Goal: Task Accomplishment & Management: Manage account settings

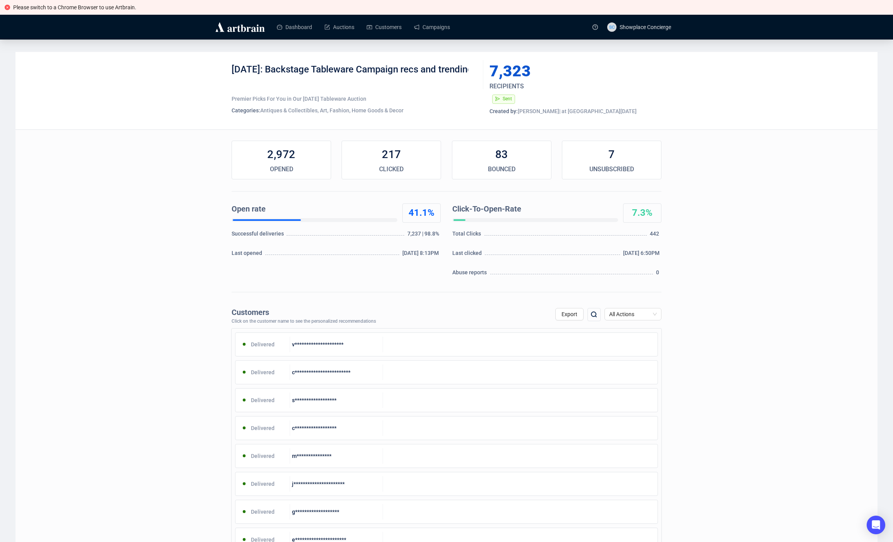
scroll to position [10, 0]
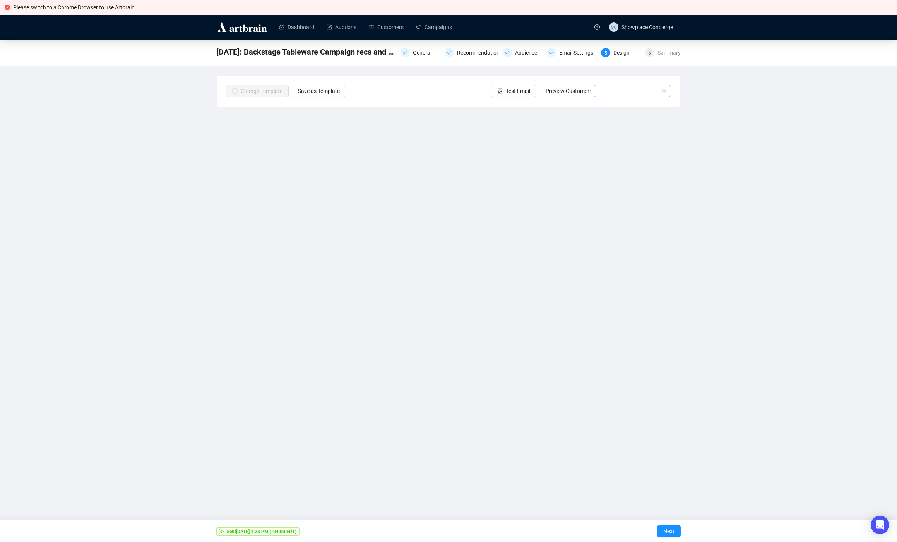
click at [630, 88] on input "search" at bounding box center [629, 91] width 61 height 12
click at [625, 119] on div "Bob | Example" at bounding box center [632, 119] width 65 height 9
click at [444, 26] on link "Campaigns" at bounding box center [434, 27] width 36 height 20
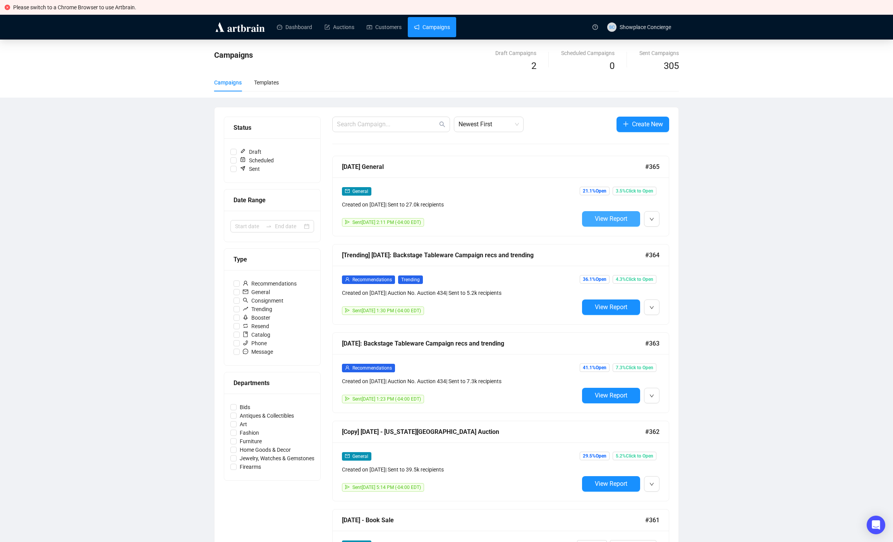
click at [616, 218] on span "View Report" at bounding box center [611, 218] width 33 height 7
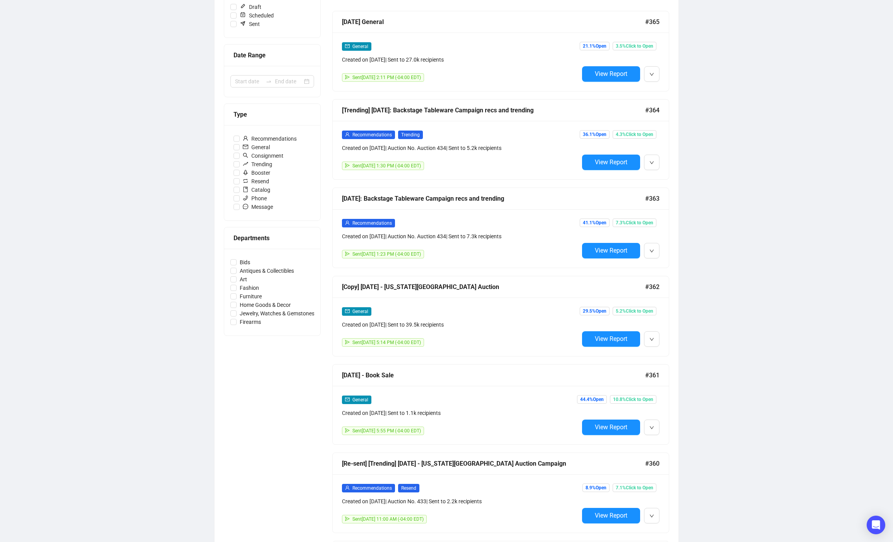
scroll to position [157, 0]
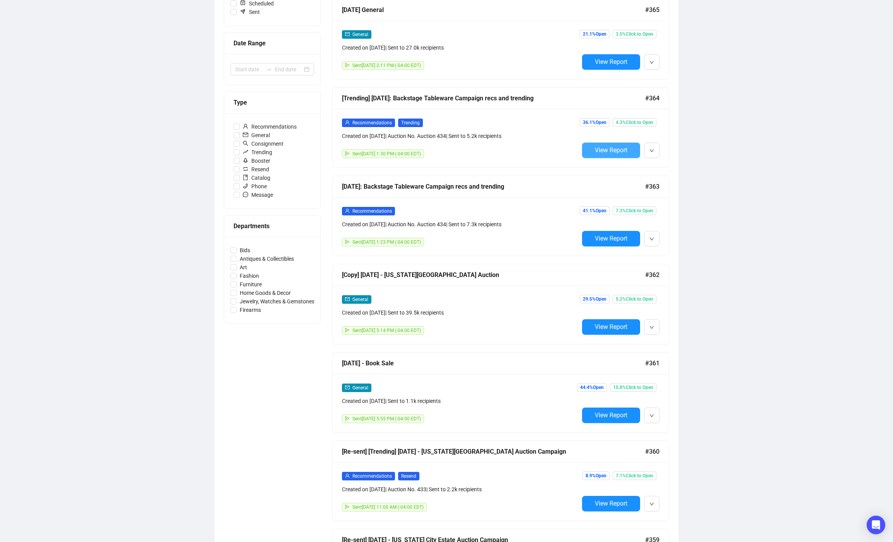
click at [623, 148] on span "View Report" at bounding box center [611, 149] width 33 height 7
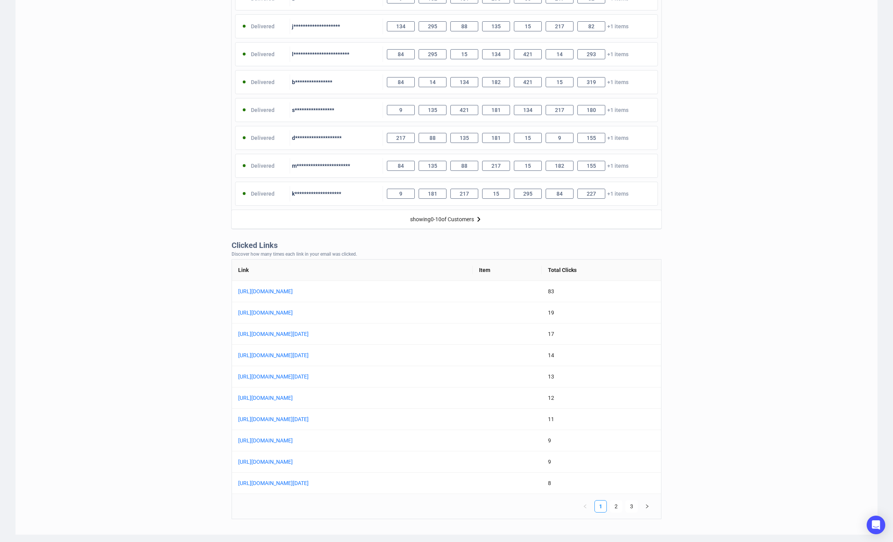
scroll to position [407, 0]
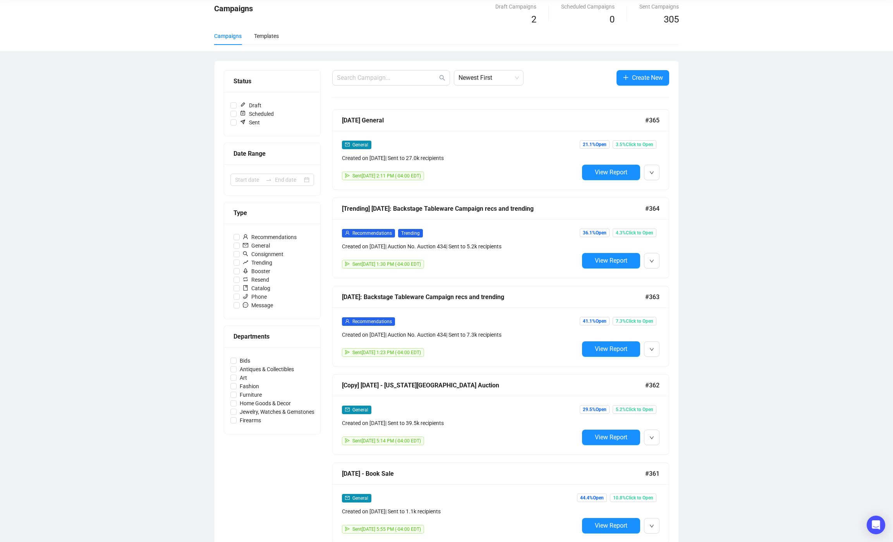
scroll to position [34, 0]
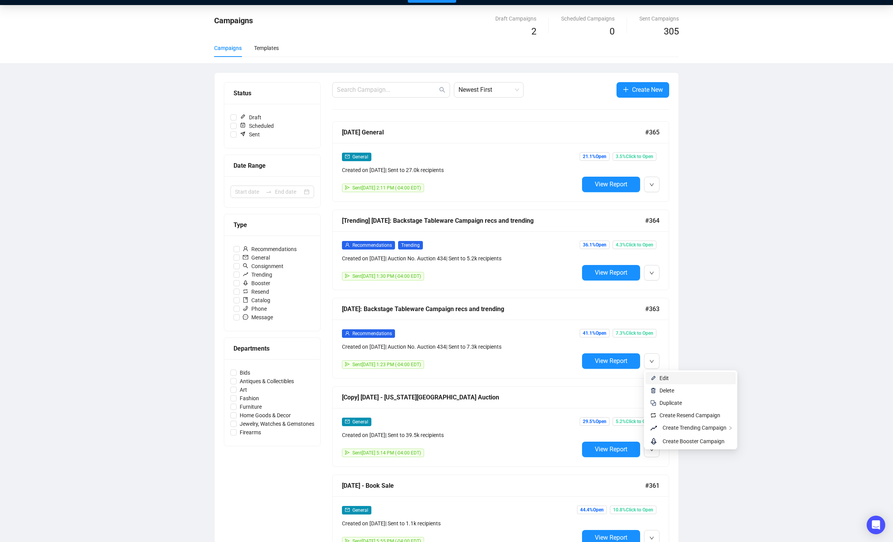
click at [674, 375] on span "Edit" at bounding box center [695, 378] width 72 height 9
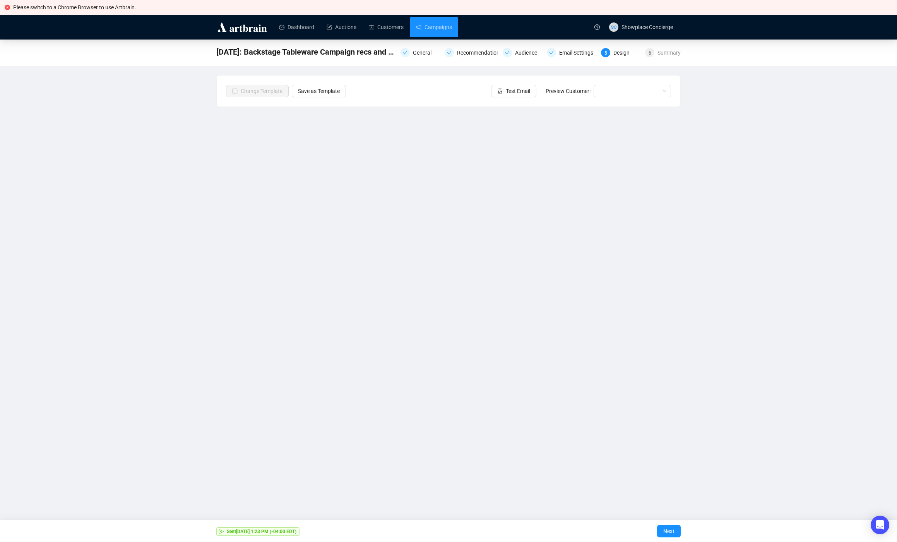
click at [115, 203] on div "September 11: Backstage Tableware Campaign recs and trending General Recommenda…" at bounding box center [448, 240] width 897 height 403
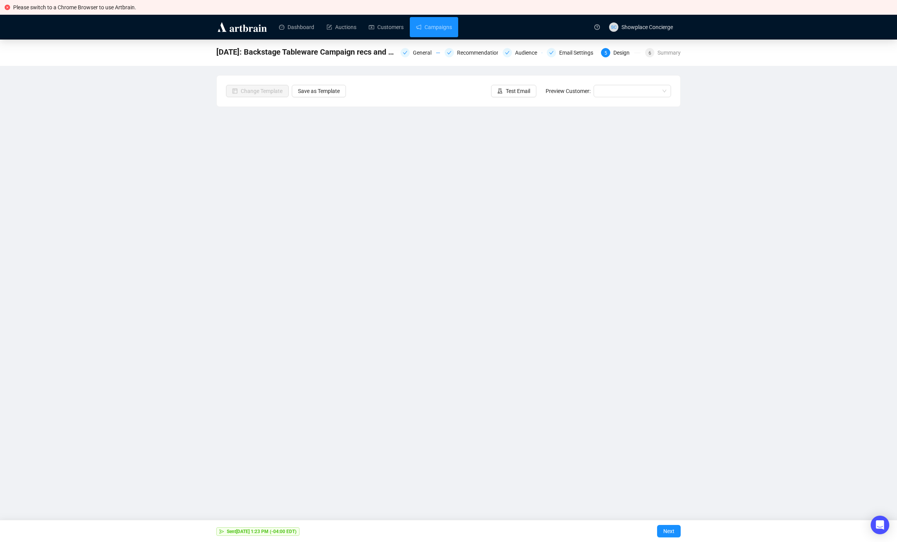
click at [208, 207] on div "September 11: Backstage Tableware Campaign recs and trending General Recommenda…" at bounding box center [448, 240] width 897 height 403
click at [417, 26] on link "Campaigns" at bounding box center [434, 27] width 36 height 20
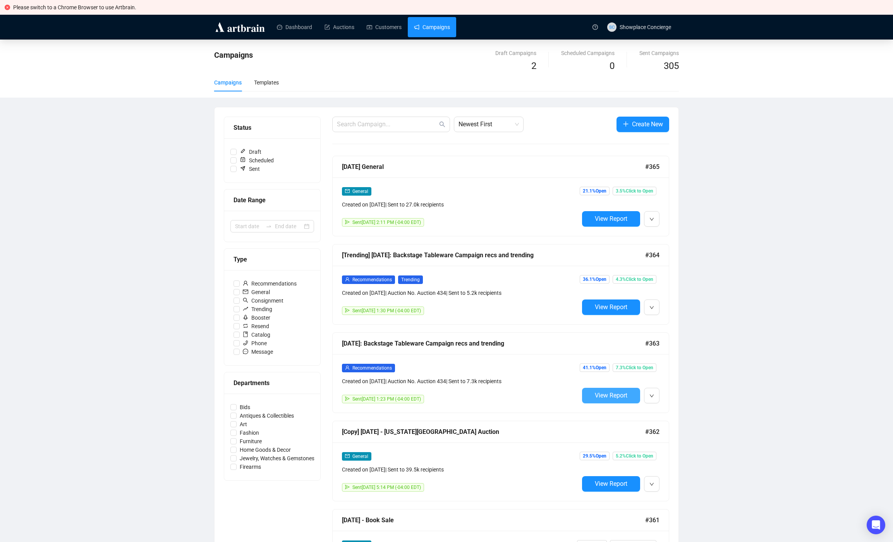
click at [610, 395] on span "View Report" at bounding box center [611, 394] width 33 height 7
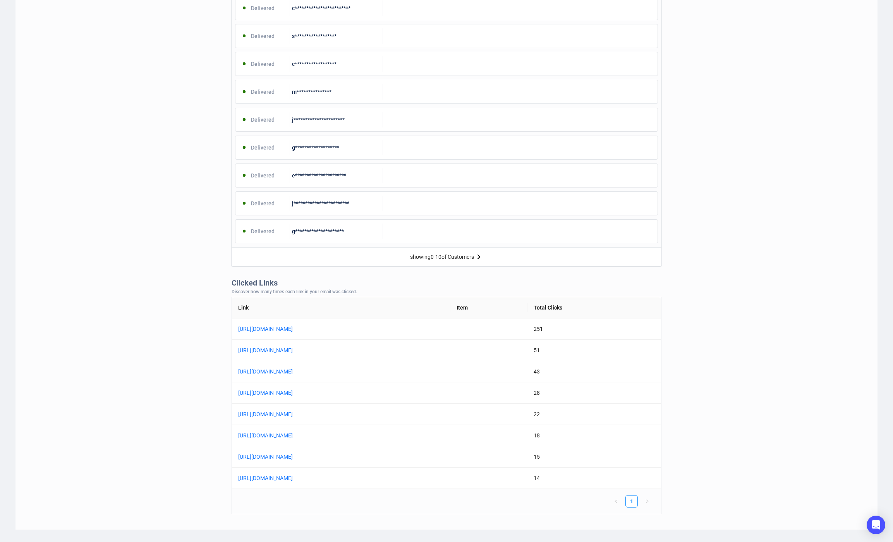
scroll to position [359, 0]
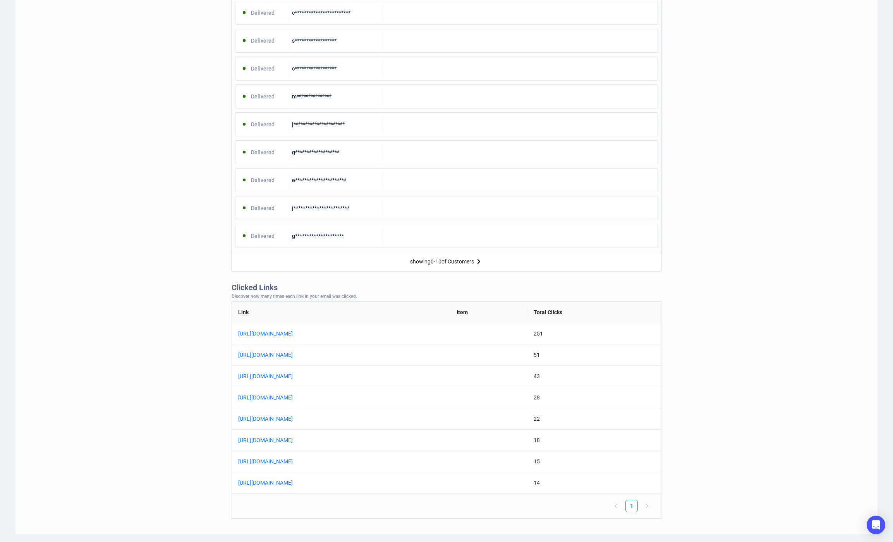
click at [775, 382] on div "**********" at bounding box center [446, 113] width 862 height 841
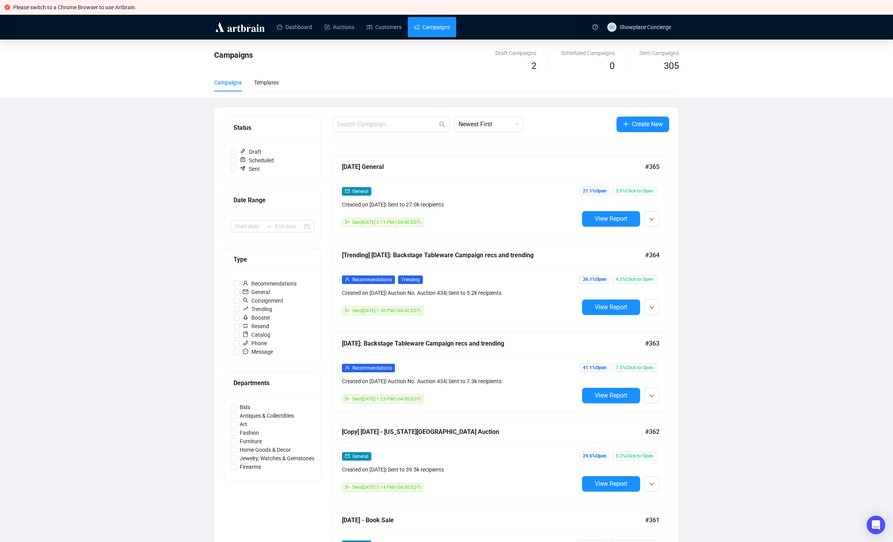
scroll to position [5, 0]
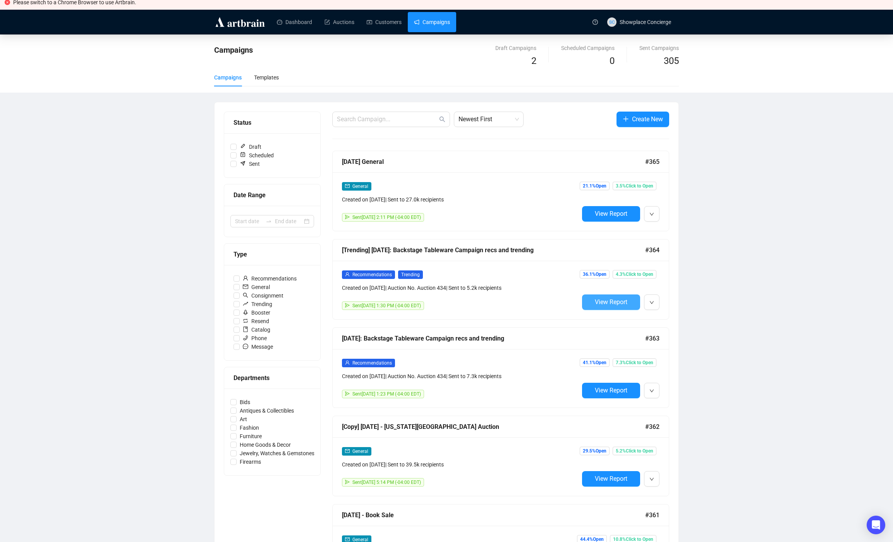
click at [619, 300] on span "View Report" at bounding box center [611, 301] width 33 height 7
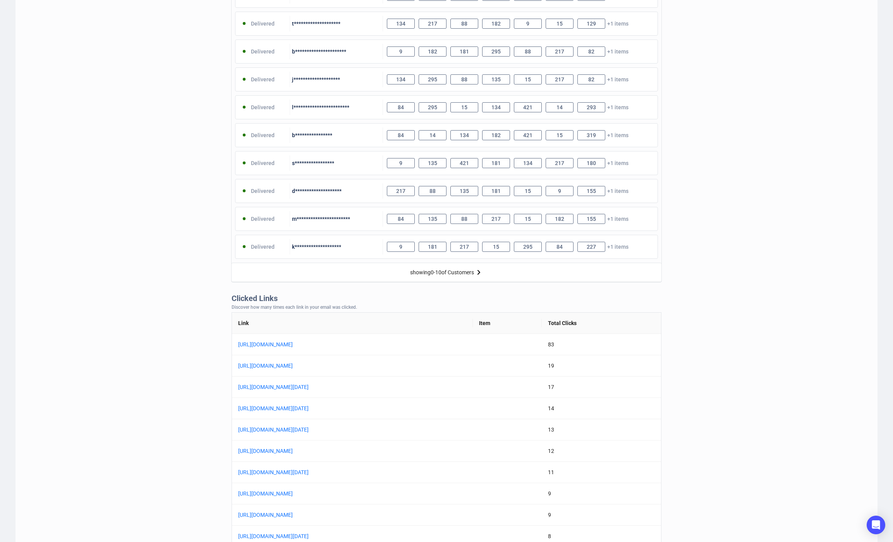
scroll to position [407, 0]
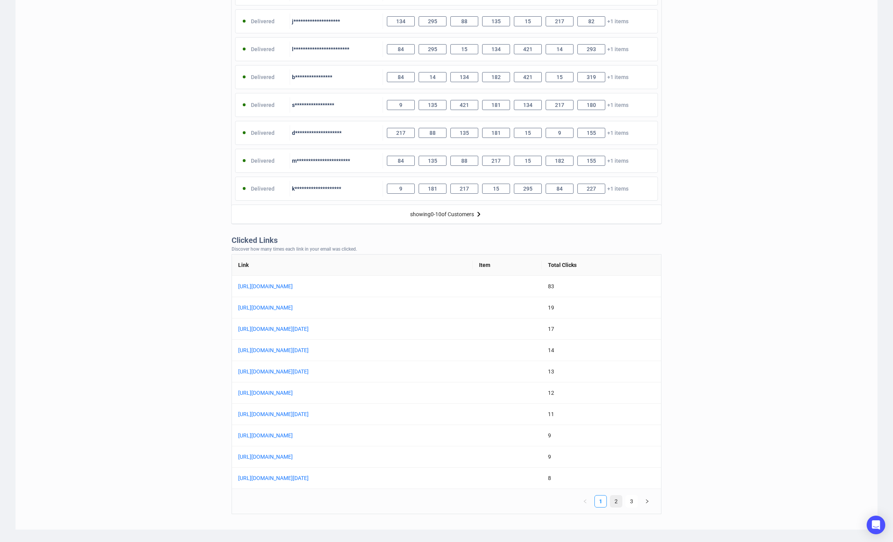
click at [618, 503] on link "2" at bounding box center [616, 501] width 12 height 12
click at [629, 503] on link "3" at bounding box center [632, 501] width 12 height 12
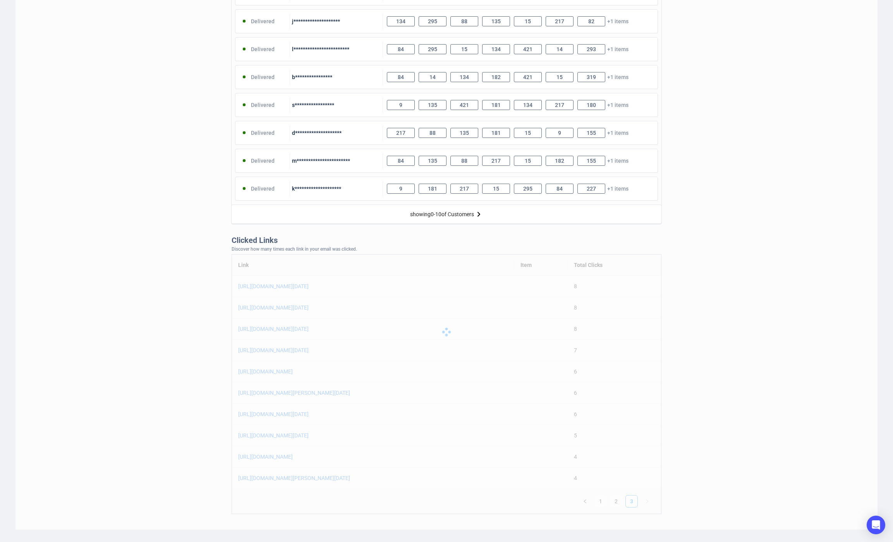
scroll to position [385, 0]
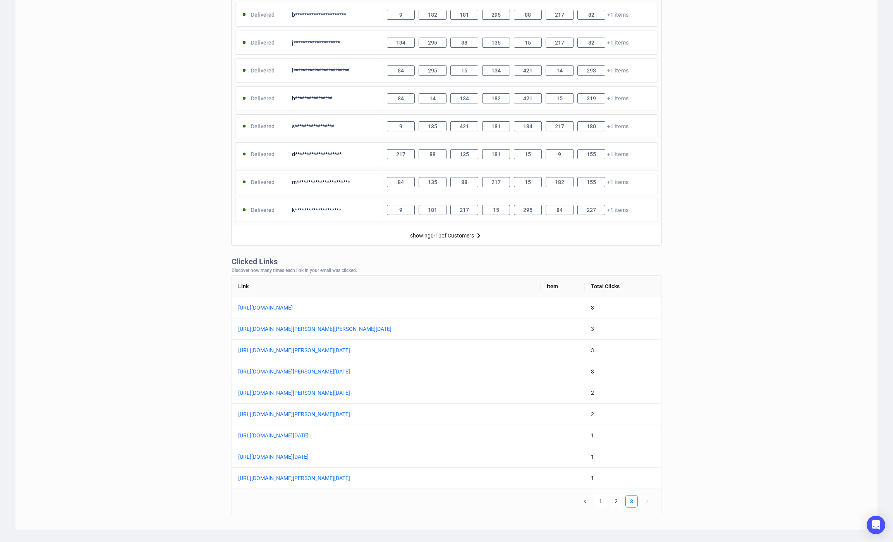
click at [759, 424] on div "**********" at bounding box center [446, 98] width 862 height 863
click at [602, 500] on link "1" at bounding box center [601, 501] width 12 height 12
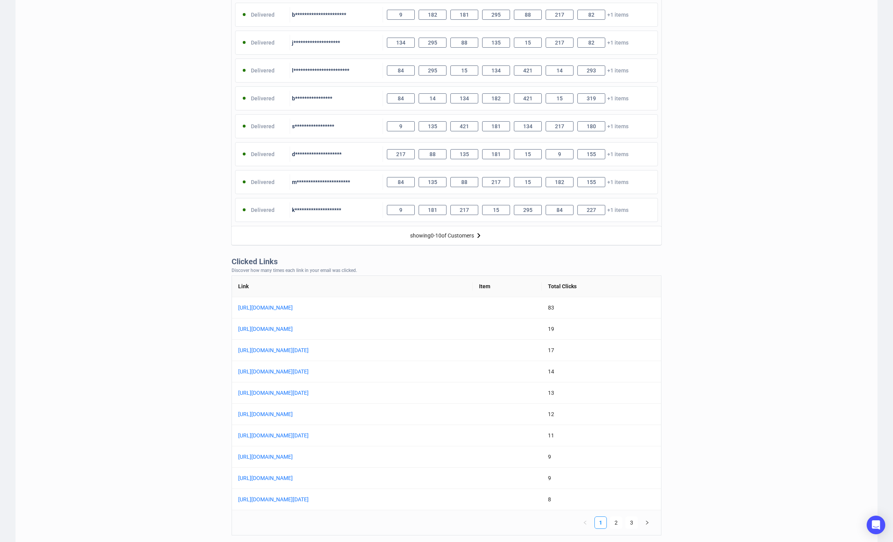
click at [193, 274] on div "**********" at bounding box center [446, 109] width 862 height 884
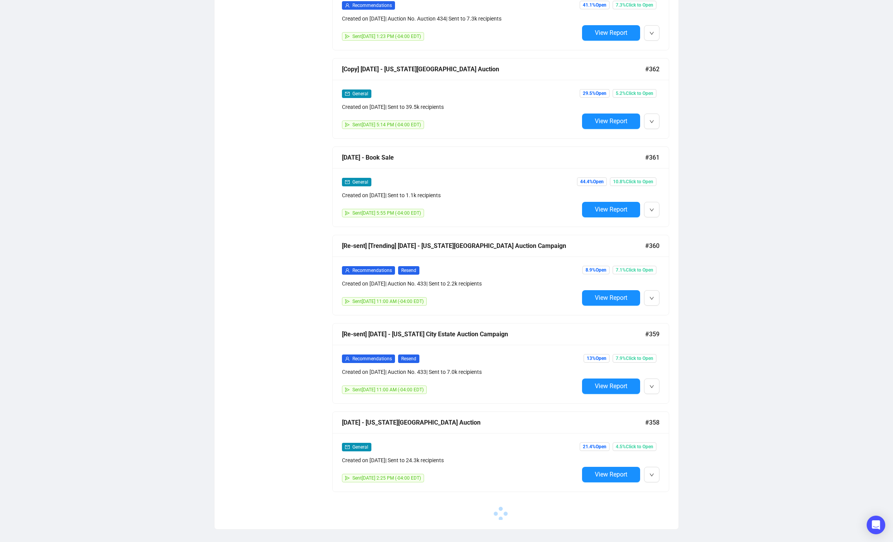
scroll to position [5, 0]
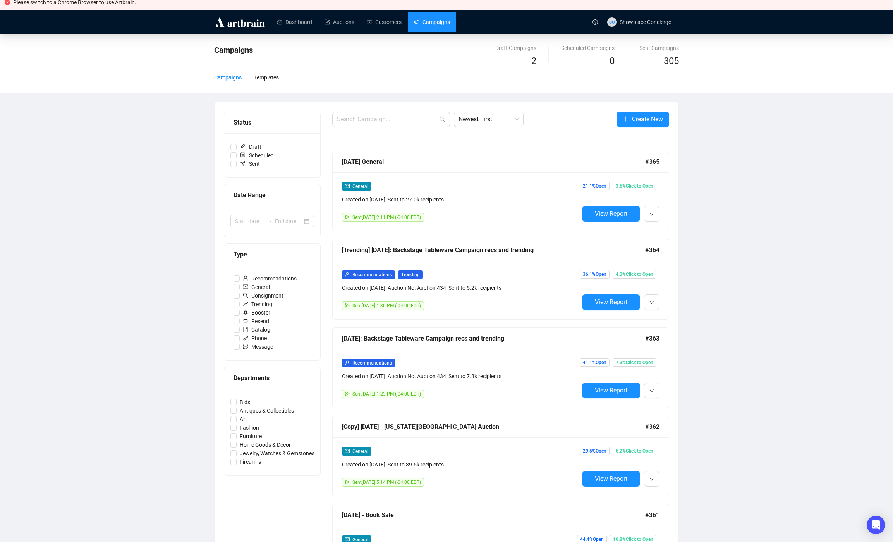
click at [606, 398] on div "Recommendations Created on Sep 8, 2025 | Auction No. Auction 434 | Sent to 7.3k…" at bounding box center [501, 378] width 336 height 58
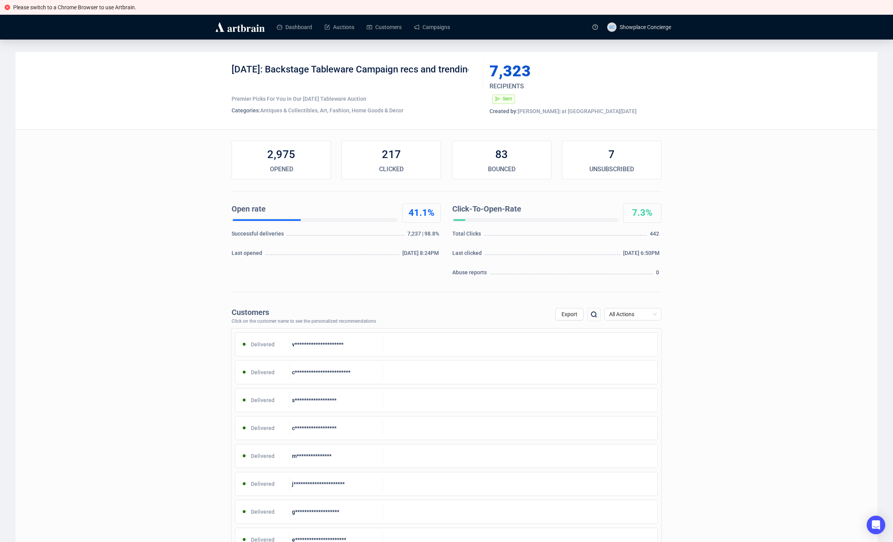
click at [141, 253] on div "**********" at bounding box center [446, 472] width 862 height 841
click at [174, 99] on div "September 11: Backstage Tableware Campaign recs and trending Premier Picks For …" at bounding box center [446, 90] width 862 height 77
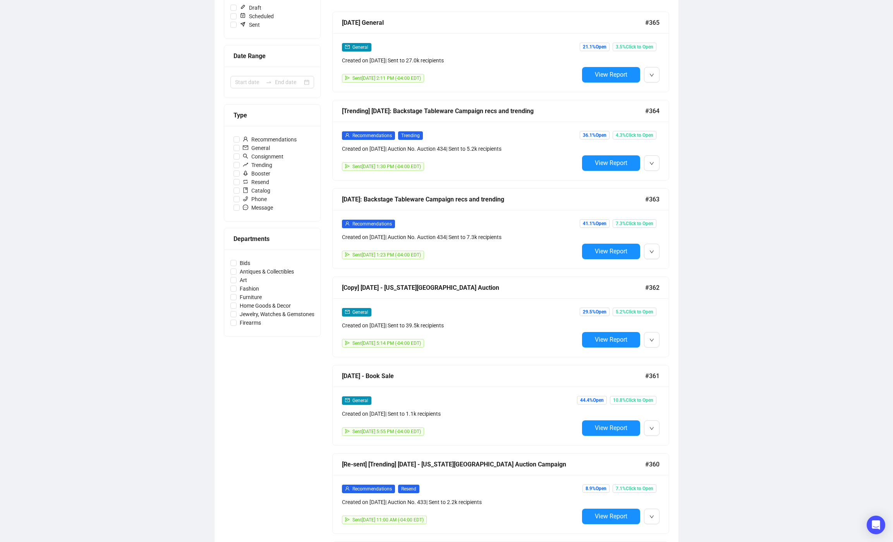
scroll to position [149, 0]
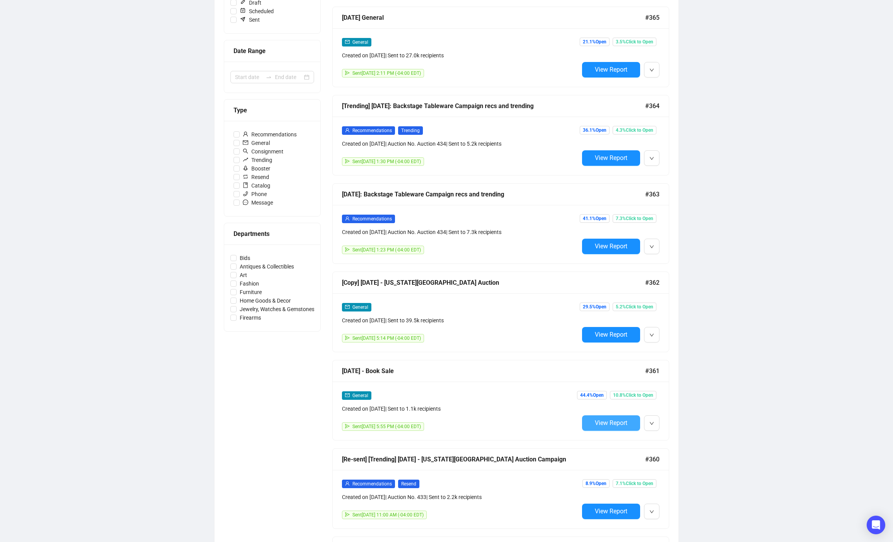
click at [607, 427] on button "View Report" at bounding box center [611, 422] width 58 height 15
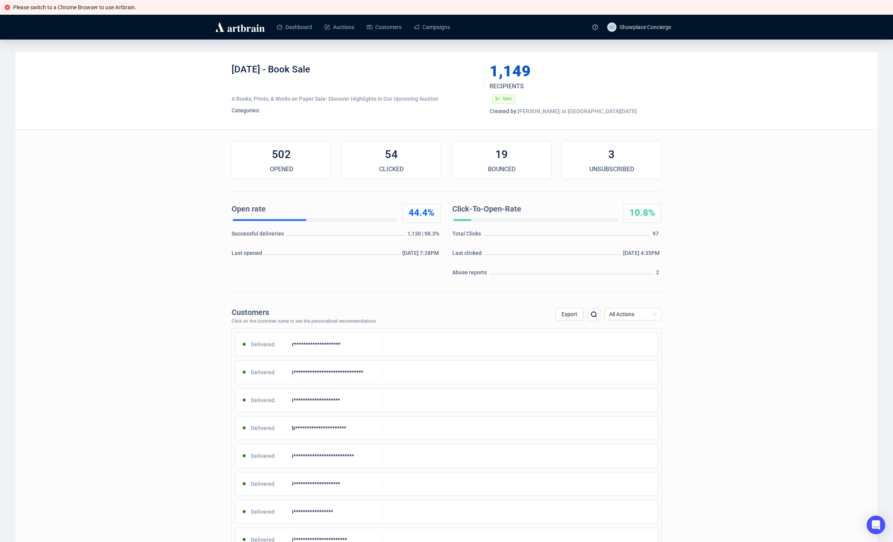
click at [189, 266] on div "**********" at bounding box center [446, 494] width 862 height 884
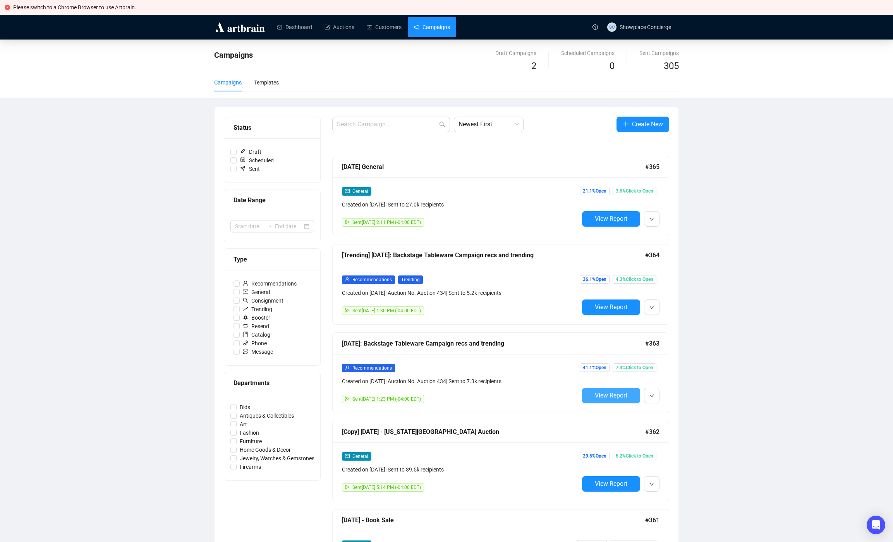
click at [617, 392] on span "View Report" at bounding box center [611, 394] width 33 height 7
click at [659, 408] on li "Edit" at bounding box center [690, 412] width 90 height 12
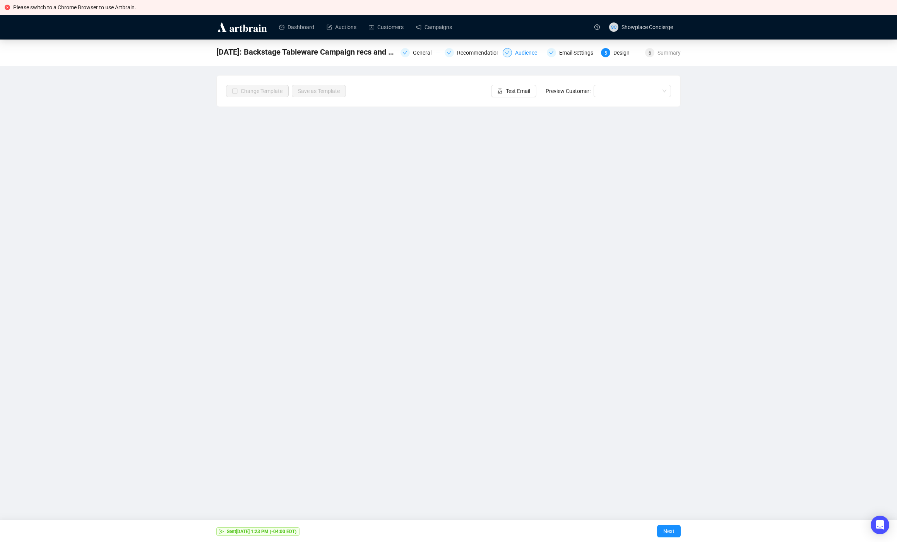
click at [523, 55] on div "Audience" at bounding box center [528, 52] width 27 height 9
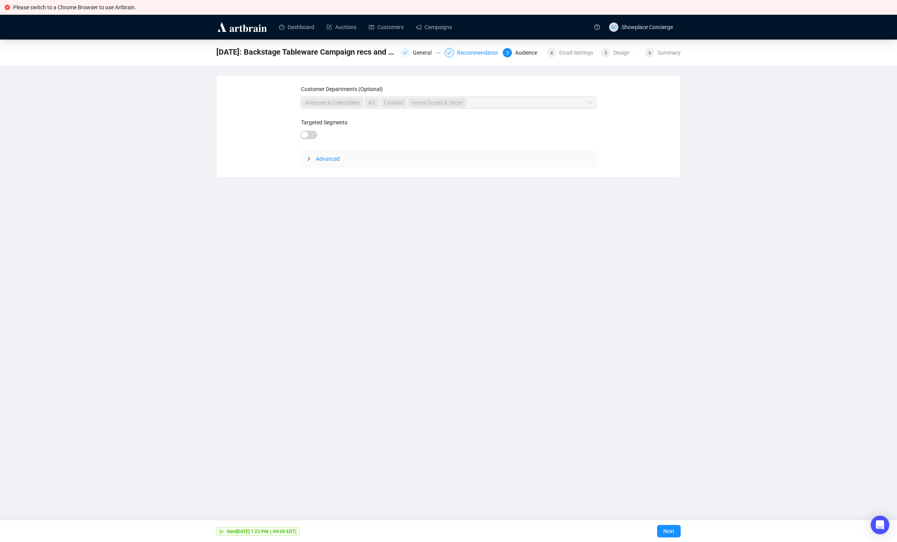
click at [482, 55] on div "Recommendations" at bounding box center [482, 52] width 50 height 9
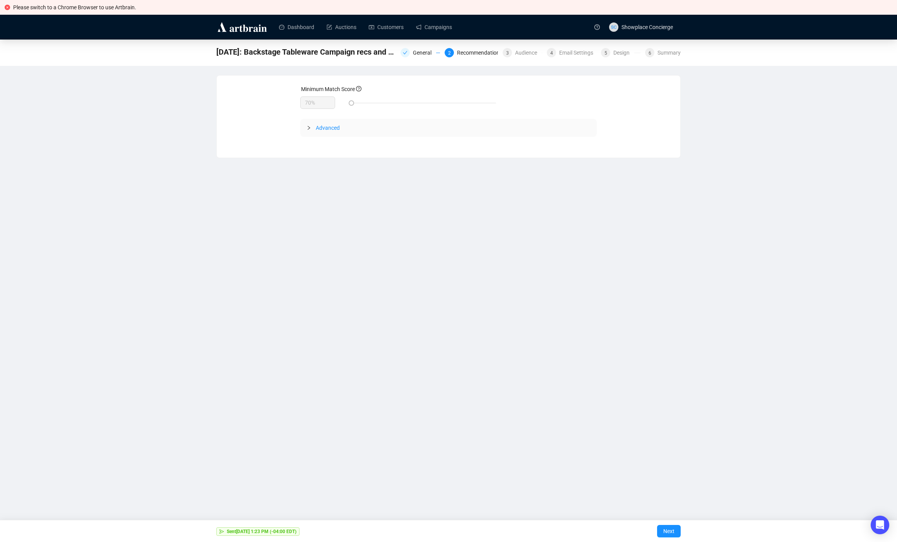
click at [396, 123] on div "Advanced" at bounding box center [448, 128] width 297 height 18
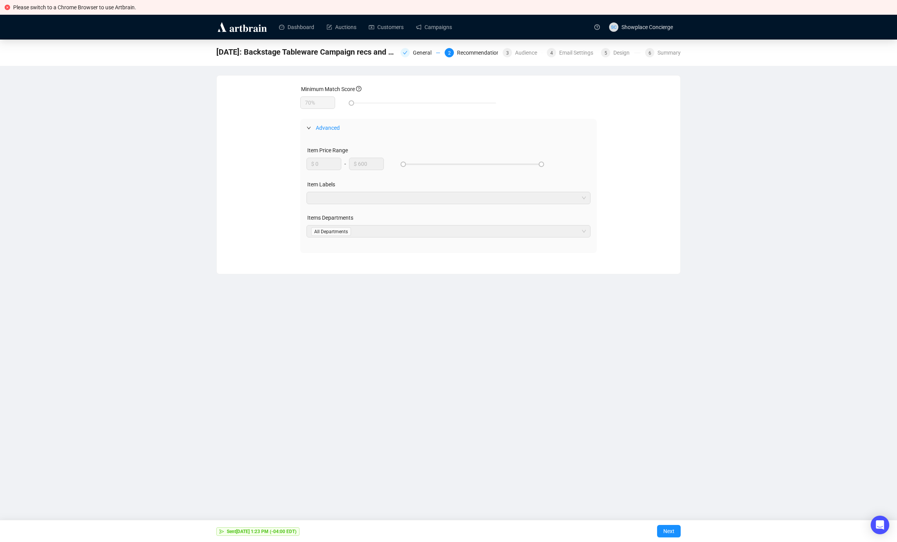
click at [396, 123] on div "Advanced" at bounding box center [448, 128] width 297 height 18
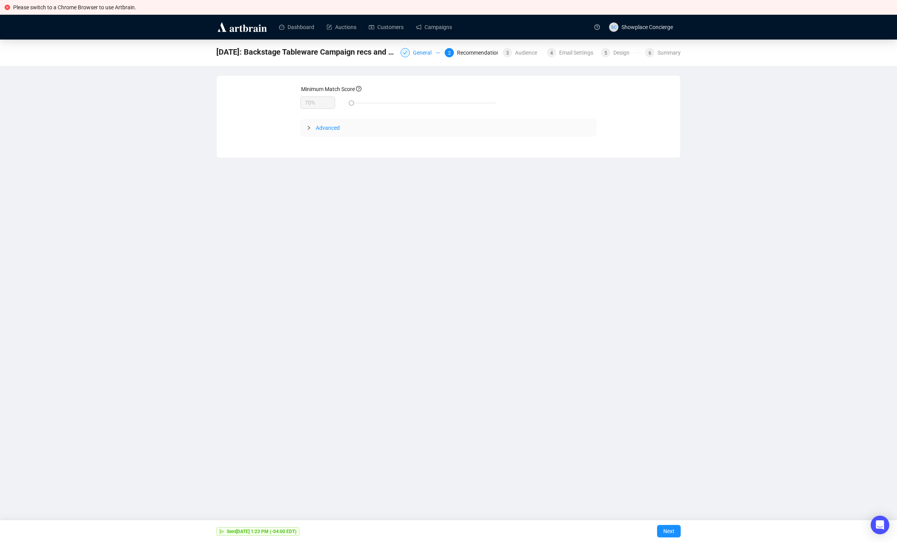
click at [419, 52] on div "General" at bounding box center [424, 52] width 23 height 9
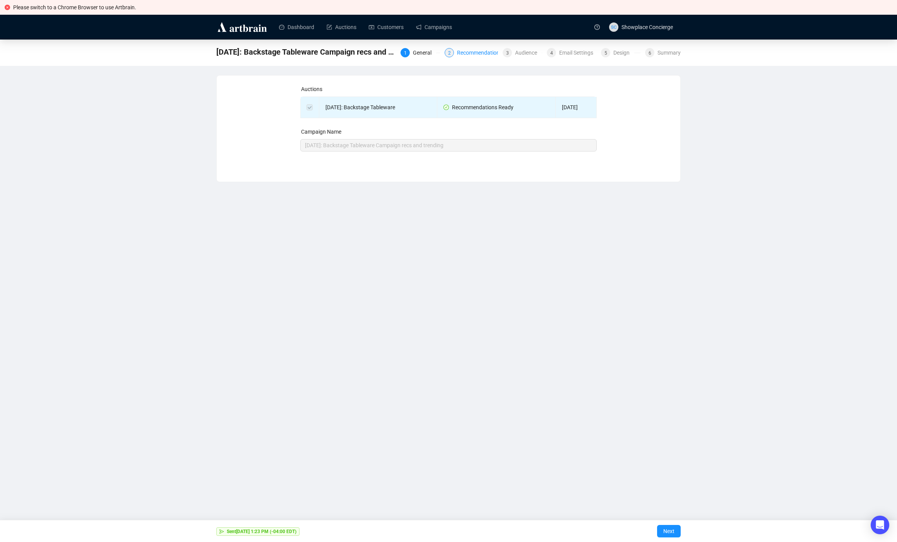
click at [461, 52] on div "Recommendations" at bounding box center [482, 52] width 50 height 9
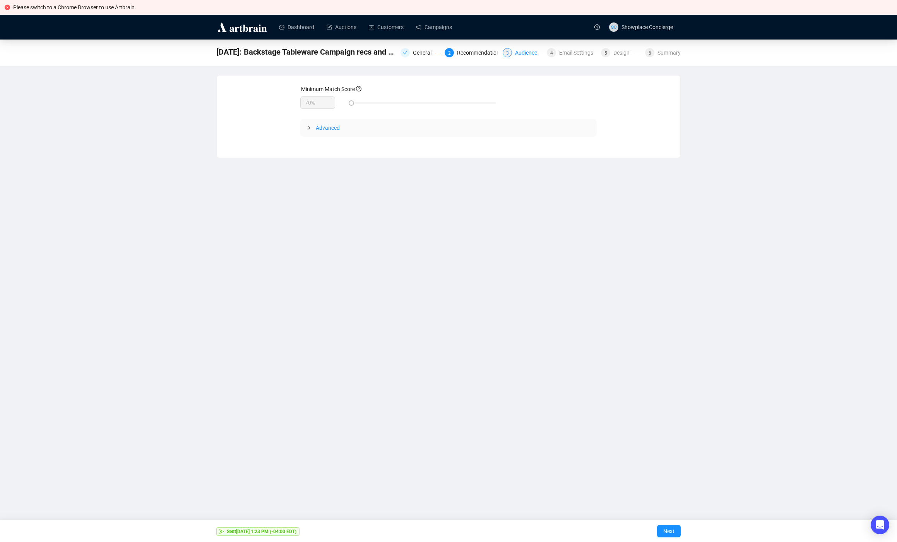
click at [521, 52] on div "Audience" at bounding box center [528, 52] width 27 height 9
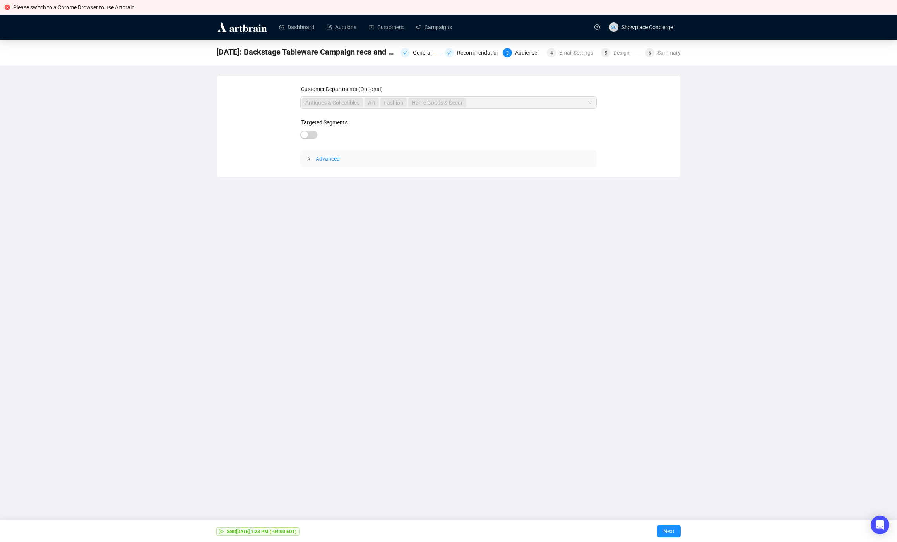
click at [359, 162] on span "Advanced" at bounding box center [453, 158] width 275 height 9
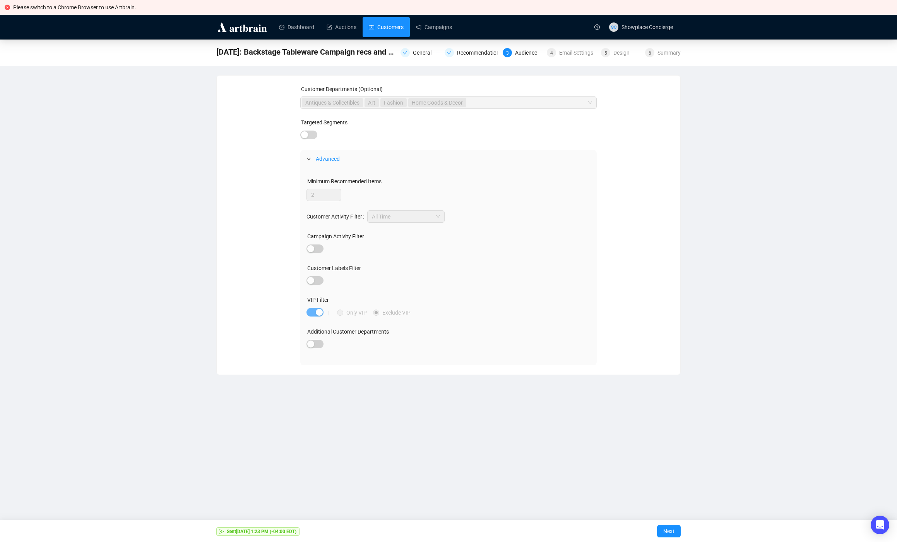
click at [389, 23] on link "Customers" at bounding box center [386, 27] width 35 height 20
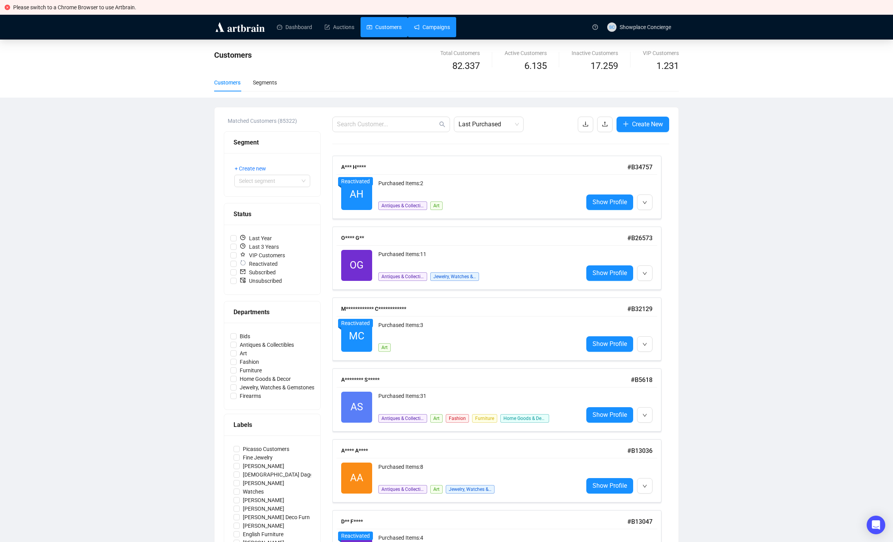
click at [441, 19] on link "Campaigns" at bounding box center [432, 27] width 36 height 20
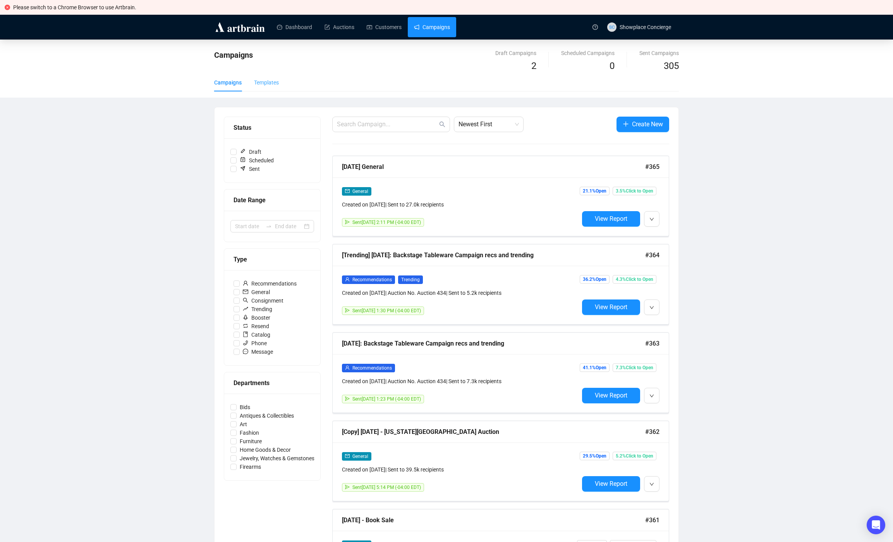
click at [267, 90] on div "Templates" at bounding box center [266, 83] width 25 height 18
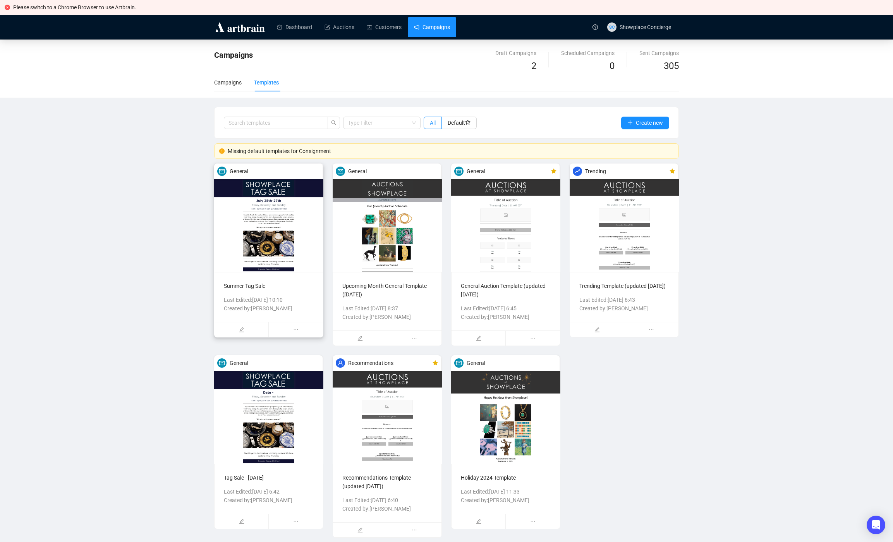
scroll to position [5, 0]
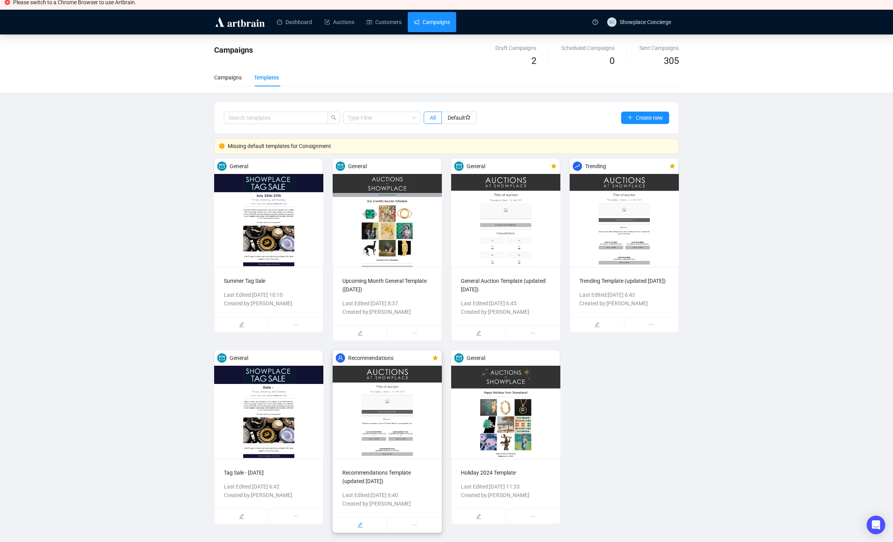
click at [364, 525] on div at bounding box center [360, 524] width 54 height 15
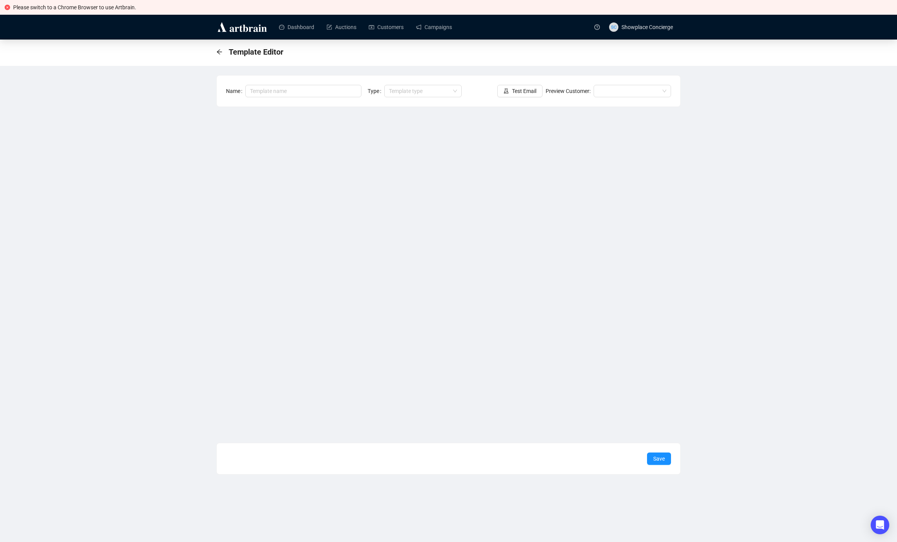
type input "Recommendations Template (updated 5/30/25)"
click at [222, 53] on icon "arrow-left" at bounding box center [219, 52] width 6 height 6
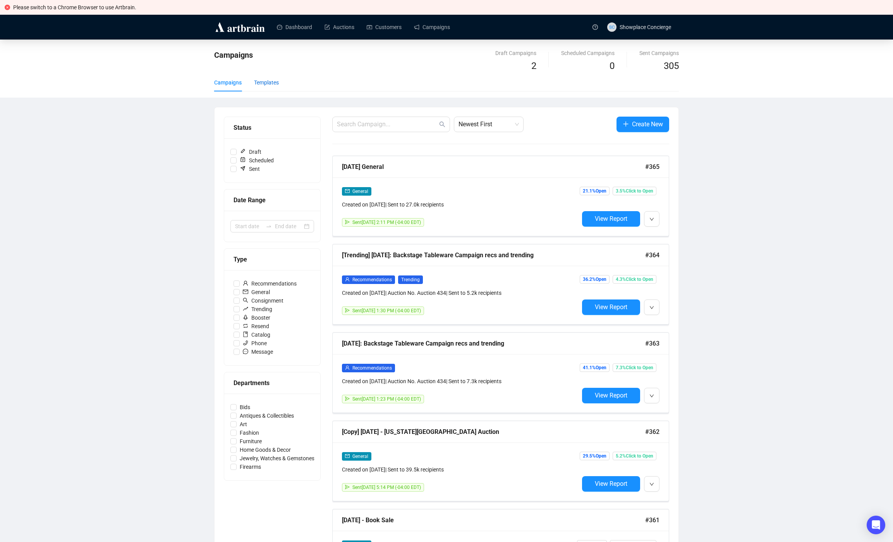
click at [273, 83] on div "Templates" at bounding box center [266, 82] width 25 height 9
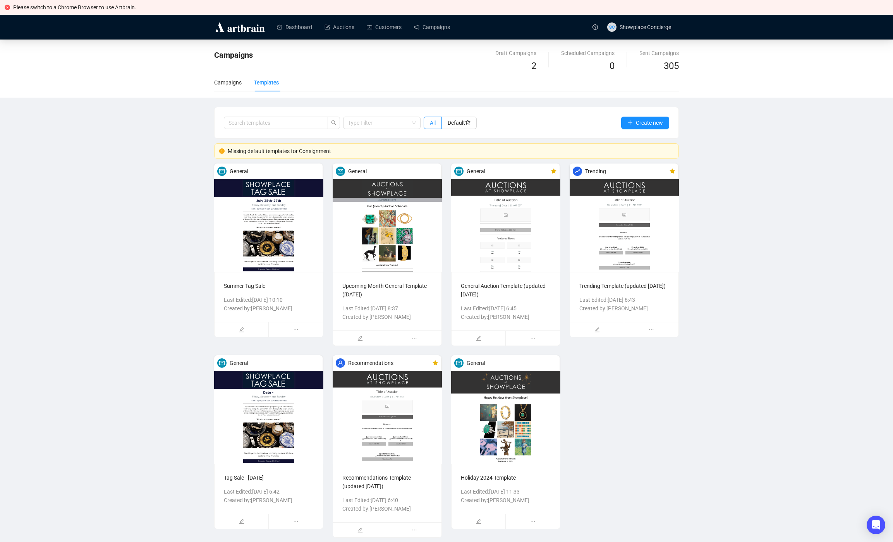
scroll to position [5, 0]
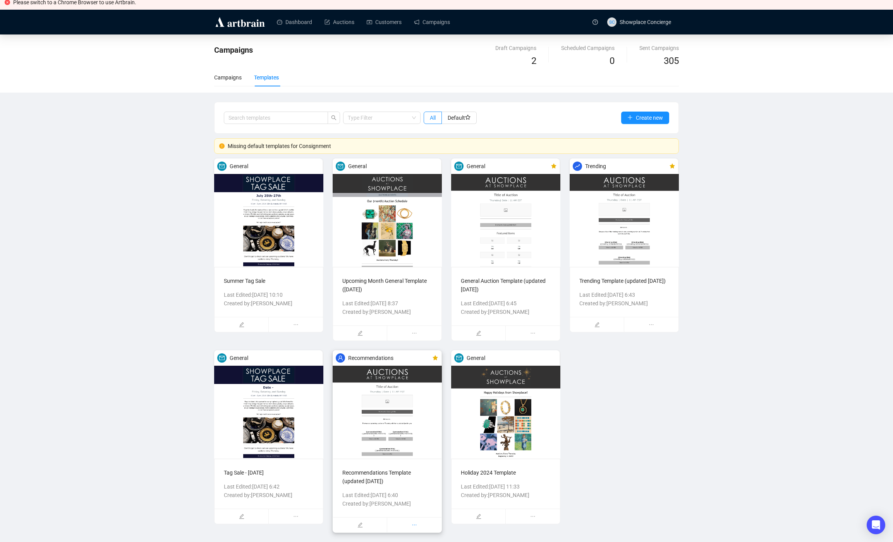
click at [411, 524] on span "ellipsis" at bounding box center [414, 524] width 54 height 15
click at [404, 527] on span "ellipsis" at bounding box center [414, 524] width 54 height 15
click at [360, 528] on div at bounding box center [360, 524] width 54 height 15
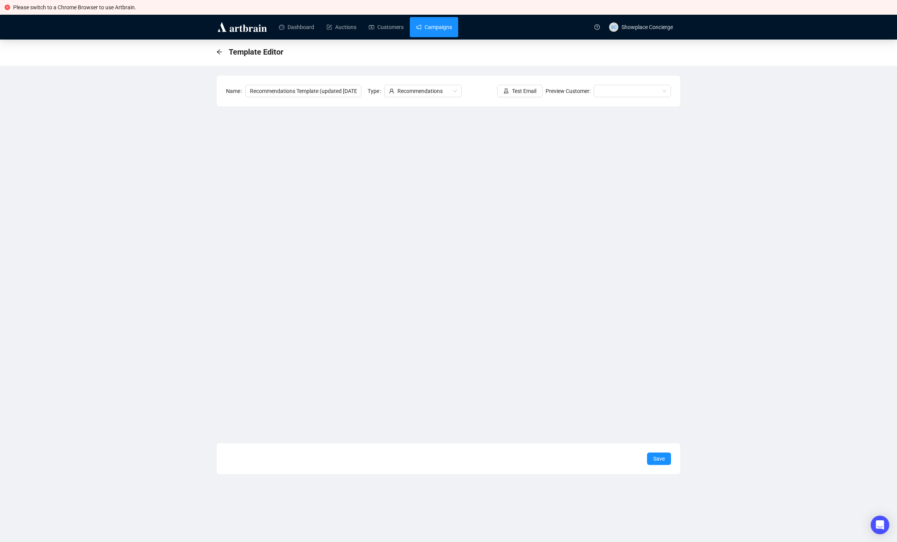
click at [429, 22] on link "Campaigns" at bounding box center [434, 27] width 36 height 20
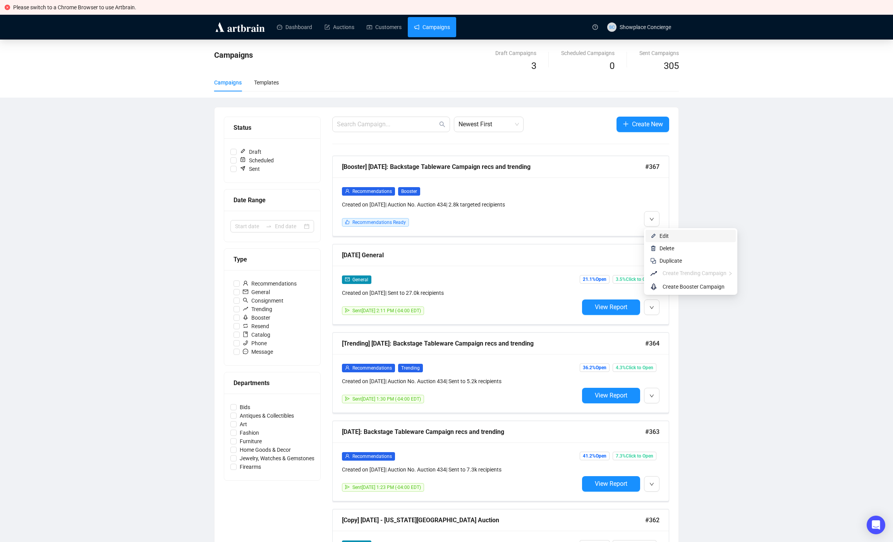
click at [664, 233] on span "Edit" at bounding box center [663, 236] width 9 height 6
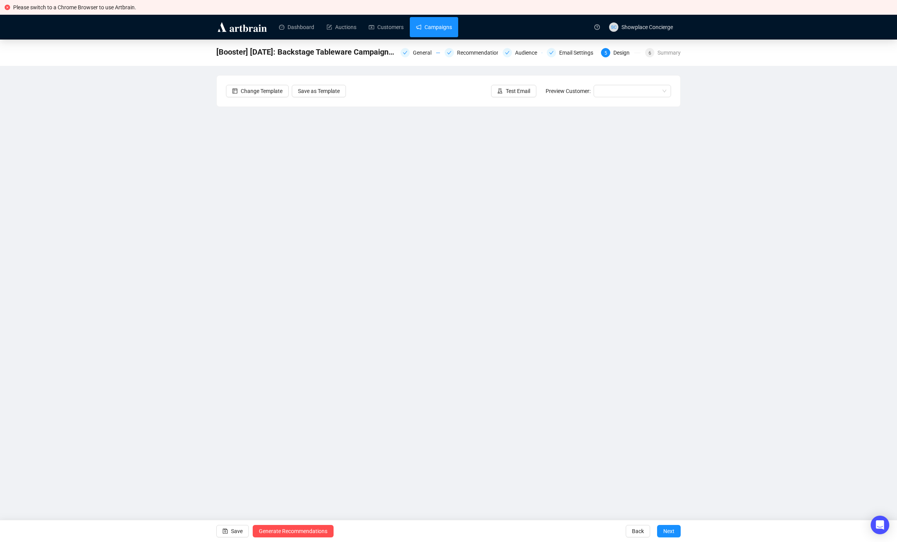
click at [428, 25] on link "Campaigns" at bounding box center [434, 27] width 36 height 20
click at [123, 226] on div "[Booster] September 11: Backstage Tableware Campaign recs and trending General …" at bounding box center [448, 240] width 897 height 403
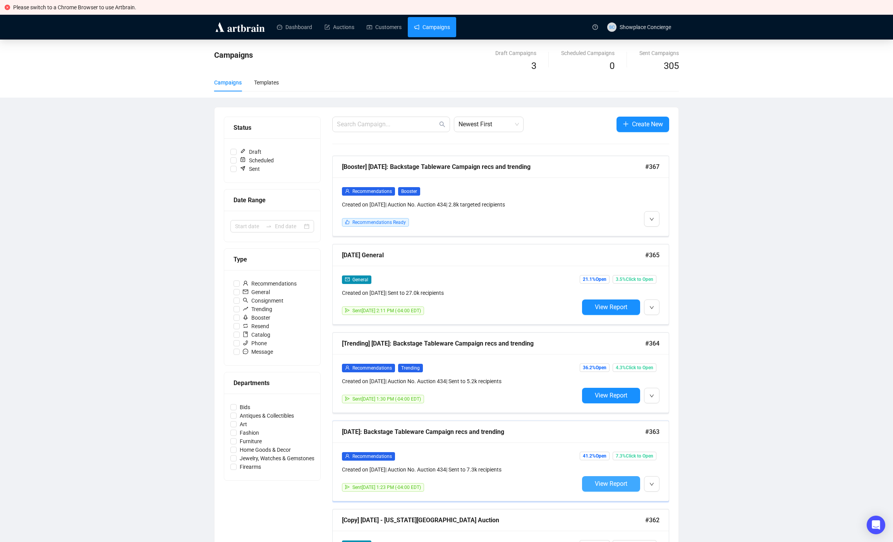
click at [598, 480] on span "View Report" at bounding box center [611, 483] width 33 height 7
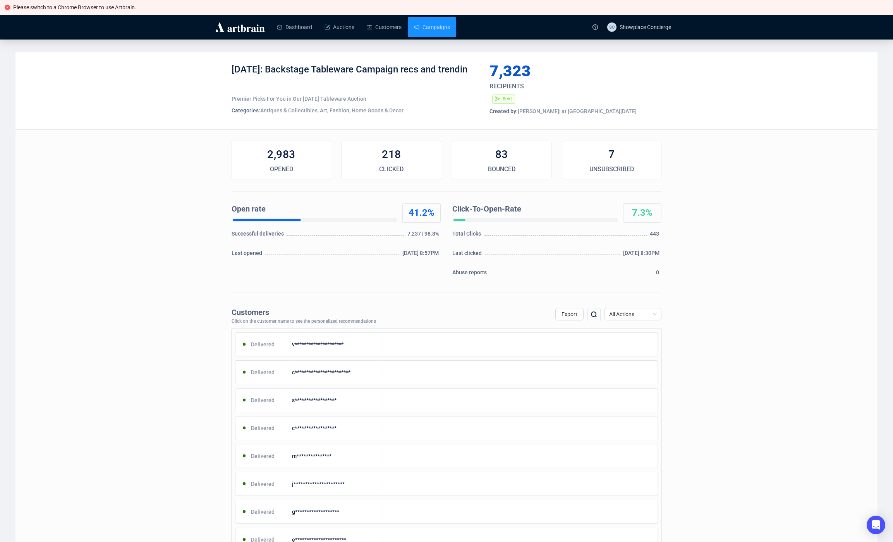
click at [142, 158] on div "**********" at bounding box center [446, 472] width 862 height 841
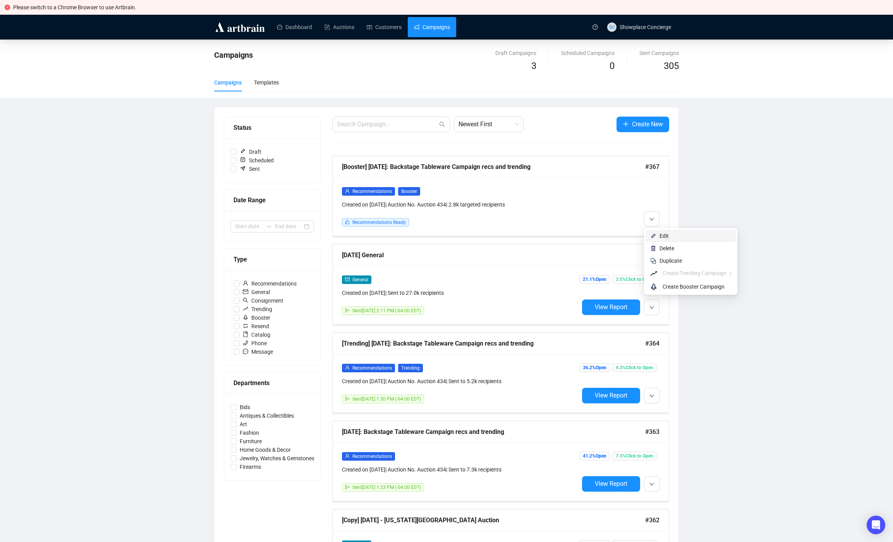
click at [659, 237] on li "Edit" at bounding box center [690, 236] width 90 height 12
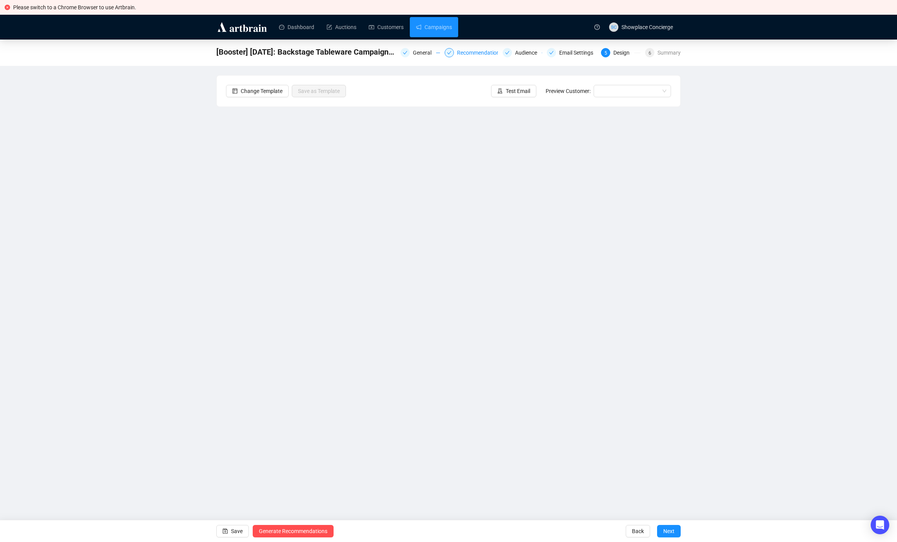
click at [477, 57] on div "Recommendations" at bounding box center [482, 52] width 50 height 9
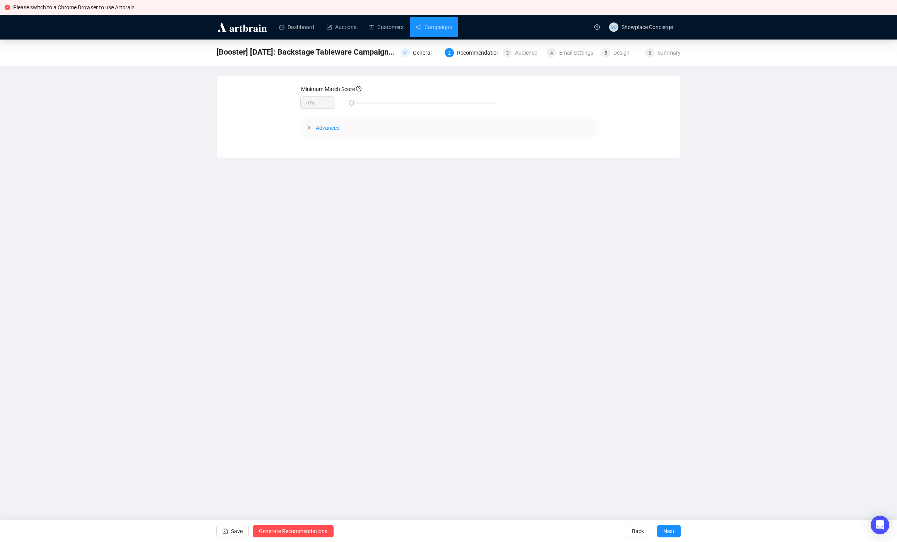
click at [344, 132] on div "Advanced" at bounding box center [448, 128] width 297 height 18
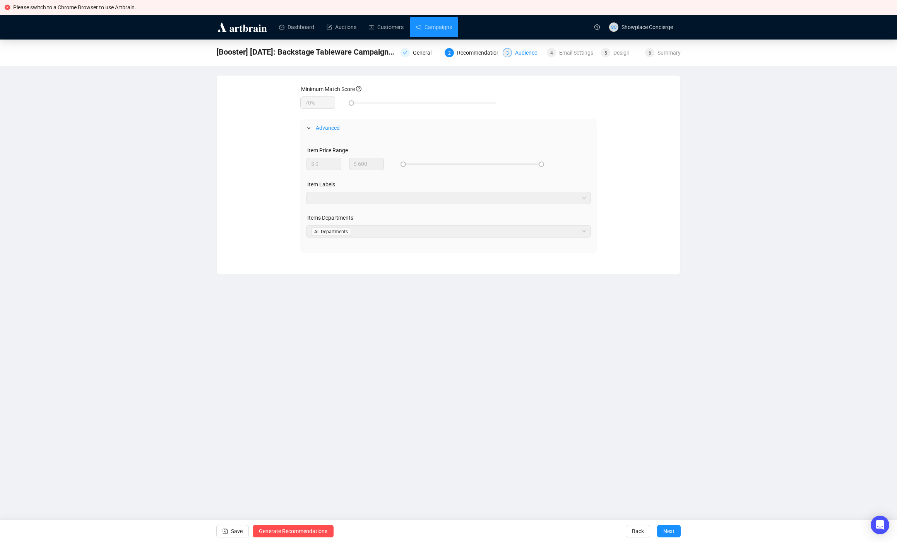
click at [515, 55] on div "Audience" at bounding box center [528, 52] width 27 height 9
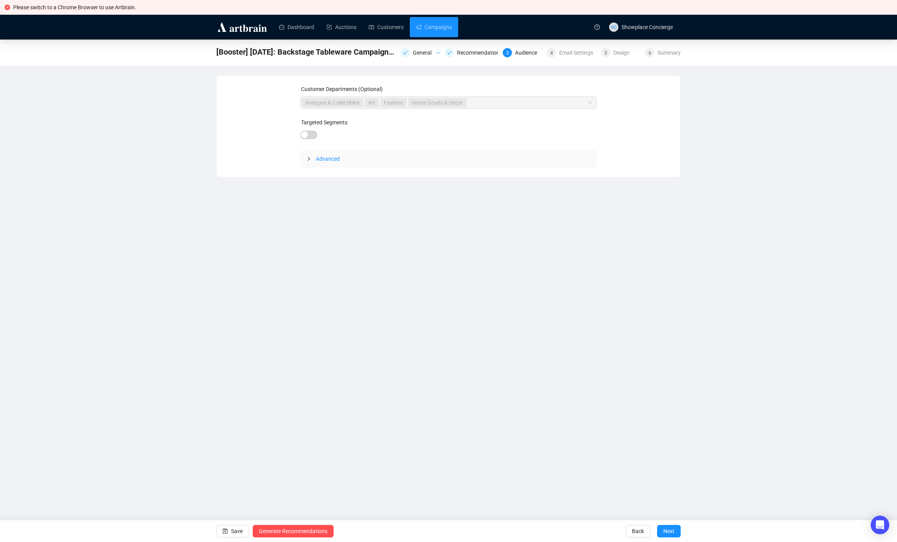
click at [328, 154] on div "Advanced" at bounding box center [448, 159] width 297 height 18
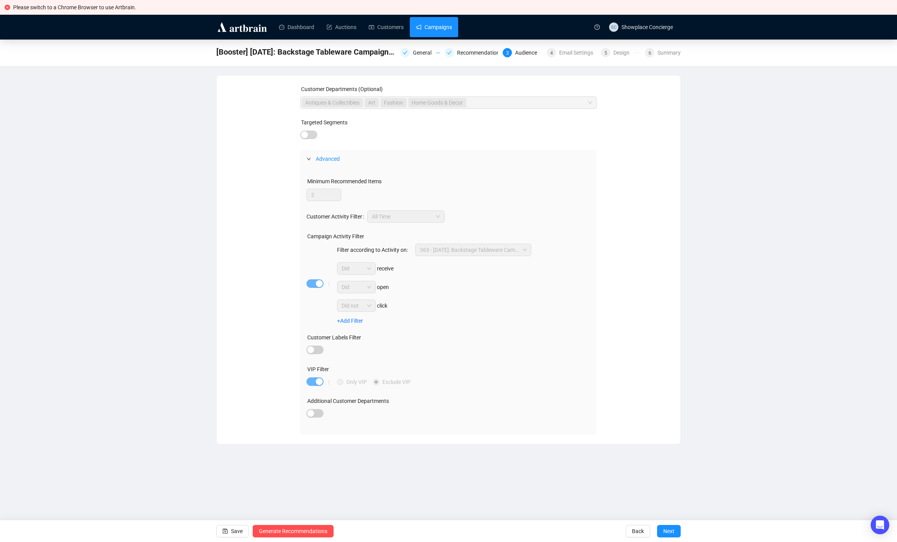
click at [452, 24] on link "Campaigns" at bounding box center [434, 27] width 36 height 20
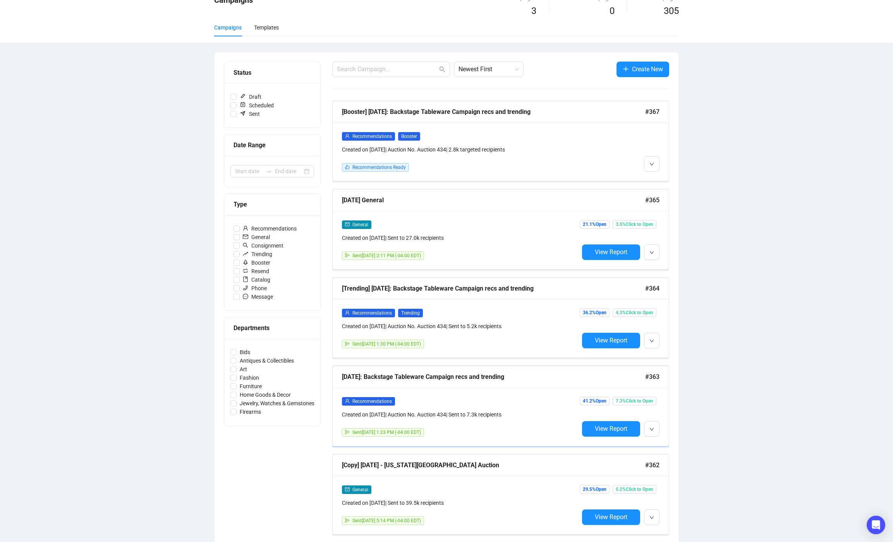
scroll to position [60, 0]
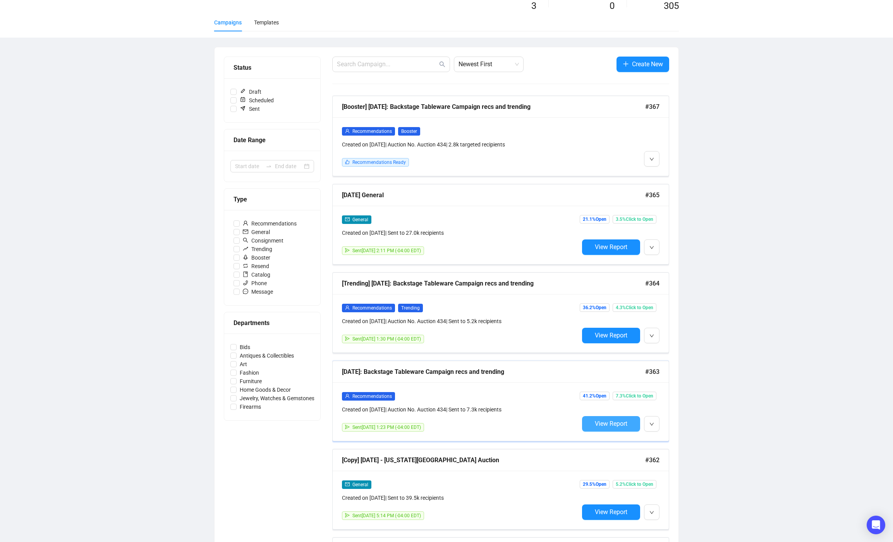
click at [603, 422] on span "View Report" at bounding box center [611, 423] width 33 height 7
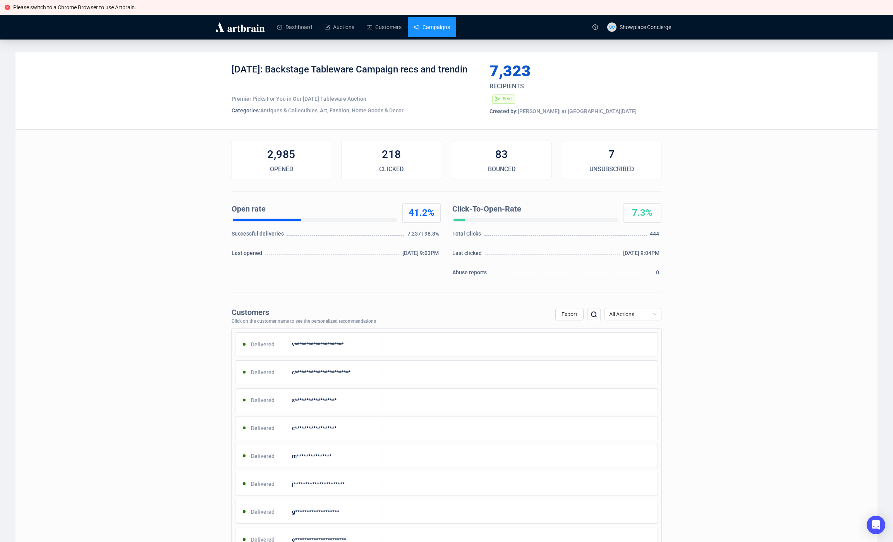
click at [433, 26] on link "Campaigns" at bounding box center [432, 27] width 36 height 20
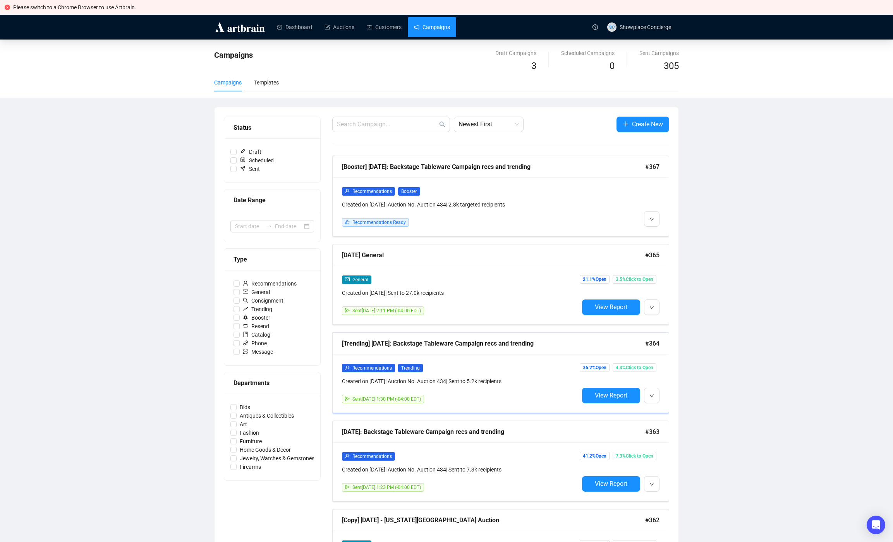
scroll to position [10, 0]
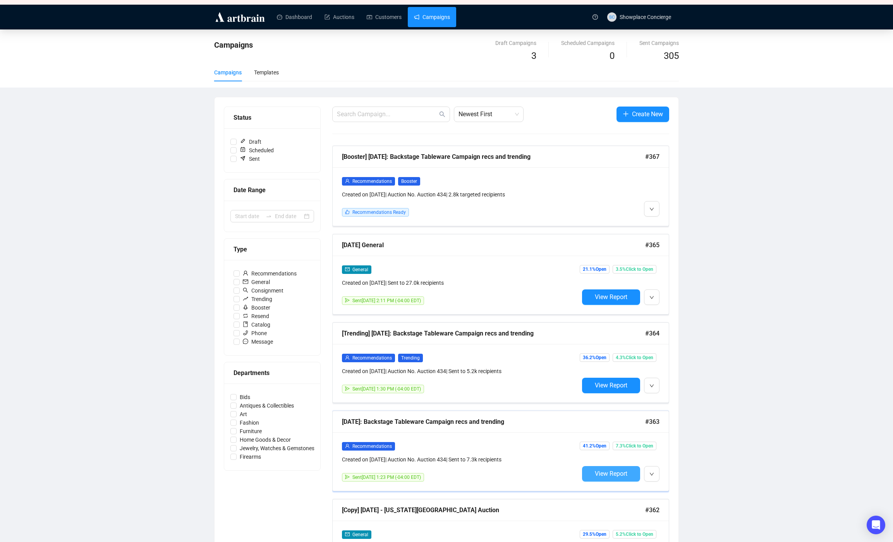
click at [606, 472] on span "View Report" at bounding box center [611, 473] width 33 height 7
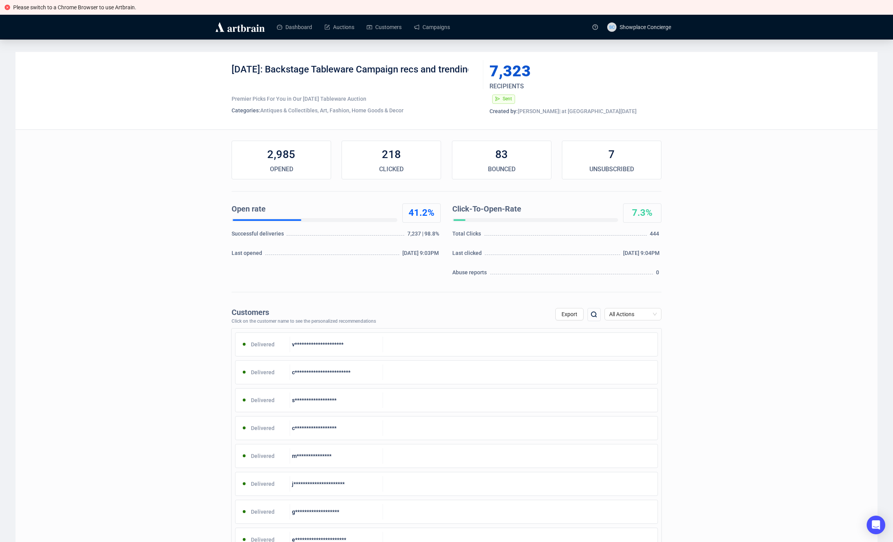
click at [187, 182] on div "**********" at bounding box center [446, 472] width 862 height 841
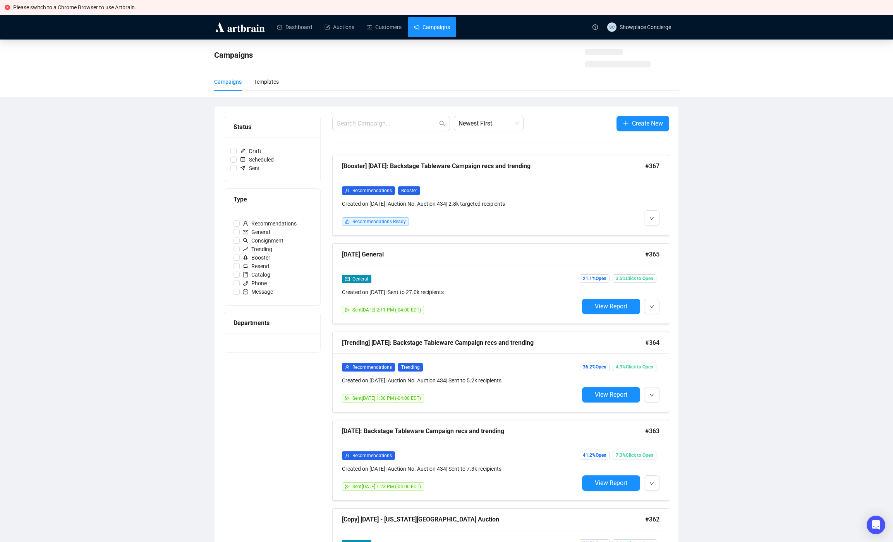
scroll to position [10, 0]
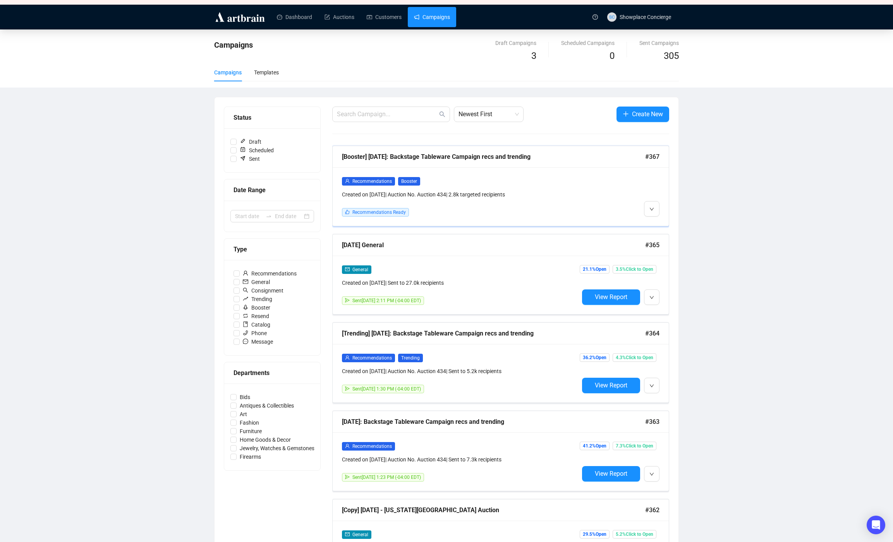
click at [668, 223] on div "Recommendations Booster Created on Sep 9, 2025 | Auction No. Auction 434 | 2.8k…" at bounding box center [501, 196] width 336 height 58
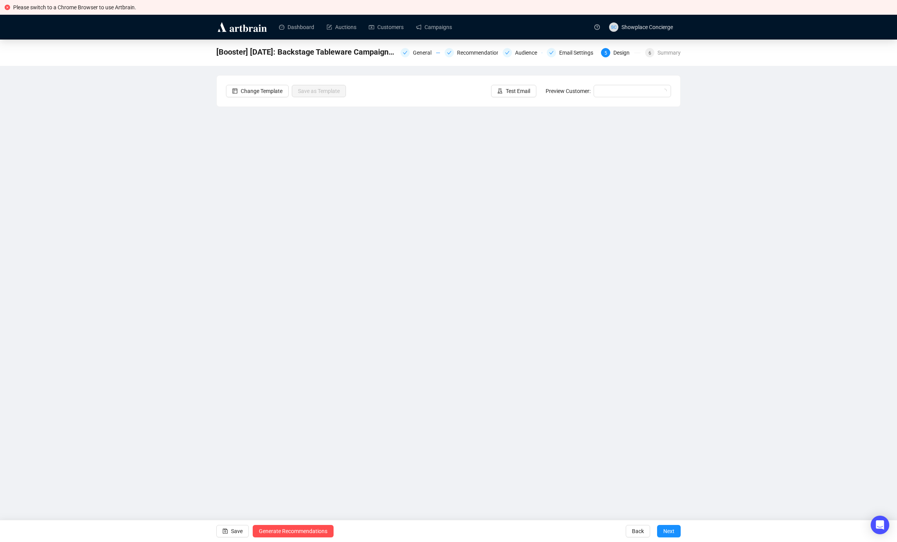
click at [668, 223] on iframe at bounding box center [448, 275] width 465 height 336
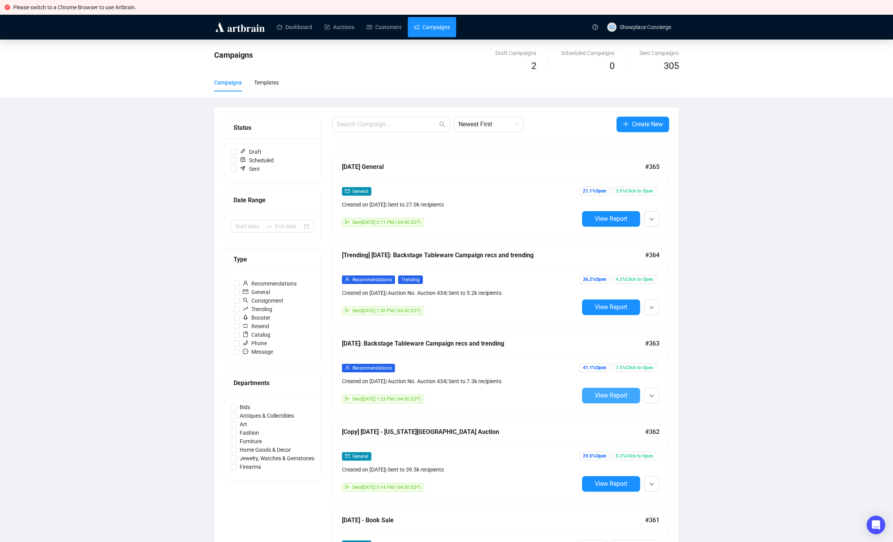
scroll to position [5, 0]
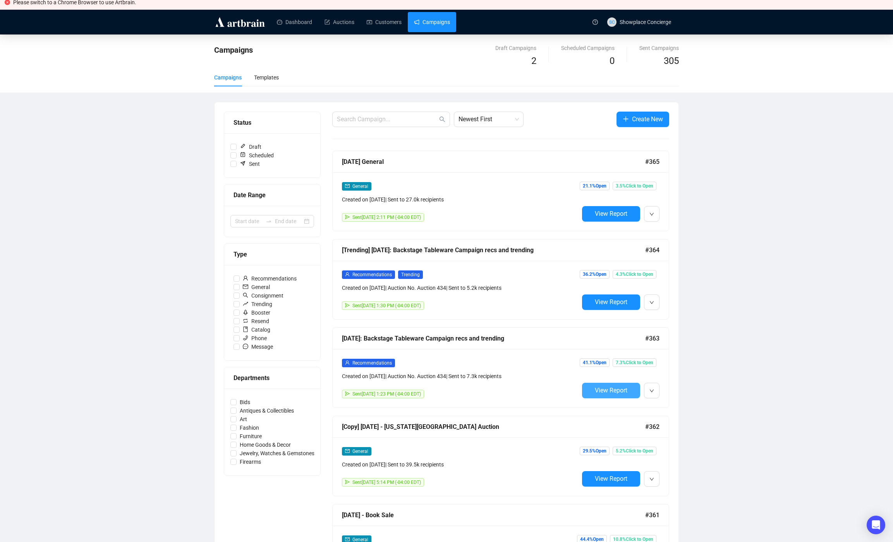
click at [624, 400] on div "Recommendations Created on Sep 8, 2025 | Auction No. Auction 434 | Sent to 7.3k…" at bounding box center [501, 378] width 336 height 58
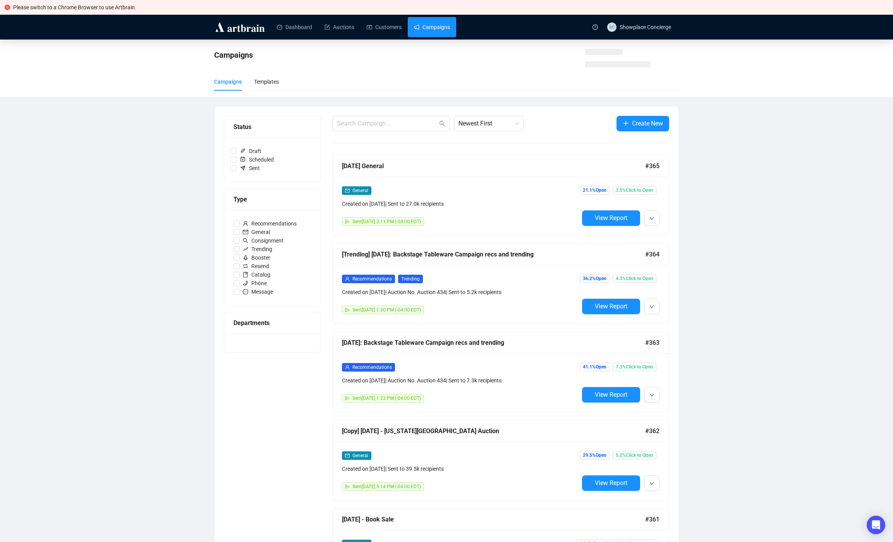
scroll to position [5, 0]
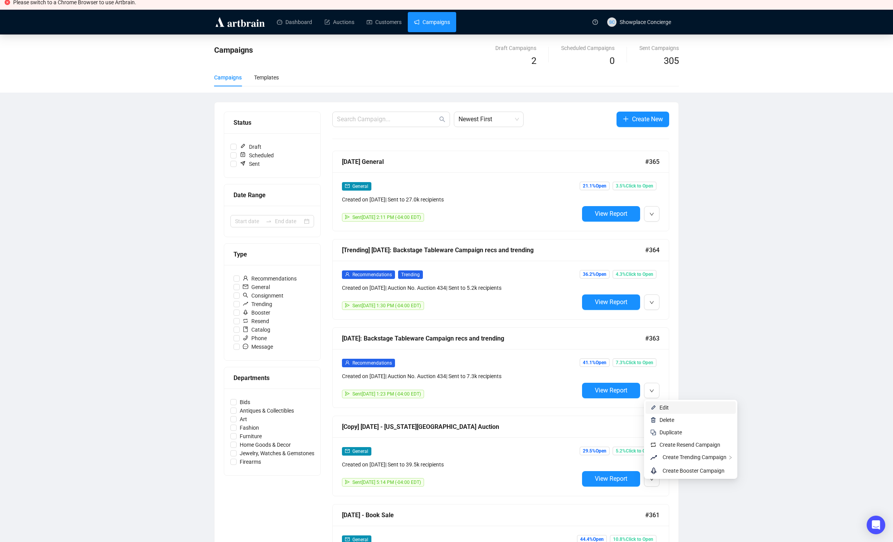
click at [670, 408] on span "Edit" at bounding box center [695, 407] width 72 height 9
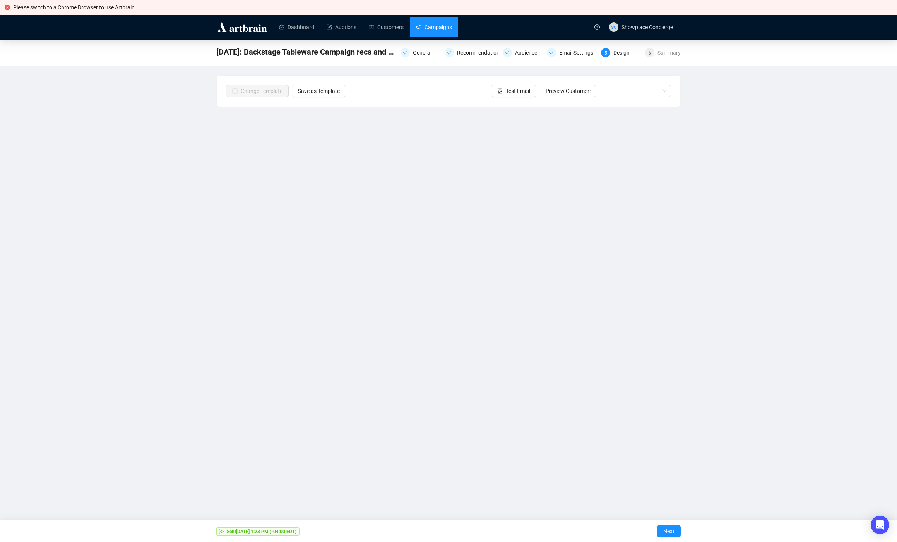
click at [432, 23] on link "Campaigns" at bounding box center [434, 27] width 36 height 20
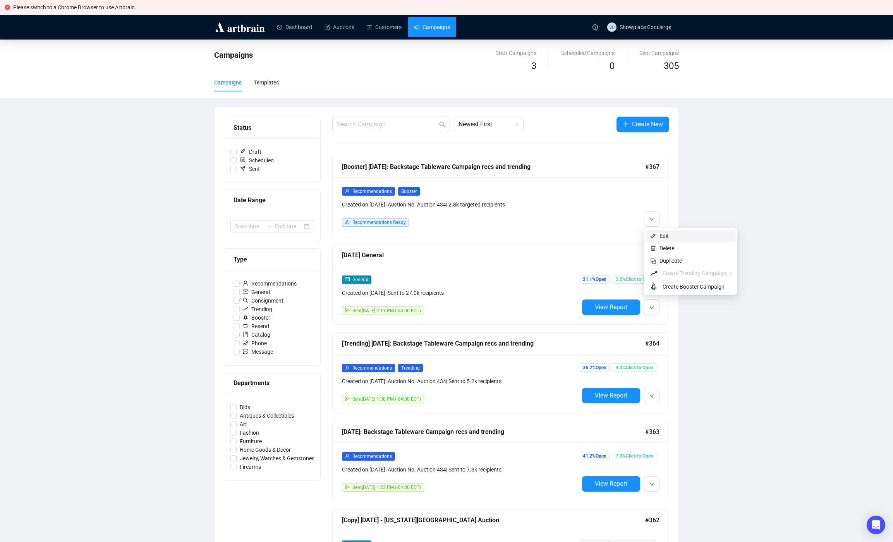
click at [660, 232] on span "Edit" at bounding box center [695, 236] width 72 height 9
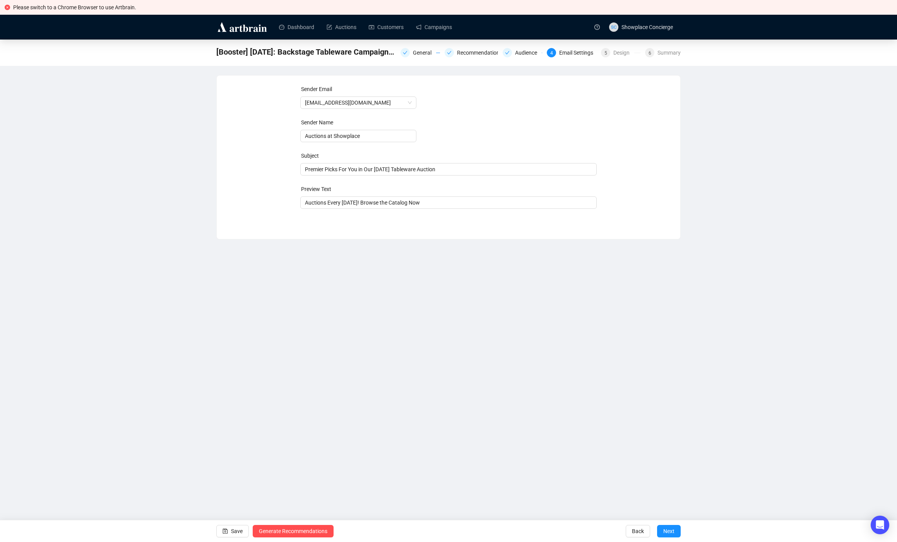
click at [172, 307] on div "Please switch to a Chrome Browser to use Artbrain. Dashboard Auctions Customers…" at bounding box center [448, 271] width 897 height 542
click at [435, 33] on link "Campaigns" at bounding box center [434, 27] width 36 height 20
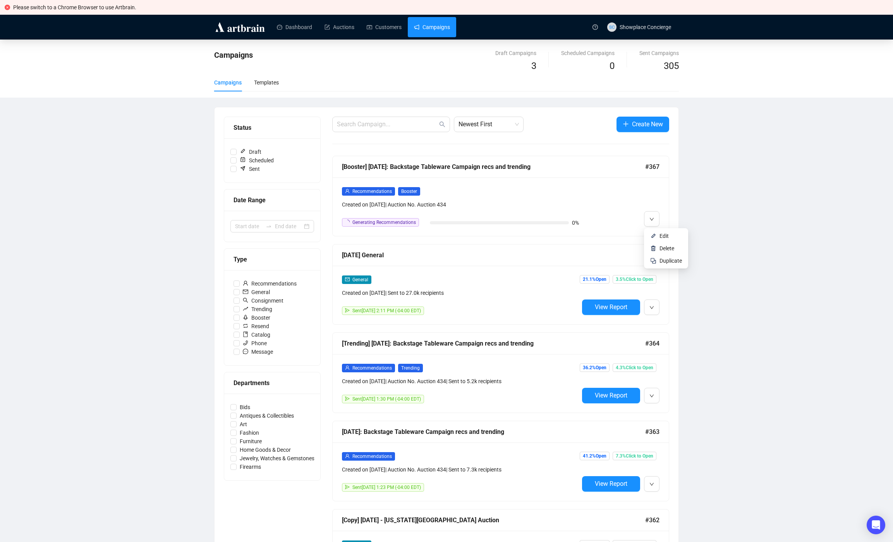
click at [750, 230] on div "Campaigns Draft Campaigns 3 Scheduled Campaigns 0 Sent Campaigns 305 Campaigns …" at bounding box center [446, 465] width 893 height 852
click at [672, 232] on span "Edit" at bounding box center [670, 236] width 22 height 9
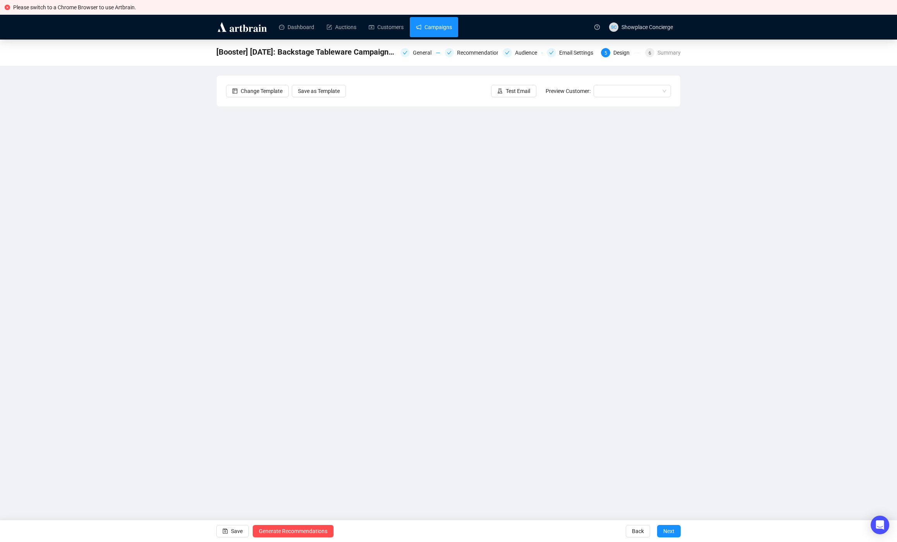
click at [441, 33] on link "Campaigns" at bounding box center [434, 27] width 36 height 20
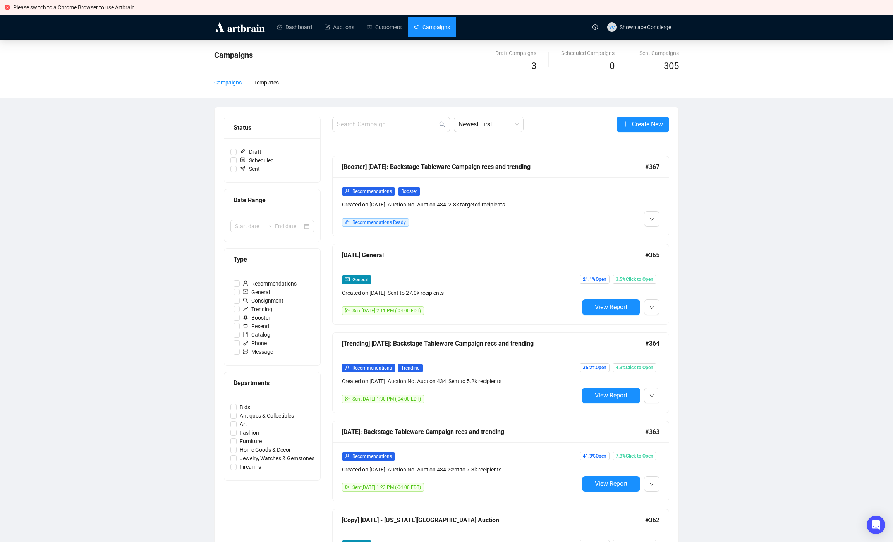
scroll to position [5, 0]
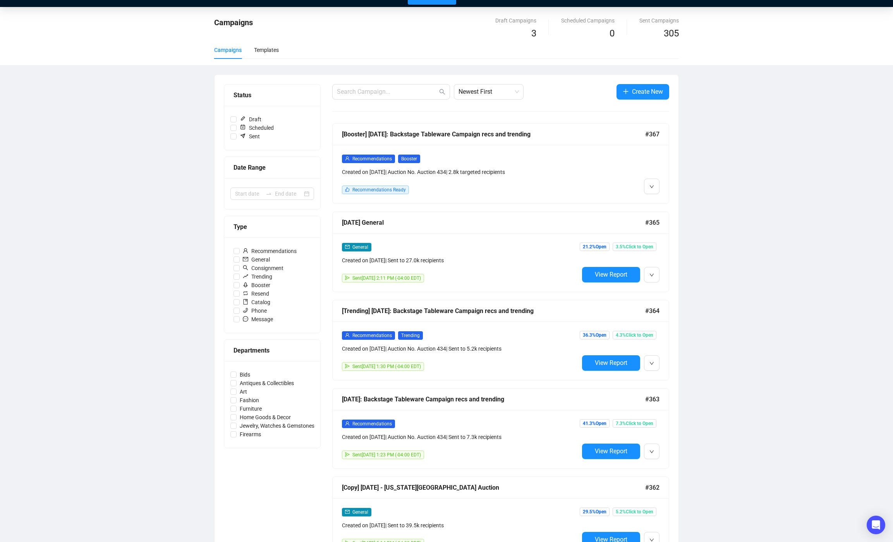
scroll to position [80, 0]
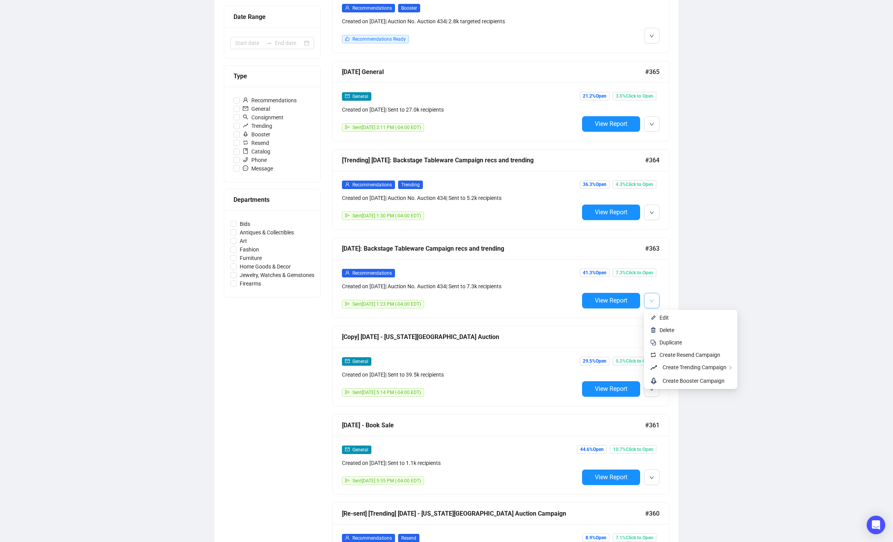
scroll to position [188, 0]
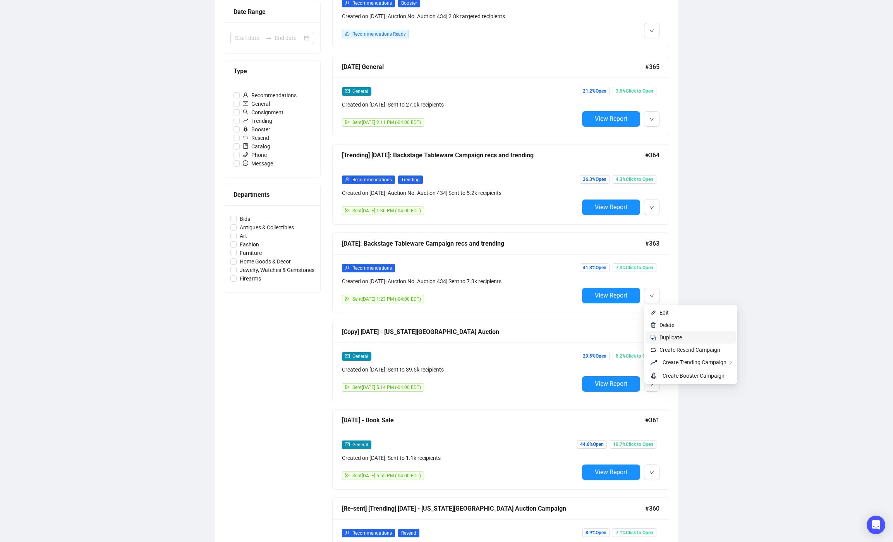
click at [671, 336] on span "Duplicate" at bounding box center [670, 337] width 22 height 6
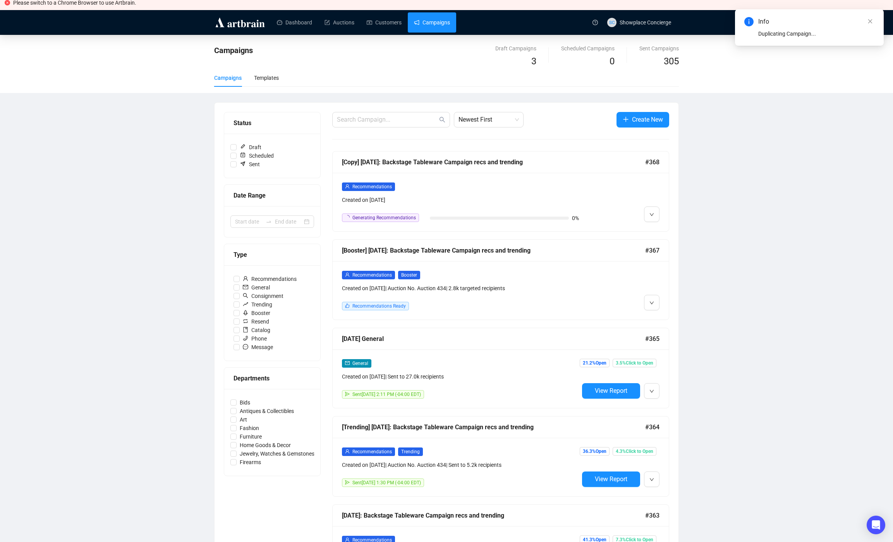
scroll to position [15, 0]
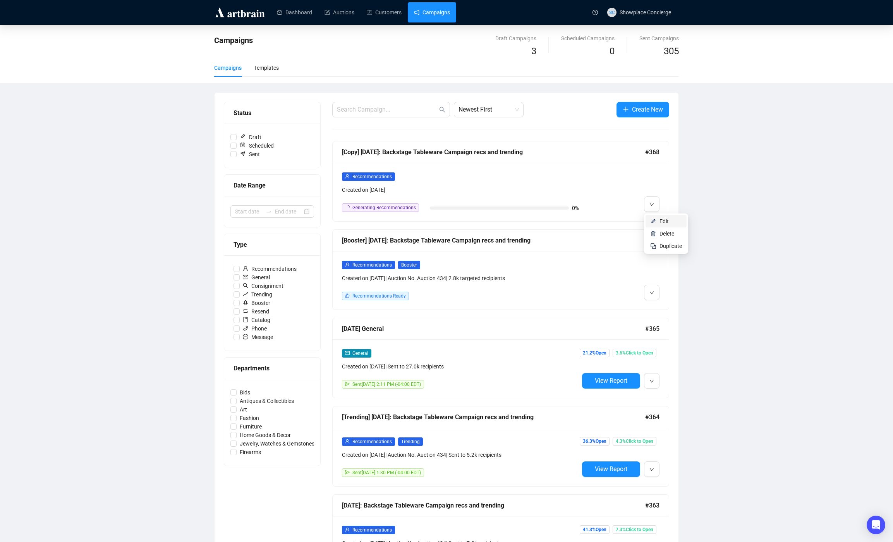
click at [660, 221] on span "Edit" at bounding box center [663, 221] width 9 height 6
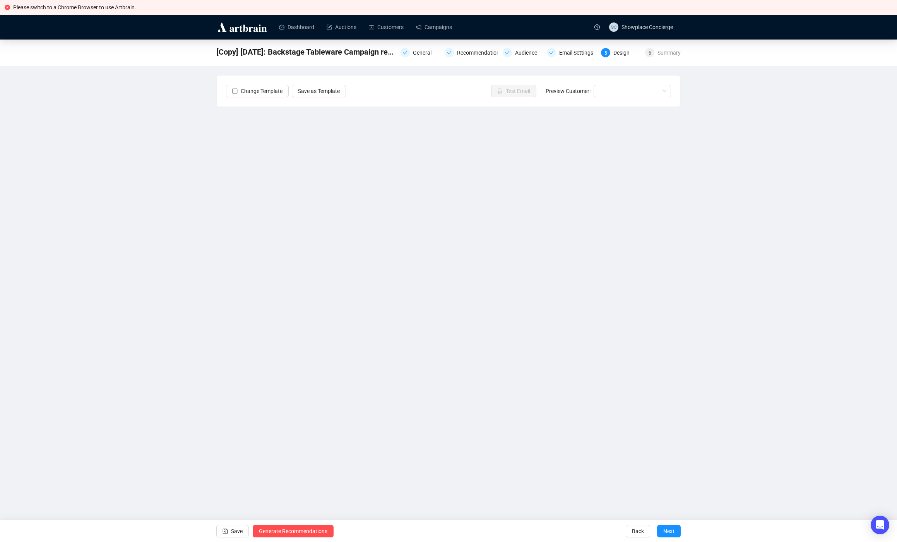
click at [113, 273] on div "[Copy] [DATE]: Backstage Tableware Campaign recs and trending General Recommend…" at bounding box center [448, 240] width 897 height 403
click at [232, 534] on span "Save" at bounding box center [237, 531] width 12 height 22
click at [431, 23] on link "Campaigns" at bounding box center [434, 27] width 36 height 20
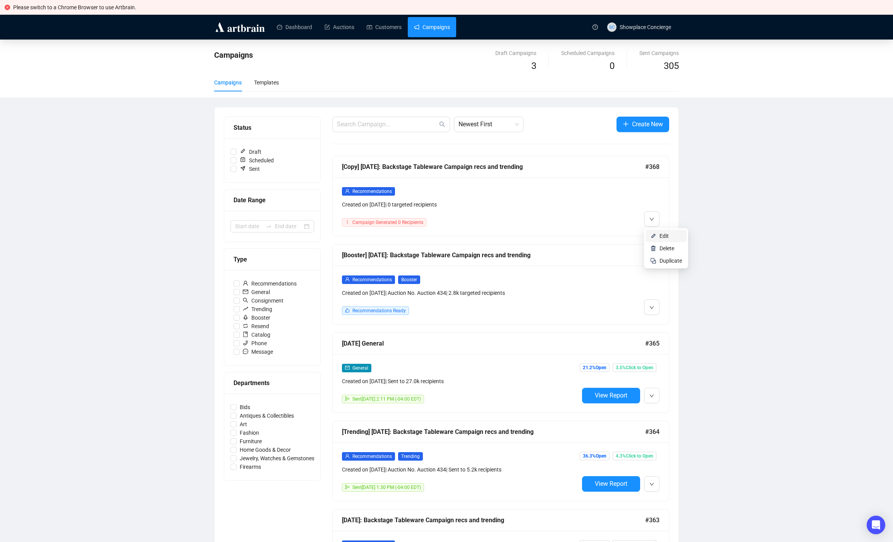
click at [665, 233] on span "Edit" at bounding box center [663, 236] width 9 height 6
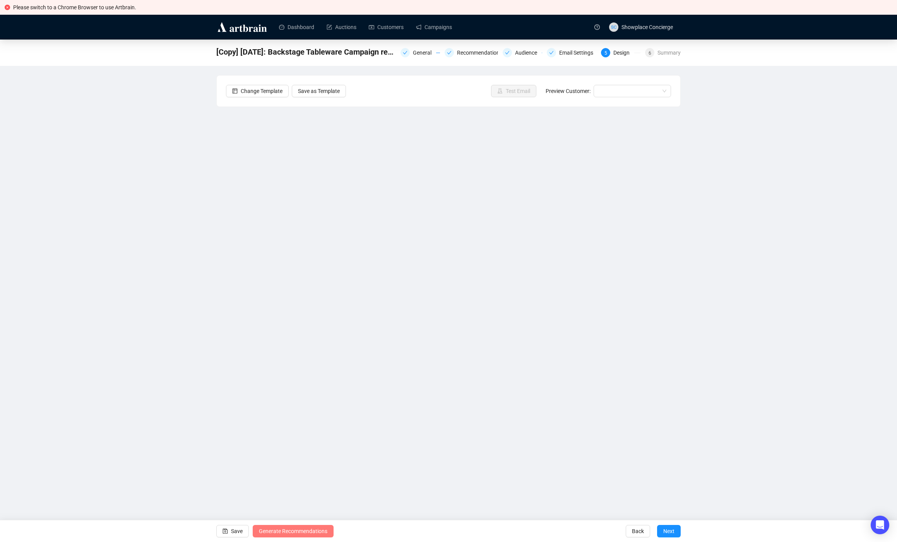
click at [297, 533] on span "Generate Recommendations" at bounding box center [293, 531] width 69 height 22
click at [402, 26] on link "Customers" at bounding box center [386, 27] width 35 height 20
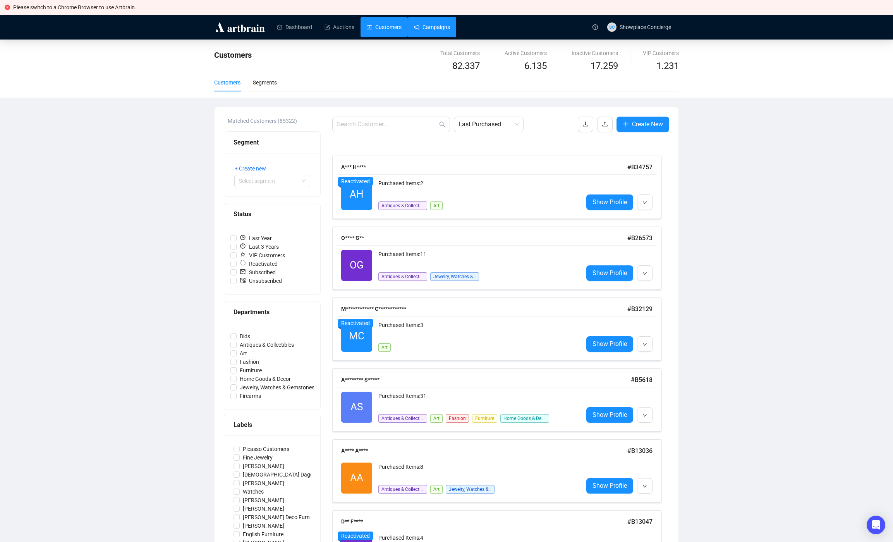
click at [442, 22] on link "Campaigns" at bounding box center [432, 27] width 36 height 20
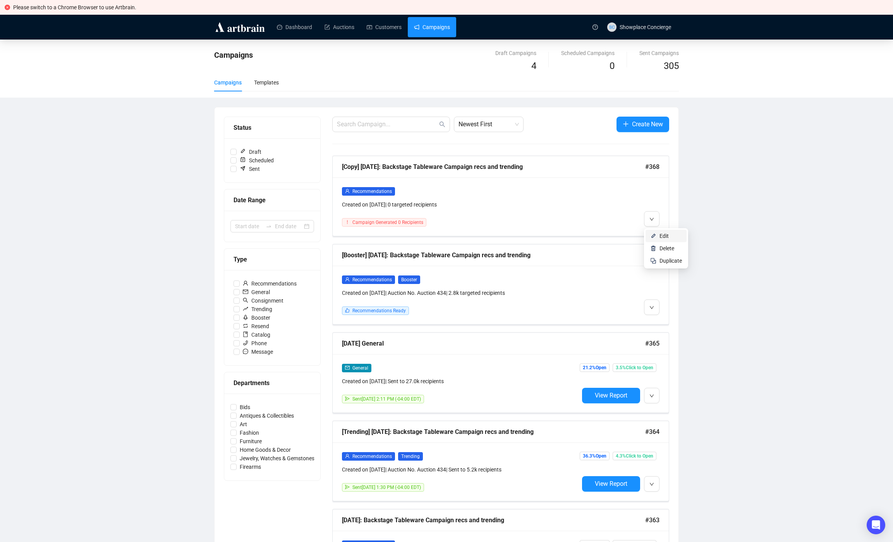
click at [670, 236] on span "Edit" at bounding box center [670, 236] width 22 height 9
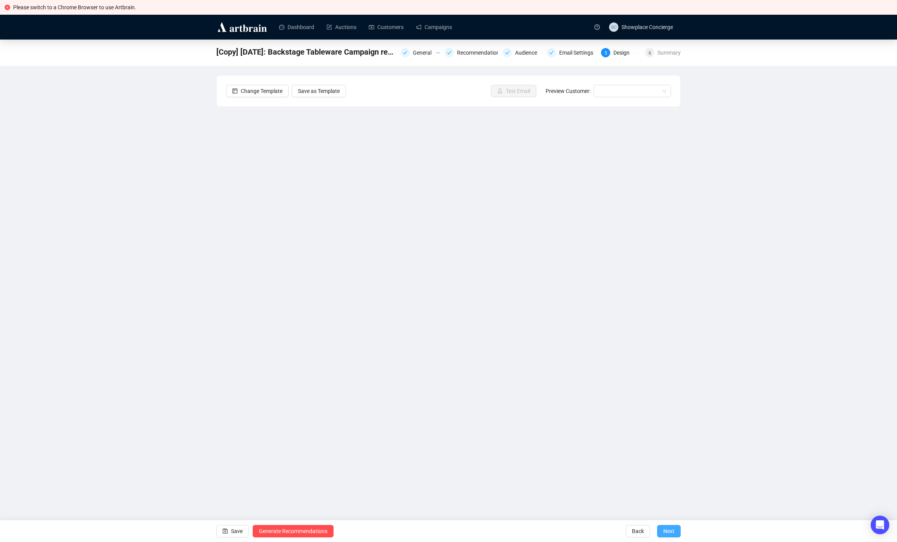
click at [678, 532] on button "Next" at bounding box center [669, 531] width 24 height 12
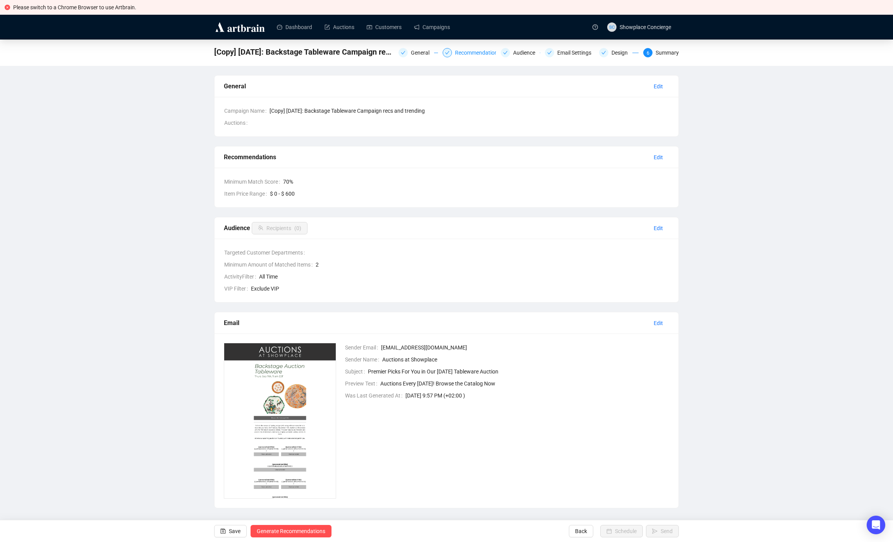
click at [472, 51] on div "Recommendations" at bounding box center [480, 52] width 50 height 9
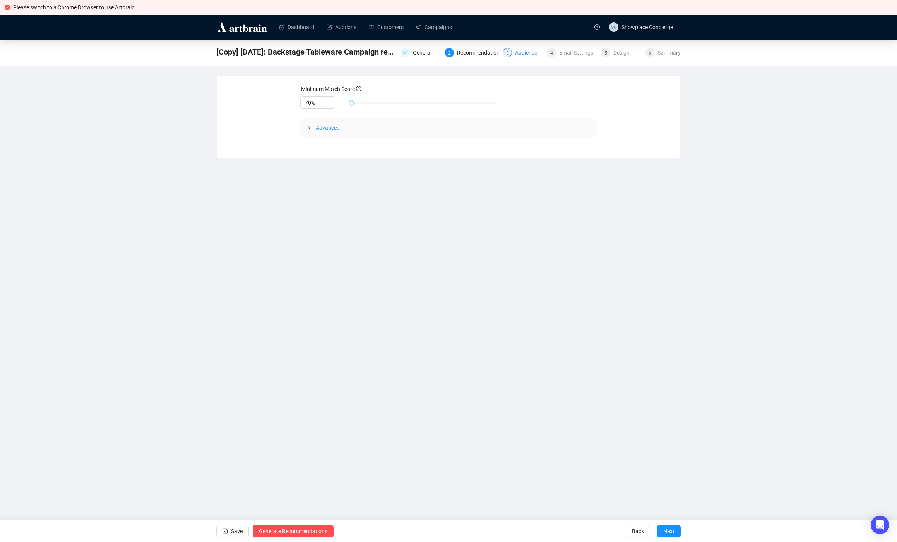
click at [527, 53] on div "Audience" at bounding box center [528, 52] width 27 height 9
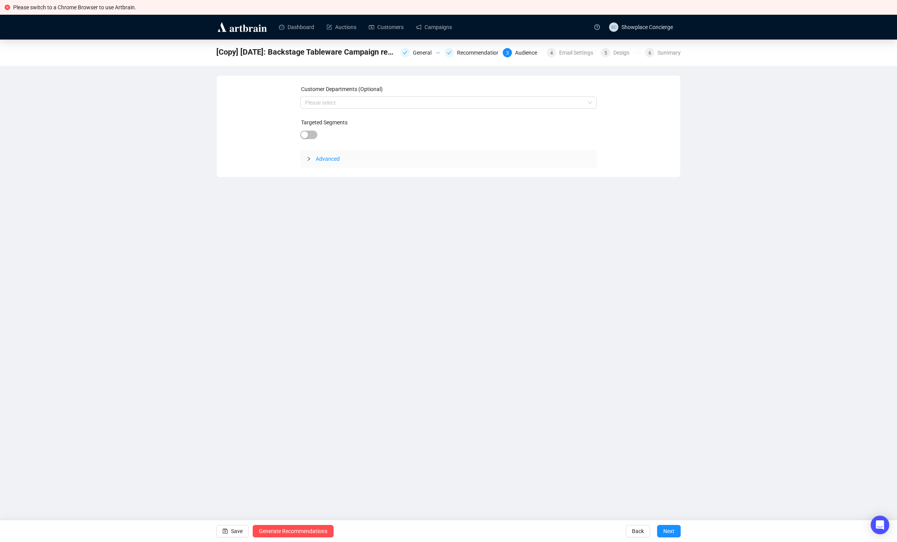
click at [328, 160] on span "Advanced" at bounding box center [328, 159] width 24 height 6
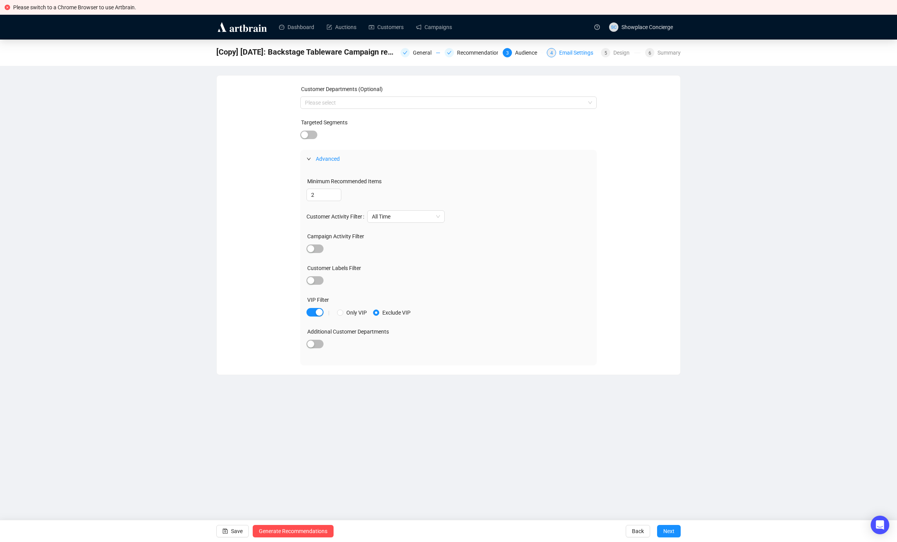
click at [560, 50] on div "Email Settings" at bounding box center [578, 52] width 39 height 9
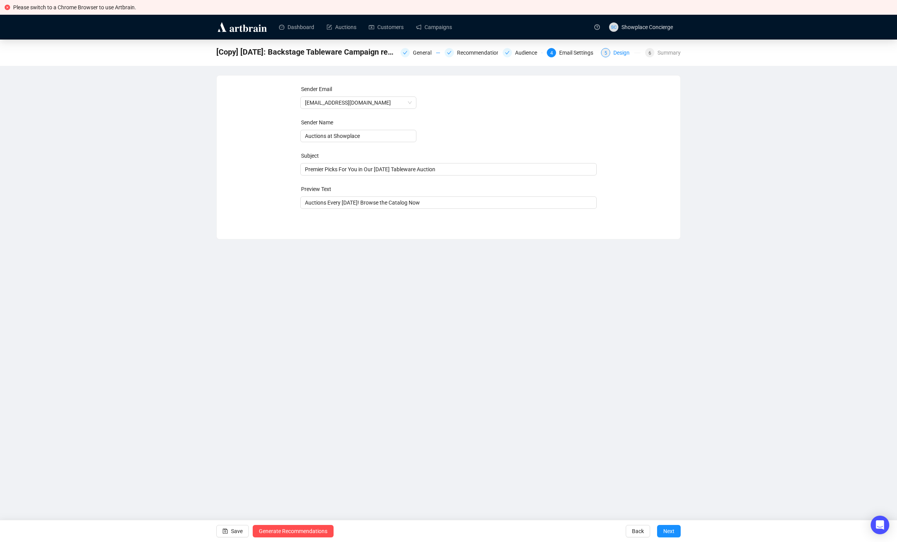
click at [628, 52] on div "Design" at bounding box center [624, 52] width 21 height 9
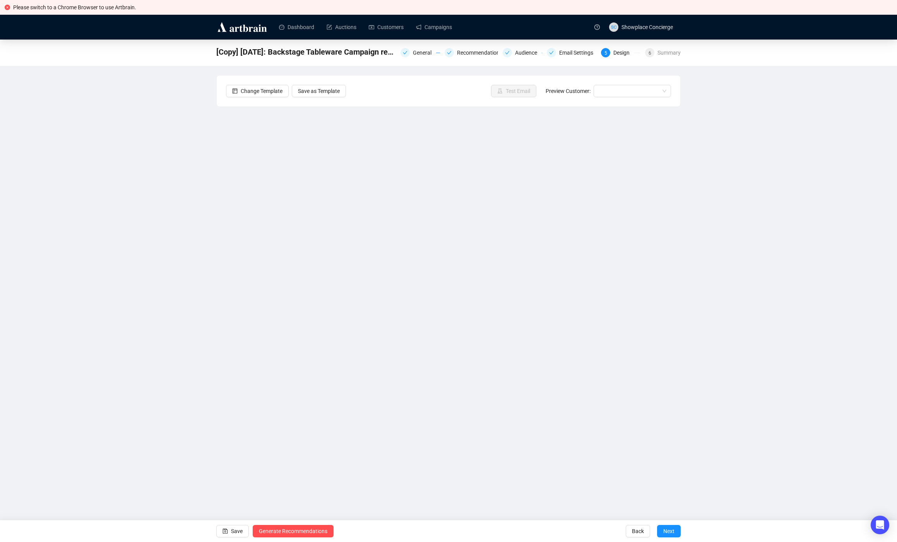
click at [116, 289] on div "[Copy] [DATE]: Backstage Tableware Campaign recs and trending General Recommend…" at bounding box center [448, 240] width 897 height 403
click at [434, 26] on link "Campaigns" at bounding box center [434, 27] width 36 height 20
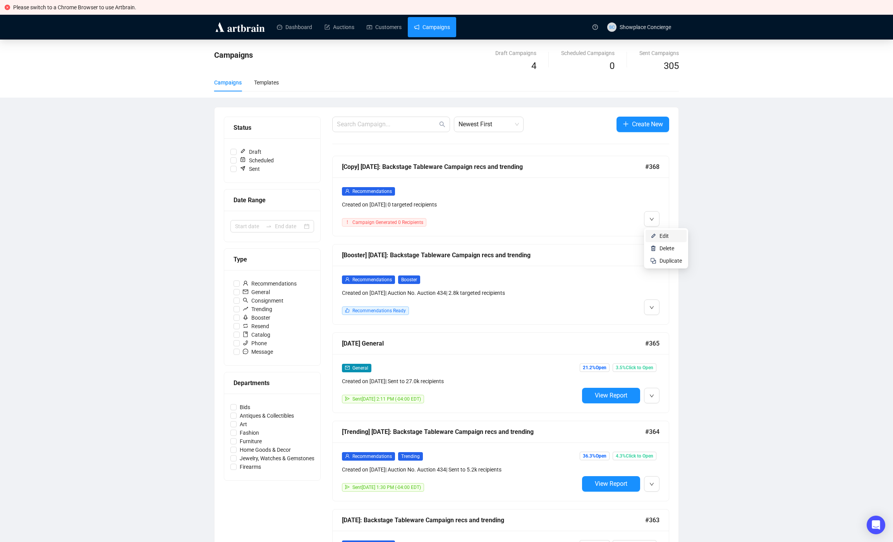
click at [660, 236] on span "Edit" at bounding box center [663, 236] width 9 height 6
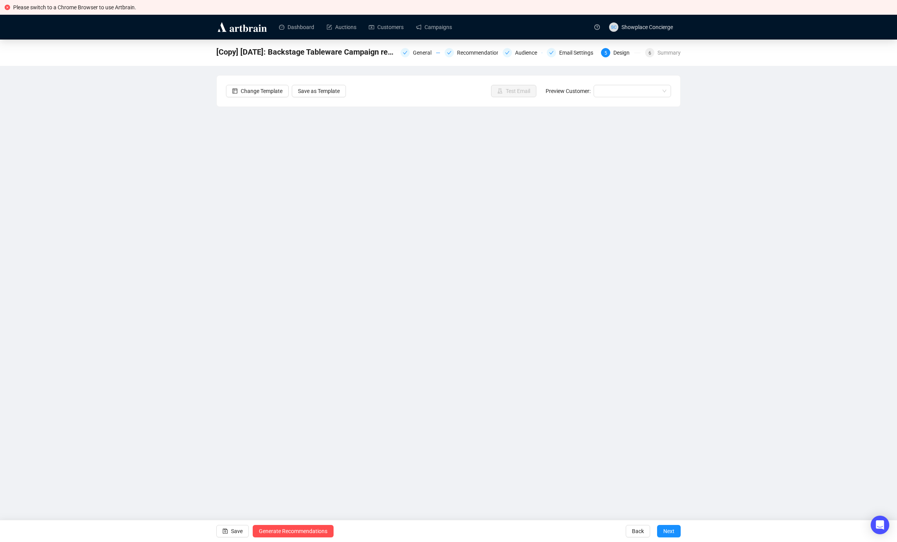
click at [177, 320] on div "[Copy] [DATE]: Backstage Tableware Campaign recs and trending General Recommend…" at bounding box center [448, 240] width 897 height 403
click at [36, 242] on div "[Copy] [DATE]: Backstage Tableware Campaign recs and trending General Recommend…" at bounding box center [448, 240] width 897 height 403
click at [448, 29] on link "Campaigns" at bounding box center [434, 27] width 36 height 20
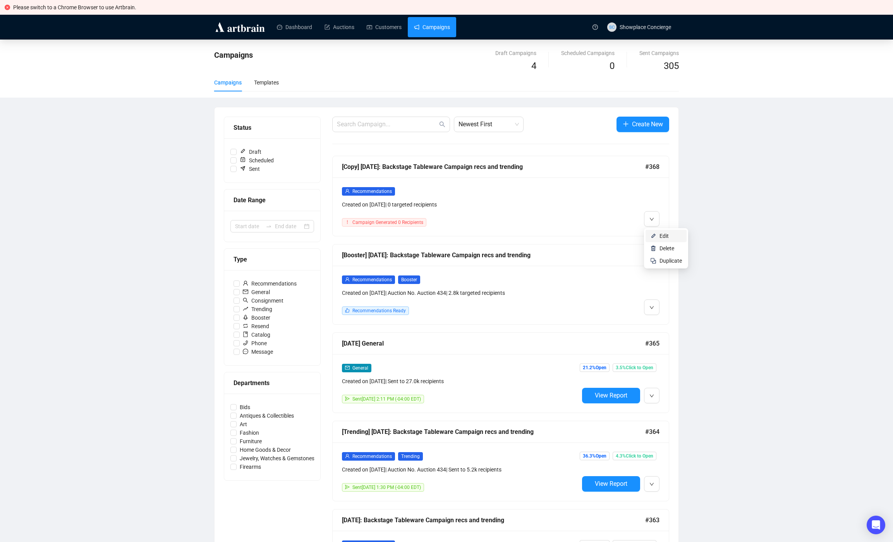
click at [661, 237] on span "Edit" at bounding box center [663, 236] width 9 height 6
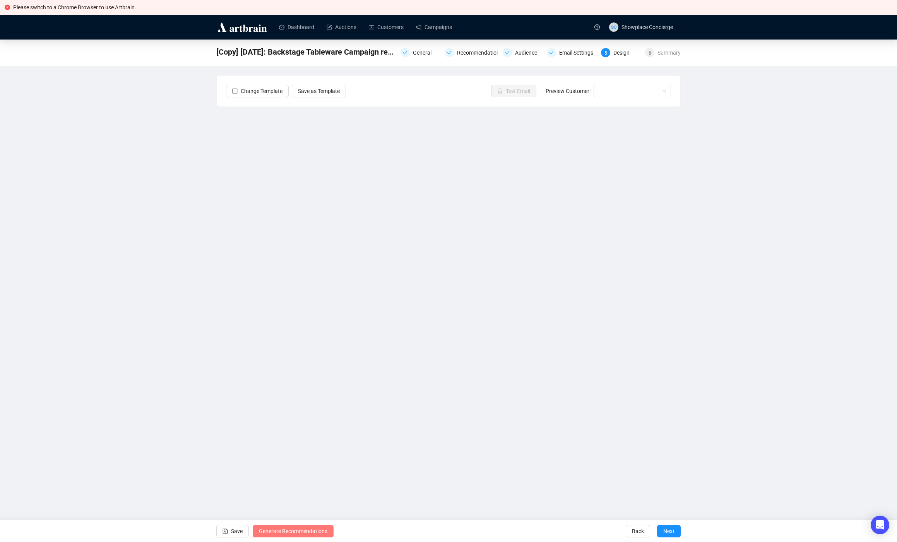
click at [297, 532] on span "Generate Recommendations" at bounding box center [293, 531] width 69 height 22
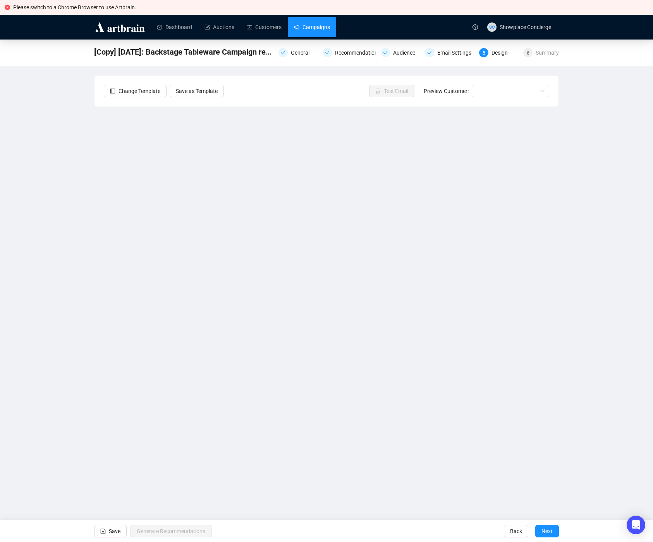
click at [315, 26] on link "Campaigns" at bounding box center [312, 27] width 36 height 20
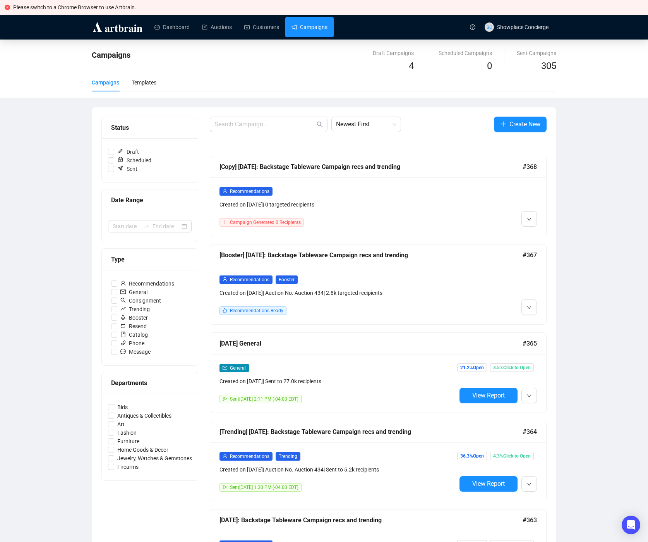
click at [583, 176] on div "Campaigns Draft Campaigns 4 Scheduled Campaigns 0 Sent Campaigns 305 Campaigns …" at bounding box center [324, 465] width 648 height 852
click at [542, 231] on li "Edit" at bounding box center [543, 236] width 41 height 12
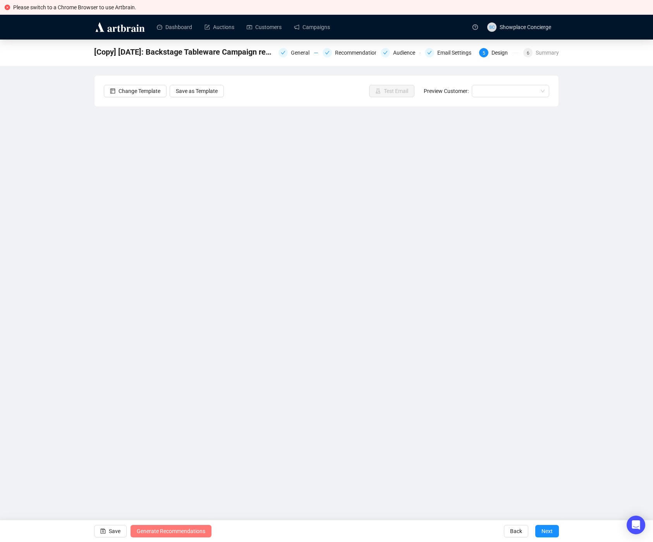
click at [166, 528] on span "Generate Recommendations" at bounding box center [171, 531] width 69 height 22
click at [79, 247] on div "[Copy] September 11: Backstage Tableware Campaign recs and trending General Rec…" at bounding box center [326, 240] width 653 height 403
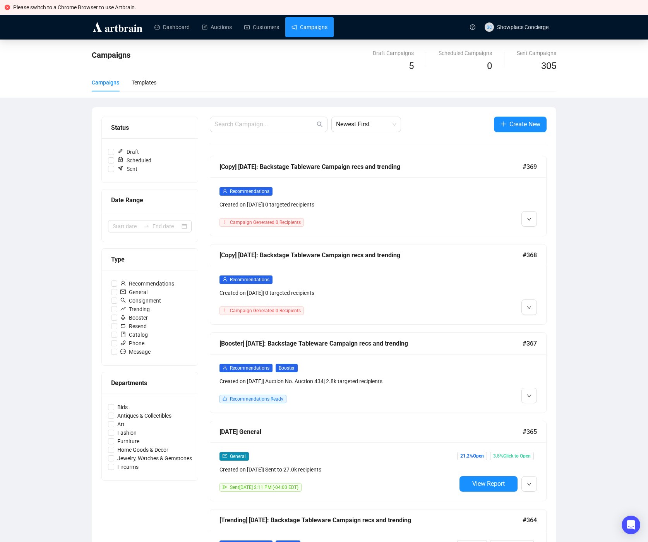
click at [57, 231] on div "Campaigns Draft Campaigns 5 Scheduled Campaigns 0 Sent Campaigns 305 Campaigns …" at bounding box center [324, 465] width 648 height 852
click at [540, 321] on span "Edit" at bounding box center [541, 324] width 9 height 6
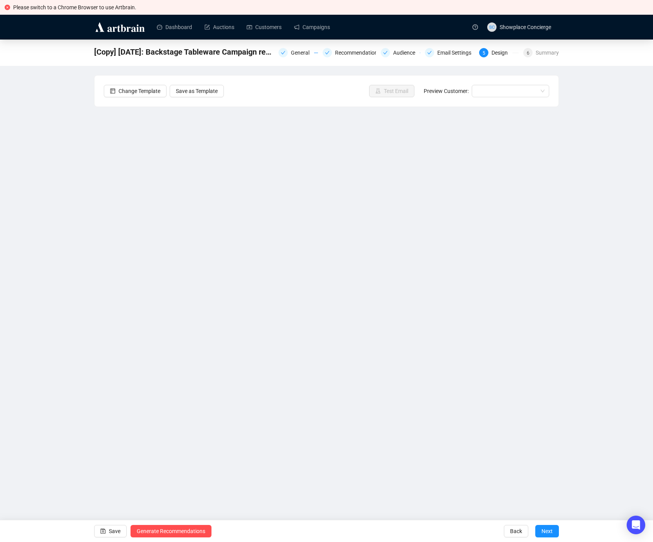
click at [313, 38] on div "Dashboard Auctions Customers Campaigns" at bounding box center [307, 27] width 319 height 24
click at [312, 36] on link "Campaigns" at bounding box center [312, 27] width 36 height 20
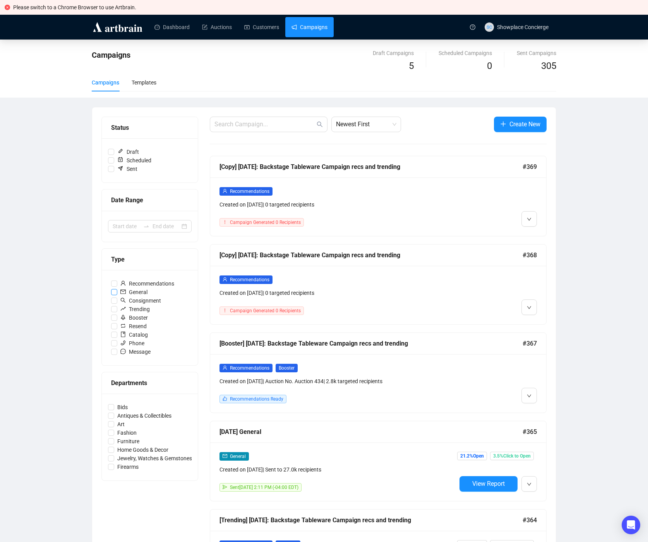
scroll to position [5, 0]
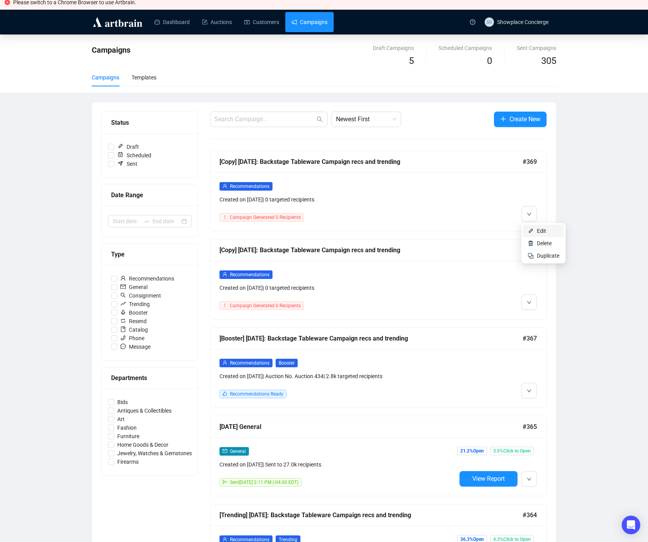
click at [544, 230] on span "Edit" at bounding box center [541, 231] width 9 height 6
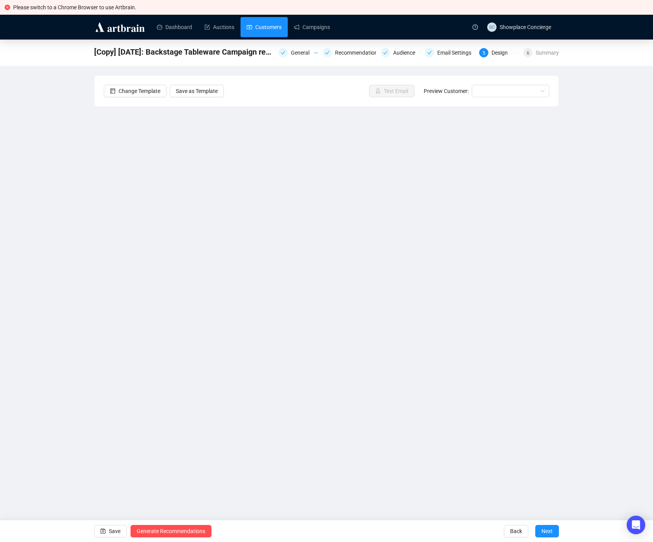
click at [268, 23] on link "Customers" at bounding box center [264, 27] width 35 height 20
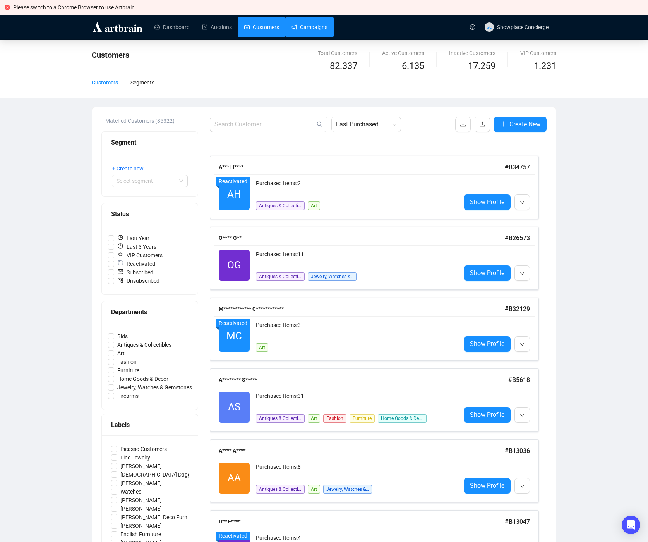
click at [322, 27] on link "Campaigns" at bounding box center [310, 27] width 36 height 20
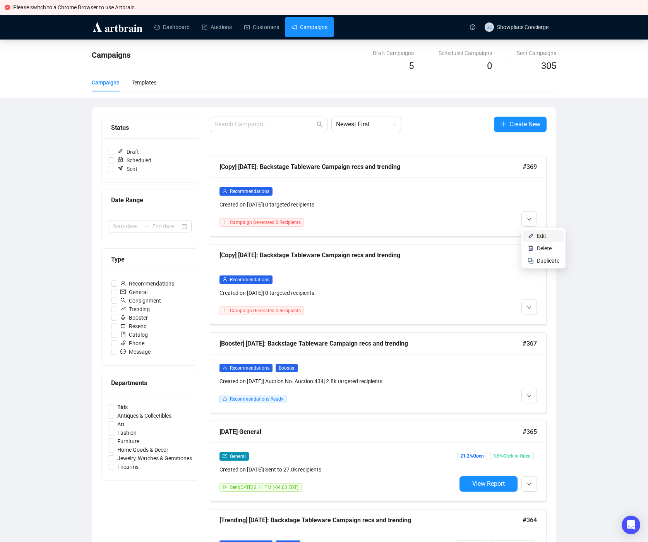
click at [539, 233] on span "Edit" at bounding box center [541, 236] width 9 height 6
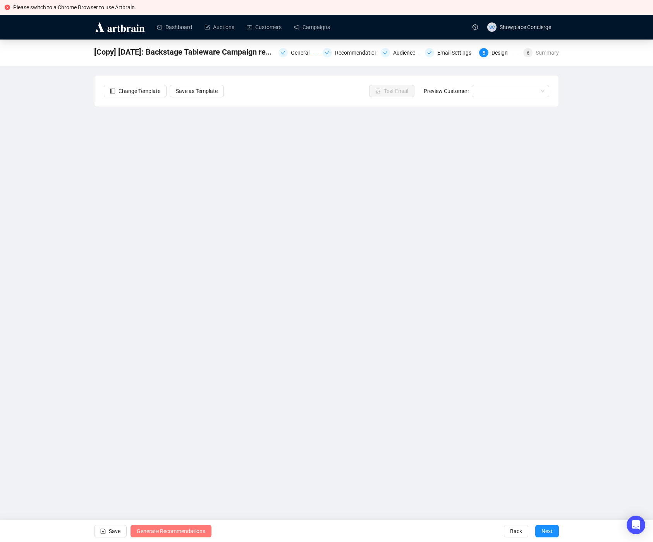
click at [187, 527] on span "Generate Recommendations" at bounding box center [171, 531] width 69 height 22
click at [323, 30] on link "Campaigns" at bounding box center [312, 27] width 36 height 20
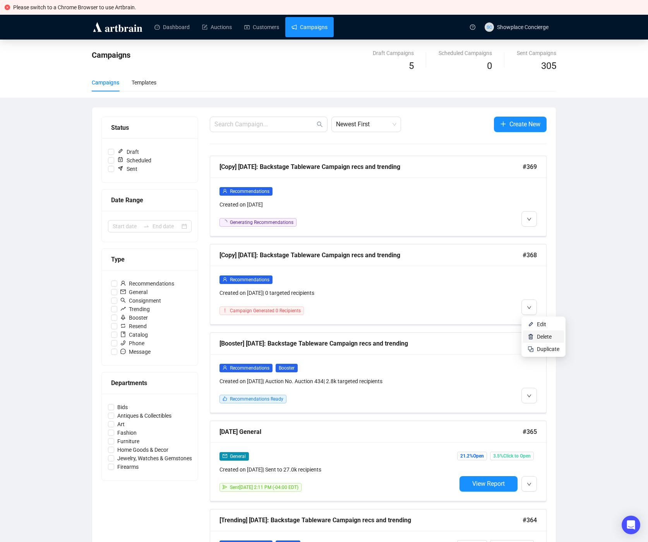
click at [546, 335] on span "Delete" at bounding box center [544, 336] width 15 height 6
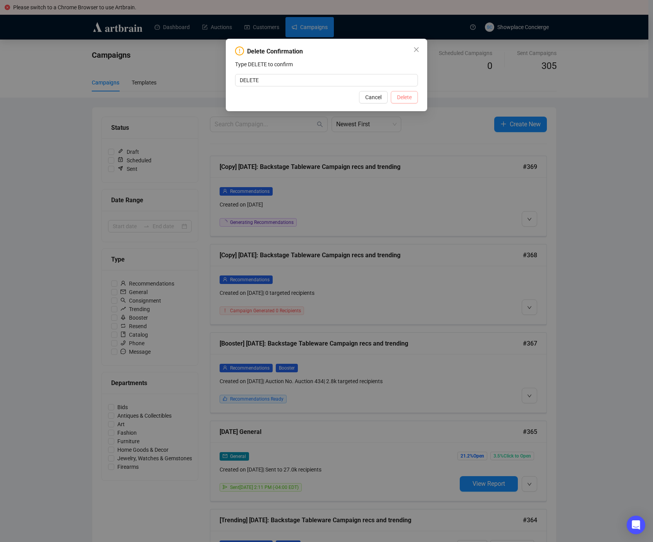
type input "DELETE"
click at [406, 97] on span "Delete" at bounding box center [404, 97] width 15 height 9
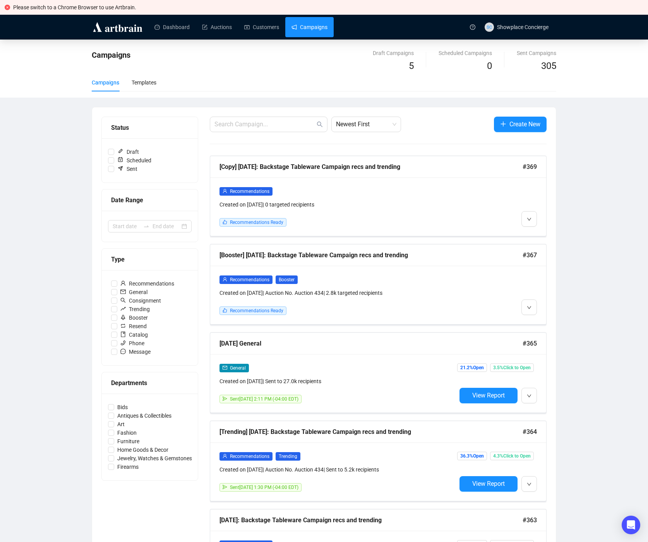
click at [609, 228] on div "Campaigns Draft Campaigns 5 Scheduled Campaigns 0 Sent Campaigns 305 Campaigns …" at bounding box center [324, 509] width 648 height 940
click at [546, 235] on span "Edit" at bounding box center [541, 236] width 9 height 6
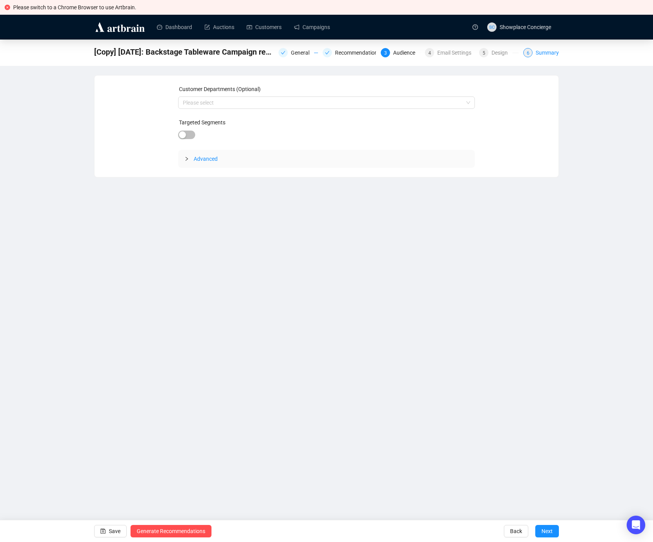
click at [543, 52] on div "Summary" at bounding box center [546, 52] width 23 height 9
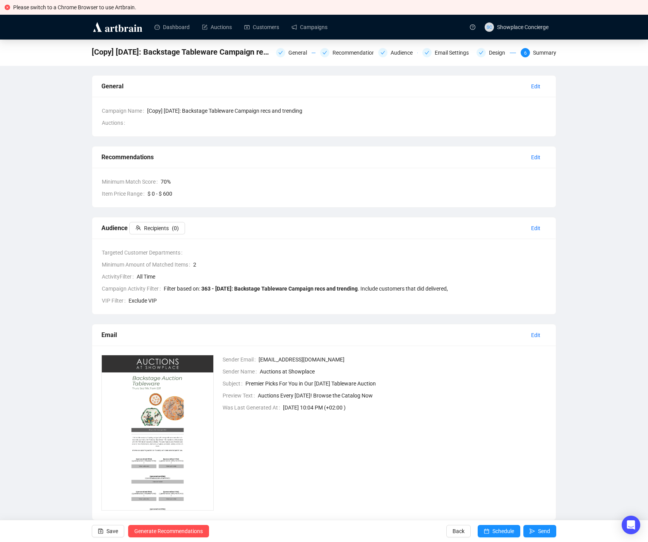
click at [65, 63] on div "[Copy] September 11: Backstage Tableware Campaign recs and trending General Rec…" at bounding box center [324, 52] width 648 height 26
click at [279, 24] on link "Customers" at bounding box center [261, 27] width 35 height 20
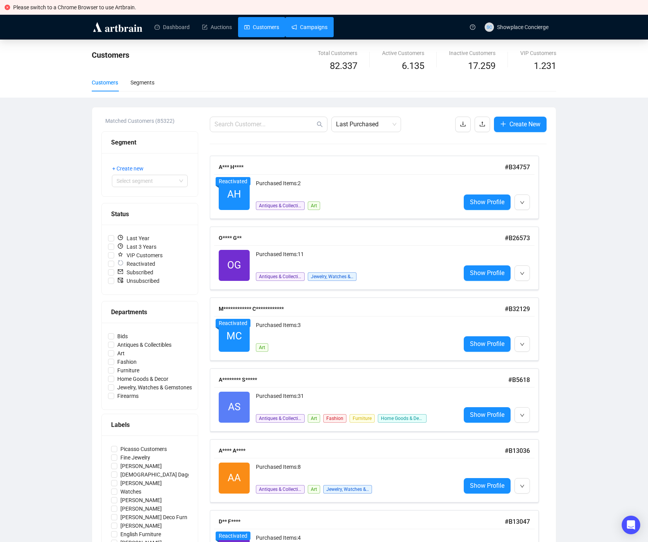
click at [312, 21] on link "Campaigns" at bounding box center [310, 27] width 36 height 20
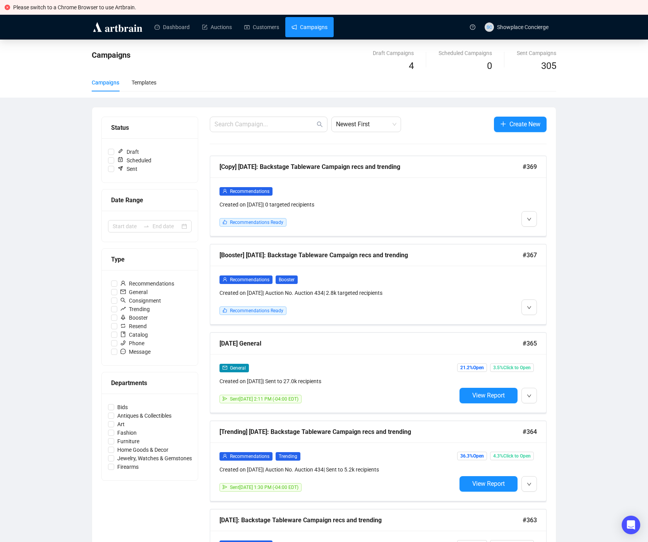
click at [86, 217] on div "Campaigns Draft Campaigns 4 Scheduled Campaigns 0 Sent Campaigns 305 Campaigns …" at bounding box center [324, 465] width 648 height 852
click at [542, 230] on li "Edit" at bounding box center [568, 236] width 90 height 12
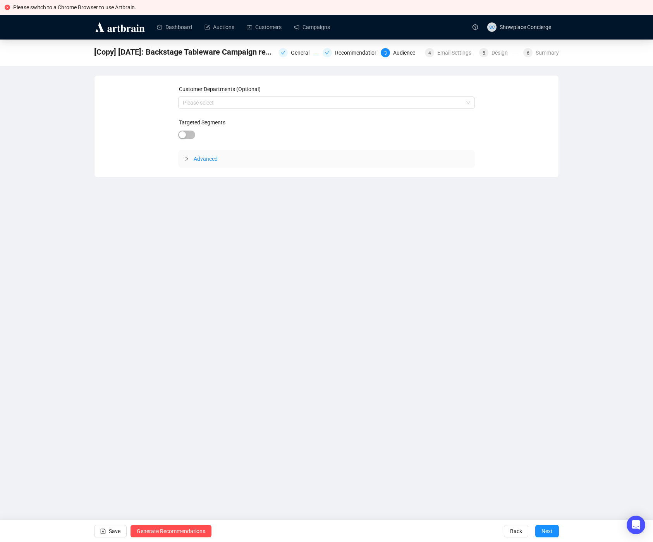
click at [230, 164] on div "Advanced" at bounding box center [326, 159] width 297 height 18
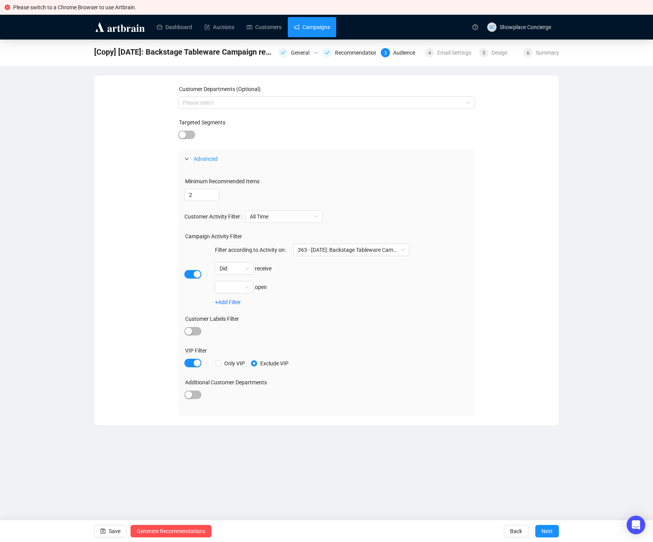
click at [319, 29] on link "Campaigns" at bounding box center [312, 27] width 36 height 20
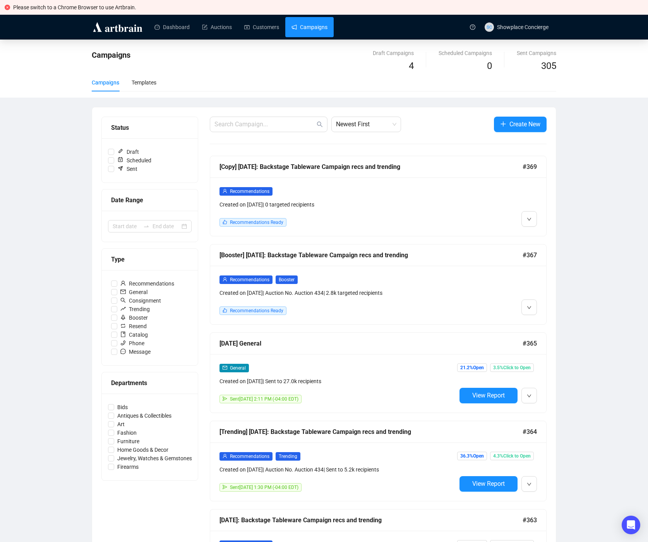
scroll to position [5, 0]
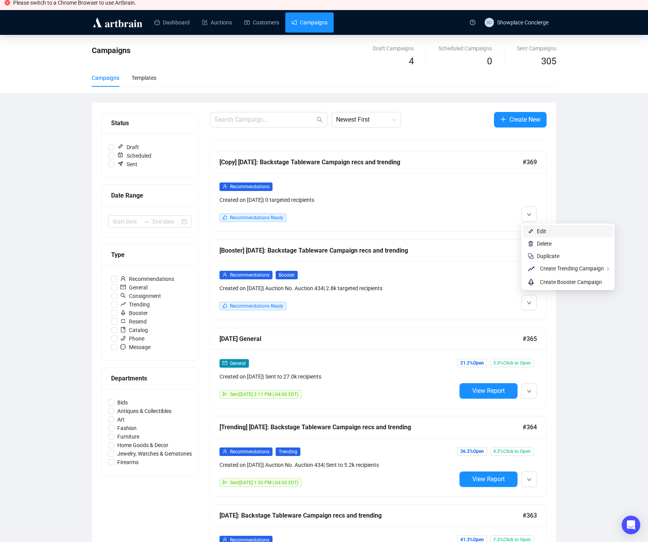
click at [539, 228] on span "Edit" at bounding box center [541, 231] width 9 height 6
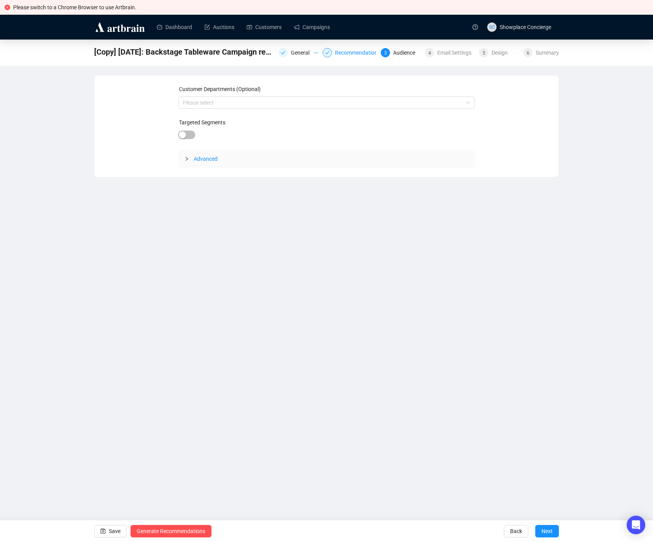
click at [343, 51] on div "Recommendations" at bounding box center [360, 52] width 50 height 9
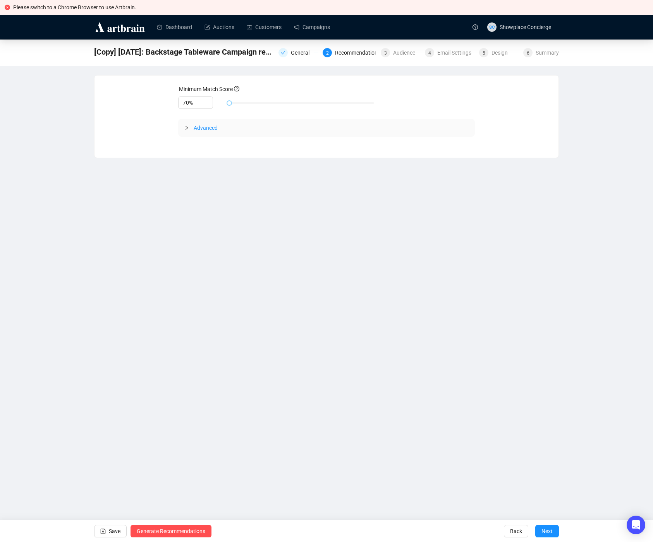
click at [262, 124] on span "Advanced" at bounding box center [331, 128] width 275 height 9
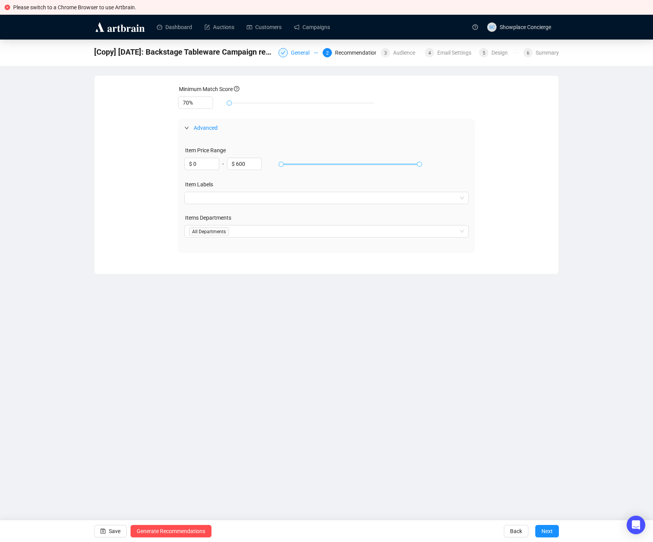
click at [291, 53] on div "General" at bounding box center [302, 52] width 23 height 9
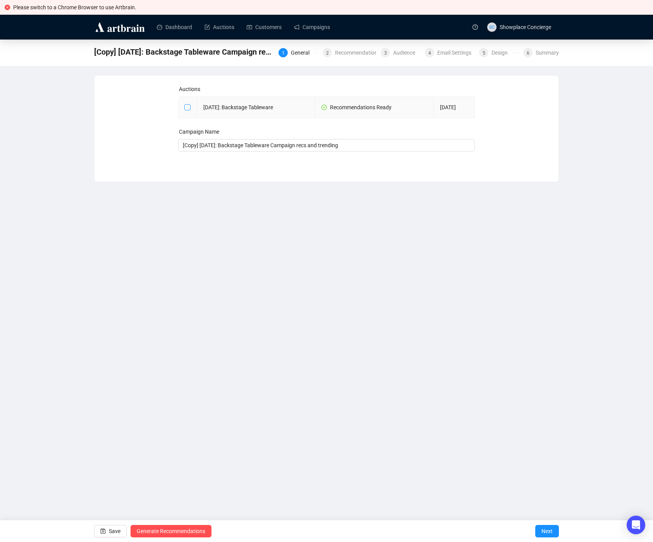
click at [187, 107] on input "checkbox" at bounding box center [186, 106] width 5 height 5
checkbox input "true"
type input "[DATE]: Backstage Tableware Campaign"
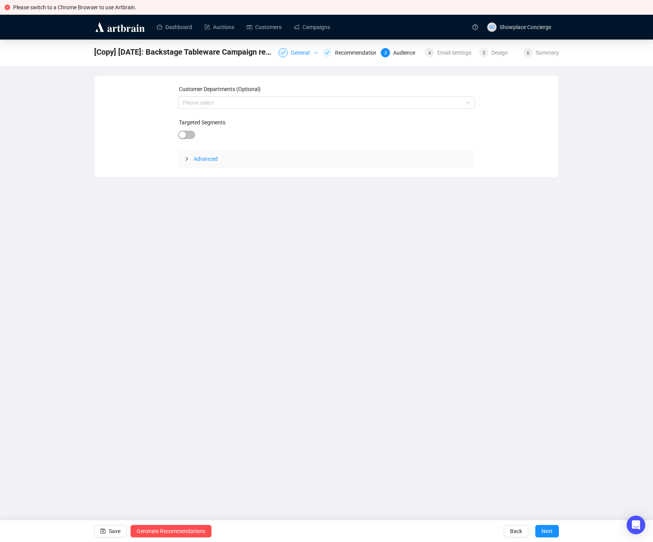
click at [293, 51] on div "General" at bounding box center [302, 52] width 23 height 9
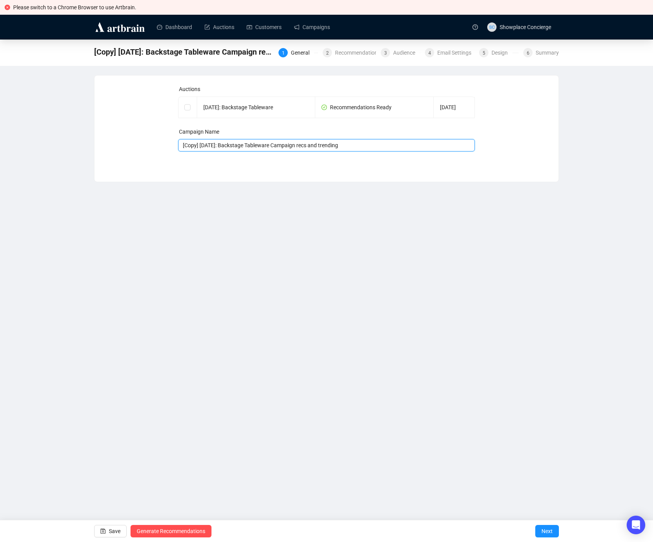
click at [185, 145] on input "[Copy] [DATE]: Backstage Tableware Campaign recs and trending" at bounding box center [326, 145] width 297 height 12
click at [187, 106] on input "checkbox" at bounding box center [186, 106] width 5 height 5
checkbox input "true"
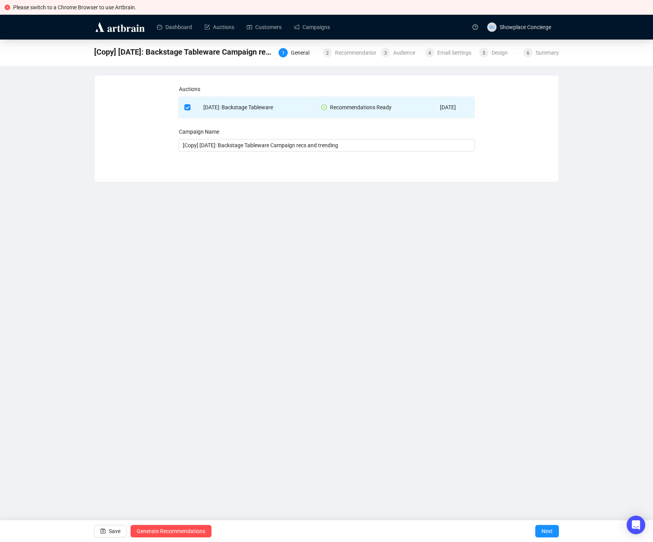
click at [266, 209] on div "Please switch to a Chrome Browser to use Artbrain. Dashboard Auctions Customers…" at bounding box center [326, 271] width 653 height 542
click at [377, 143] on input "[Copy] [DATE]: Backstage Tableware Campaign recs and trending" at bounding box center [326, 145] width 297 height 12
click at [430, 237] on div "Please switch to a Chrome Browser to use Artbrain. Dashboard Auctions Customers…" at bounding box center [326, 271] width 653 height 542
click at [105, 533] on icon "save" at bounding box center [103, 530] width 5 height 5
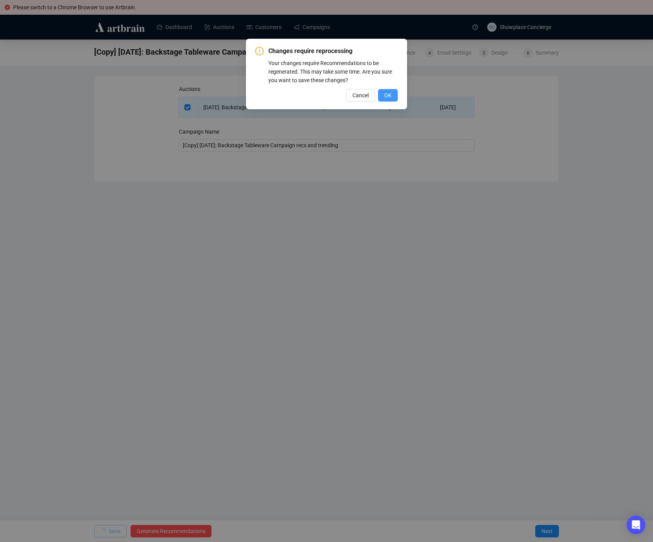
click at [391, 94] on button "OK" at bounding box center [388, 95] width 20 height 12
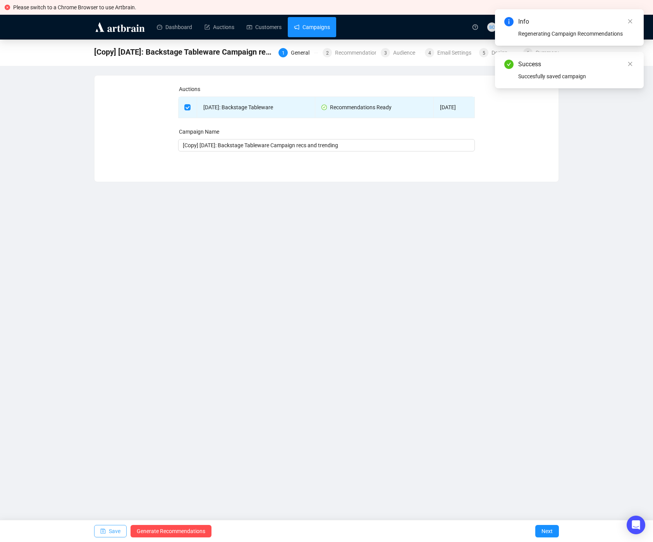
click at [327, 27] on link "Campaigns" at bounding box center [312, 27] width 36 height 20
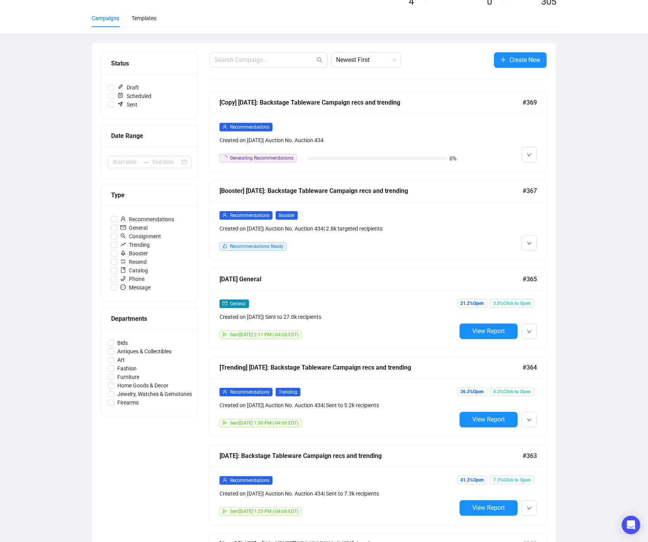
scroll to position [60, 0]
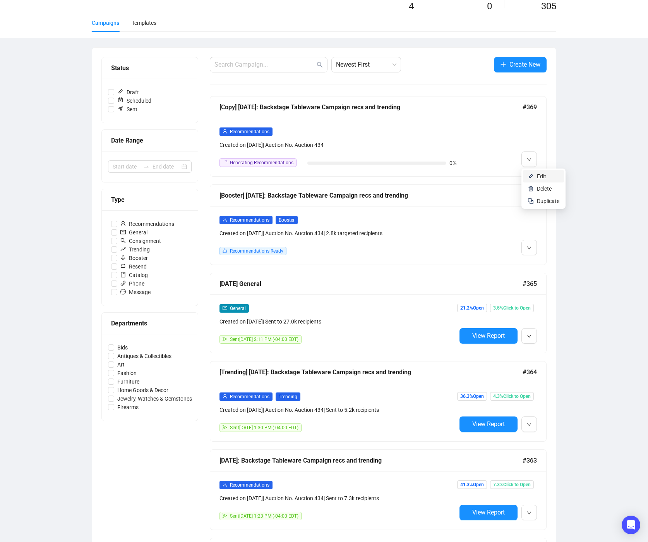
click at [542, 172] on li "Edit" at bounding box center [543, 176] width 41 height 12
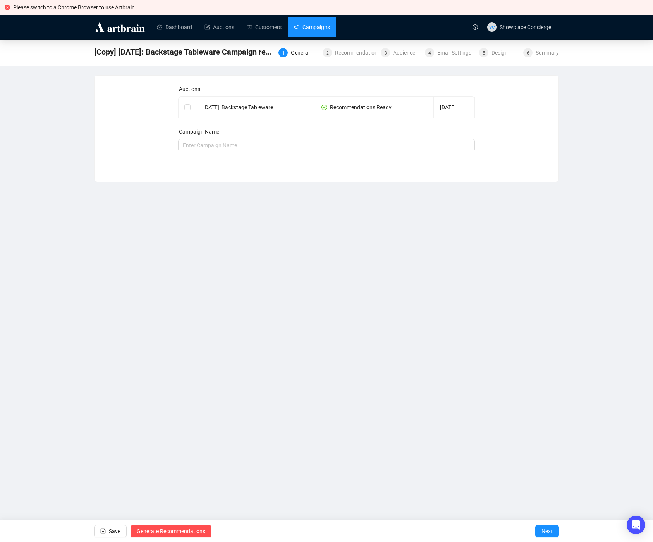
checkbox input "true"
type input "[Copy] [DATE]: Backstage Tableware Campaign recs and trending"
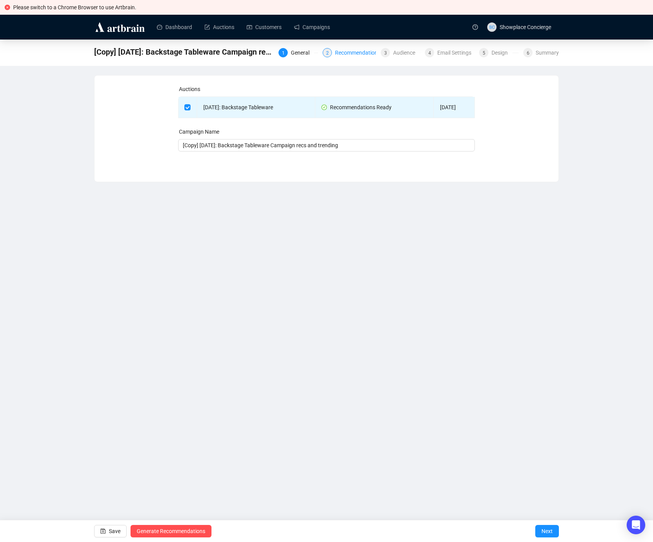
click at [342, 50] on div "Recommendations" at bounding box center [360, 52] width 50 height 9
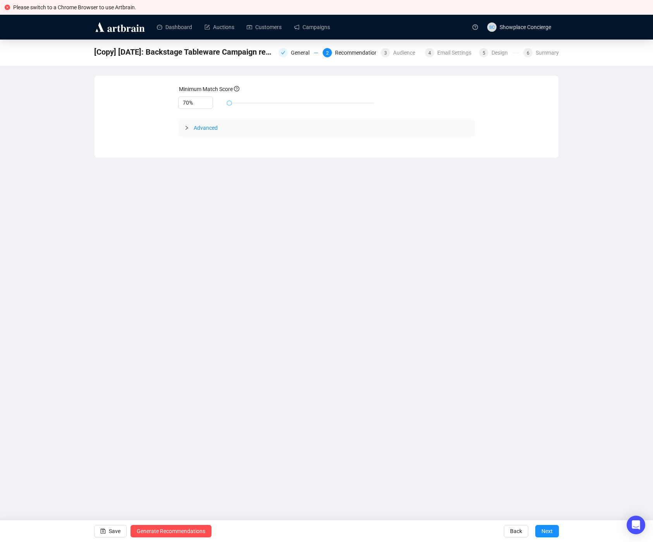
click at [237, 126] on span "Advanced" at bounding box center [331, 128] width 275 height 9
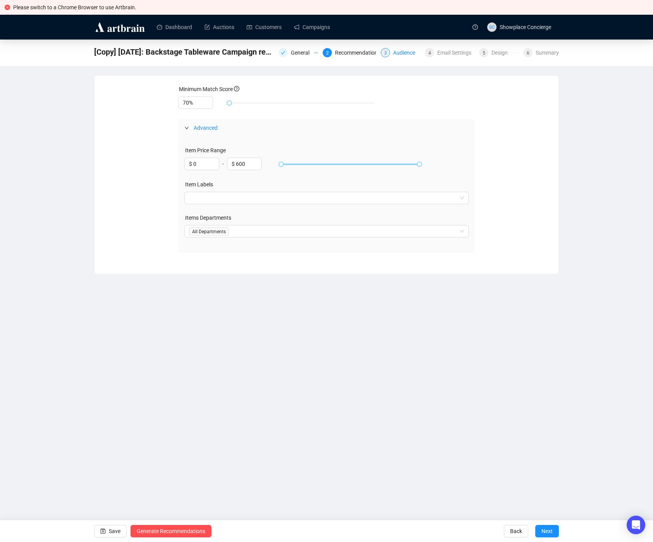
click at [402, 55] on div "Audience" at bounding box center [406, 52] width 27 height 9
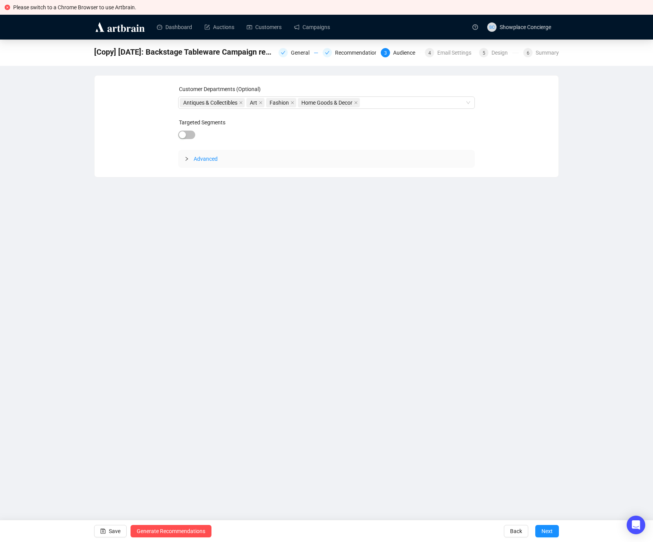
click at [253, 161] on span "Advanced" at bounding box center [331, 158] width 275 height 9
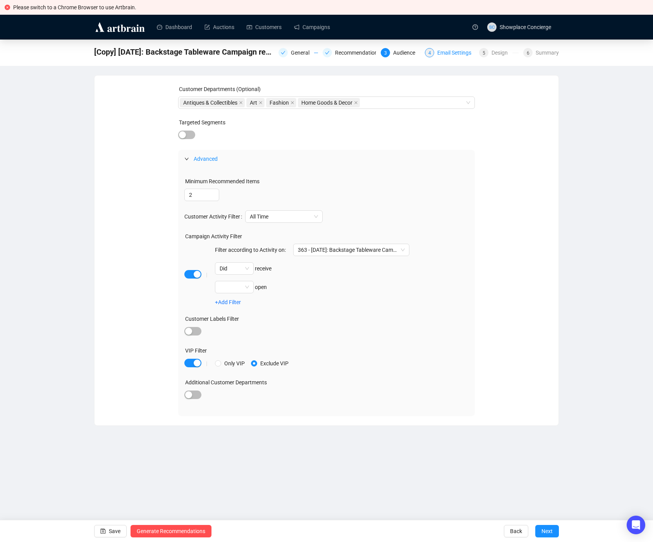
click at [441, 57] on div "Email Settings" at bounding box center [456, 52] width 39 height 9
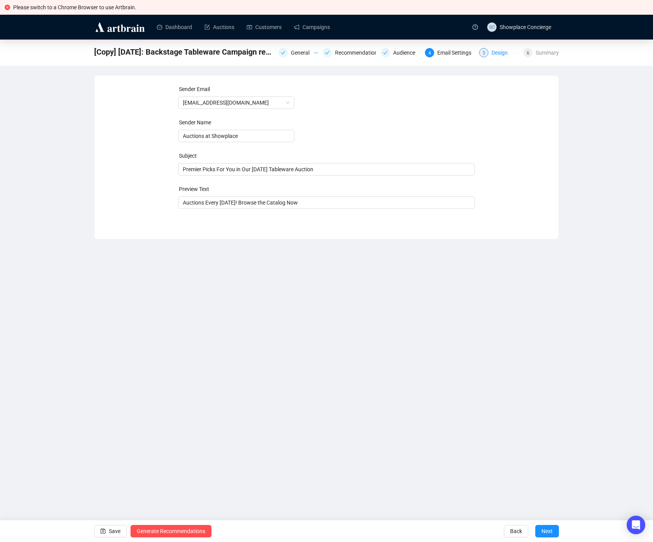
click at [494, 54] on div "Design" at bounding box center [501, 52] width 21 height 9
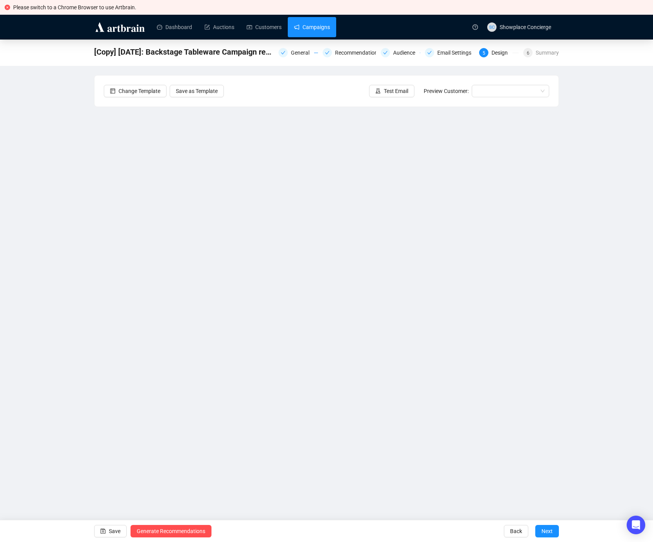
click at [307, 26] on link "Campaigns" at bounding box center [312, 27] width 36 height 20
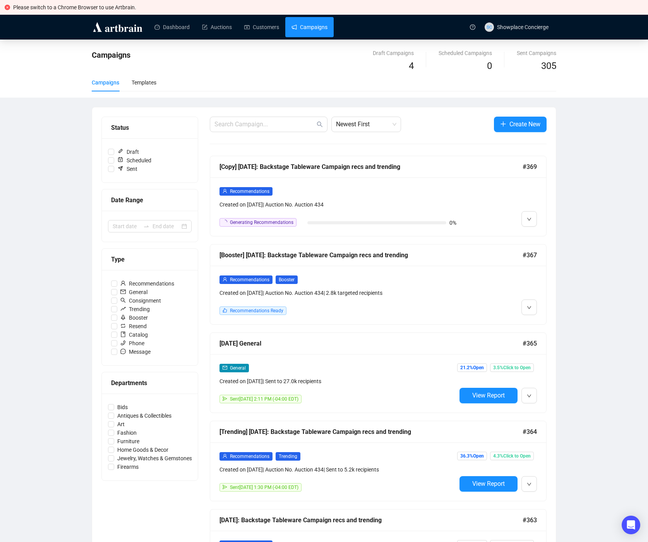
click at [589, 231] on div "Campaigns Draft Campaigns 4 Scheduled Campaigns 0 Sent Campaigns 305 Campaigns …" at bounding box center [324, 465] width 648 height 852
click at [60, 117] on div "Campaigns Draft Campaigns 4 Scheduled Campaigns 0 Sent Campaigns 305 Campaigns …" at bounding box center [324, 465] width 648 height 852
click at [552, 235] on span "Edit" at bounding box center [548, 236] width 22 height 9
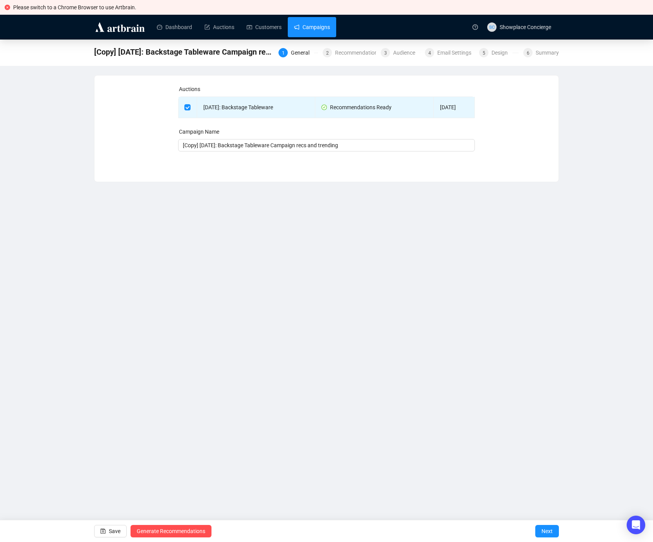
click at [309, 35] on link "Campaigns" at bounding box center [312, 27] width 36 height 20
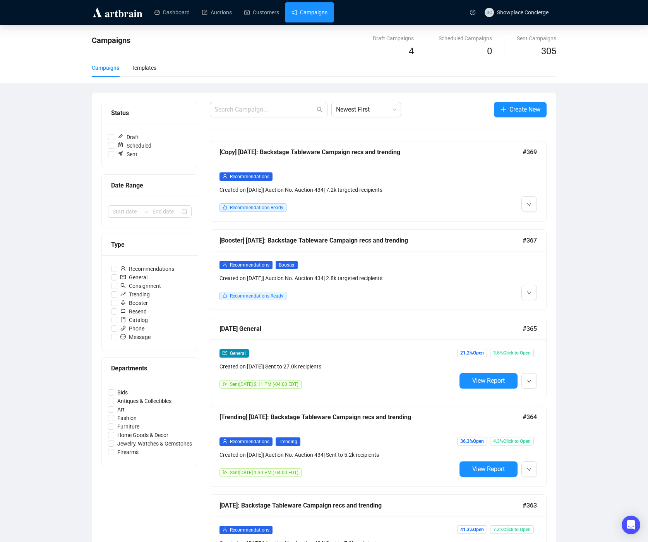
scroll to position [20, 0]
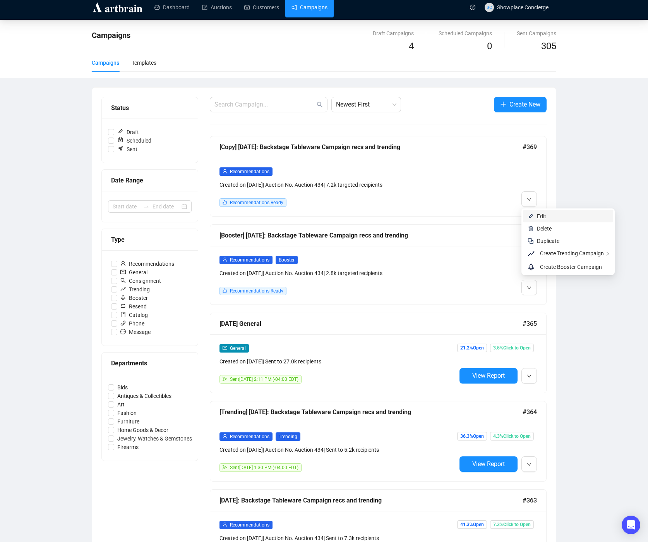
click at [554, 216] on span "Edit" at bounding box center [573, 216] width 72 height 9
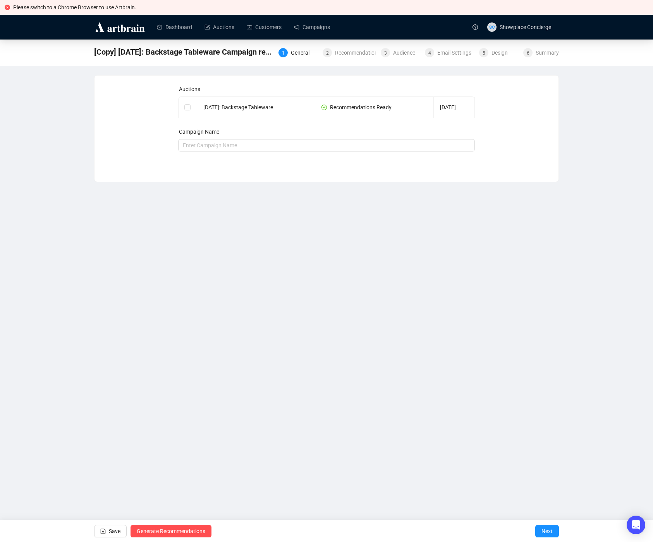
checkbox input "true"
type input "[Copy] [DATE]: Backstage Tableware Campaign recs and trending"
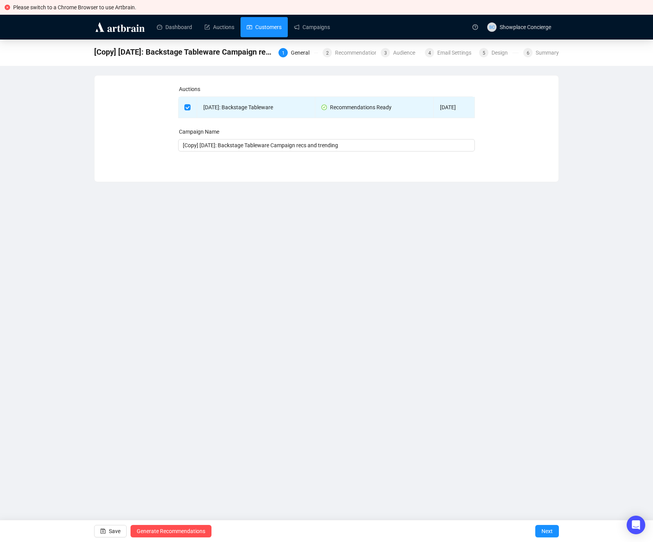
click at [281, 31] on link "Customers" at bounding box center [264, 27] width 35 height 20
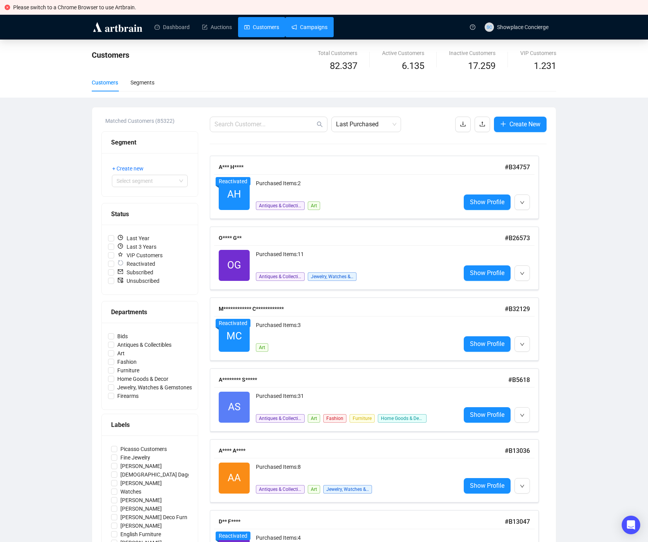
click at [319, 21] on link "Campaigns" at bounding box center [310, 27] width 36 height 20
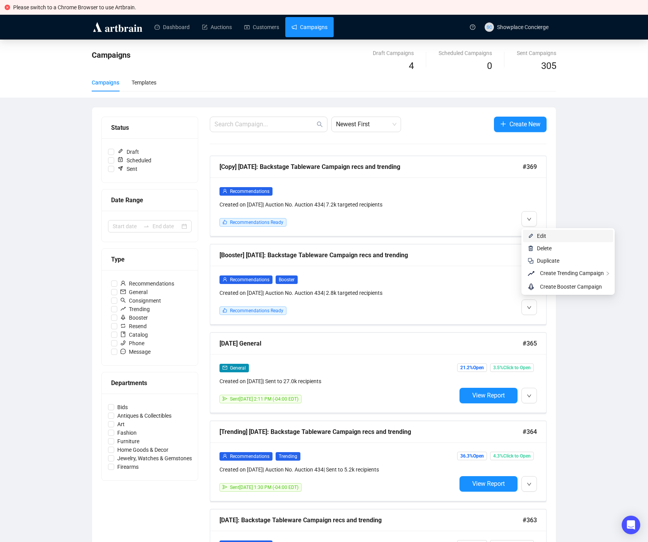
click at [548, 235] on span "Edit" at bounding box center [573, 236] width 72 height 9
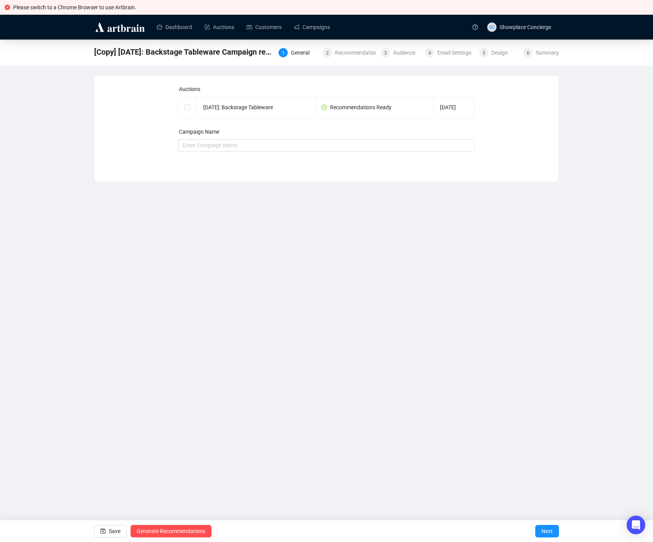
checkbox input "true"
type input "[Copy] September 11: Backstage Tableware Campaign recs and trending"
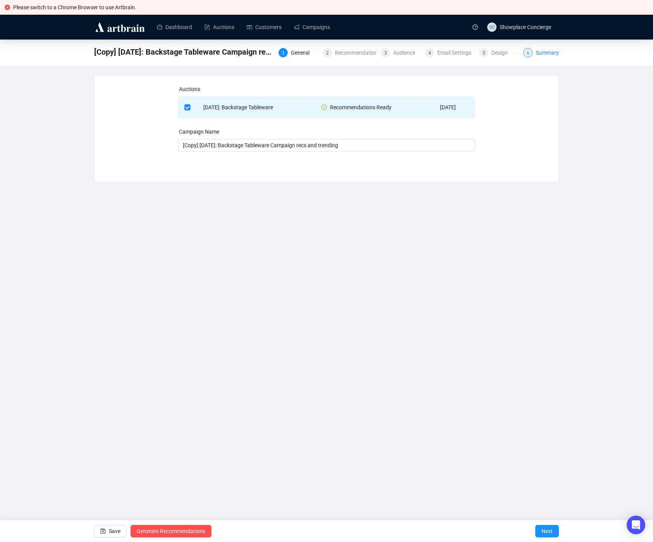
click at [551, 51] on div "Summary" at bounding box center [546, 52] width 23 height 9
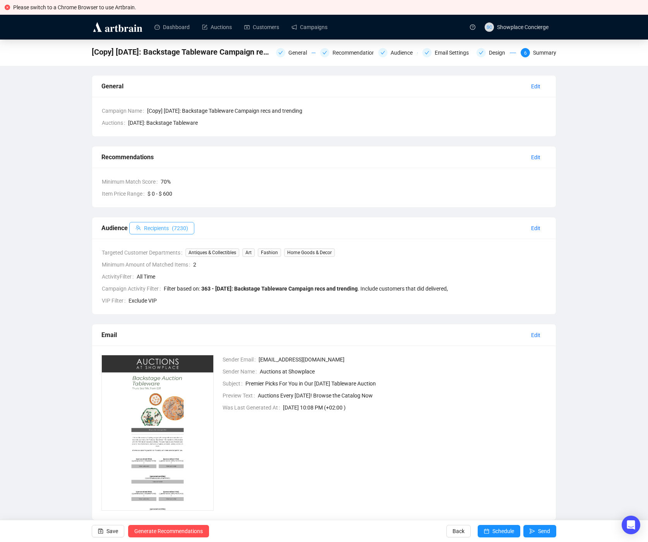
click at [177, 229] on span "( 7230 )" at bounding box center [180, 228] width 16 height 9
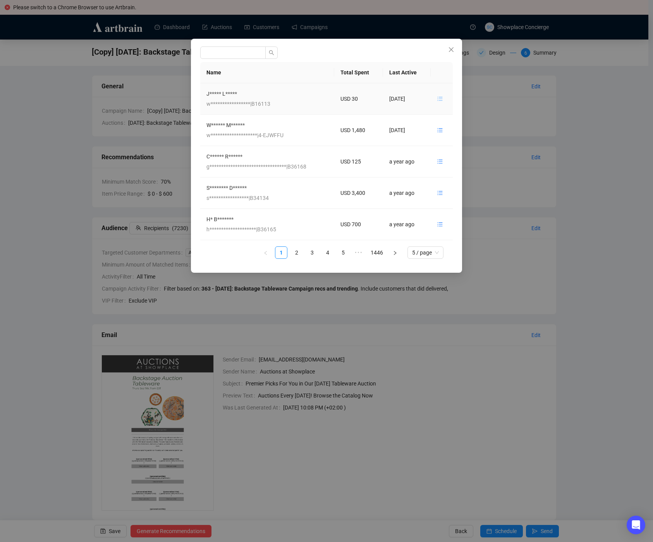
click at [442, 99] on icon "unordered-list" at bounding box center [439, 98] width 5 height 5
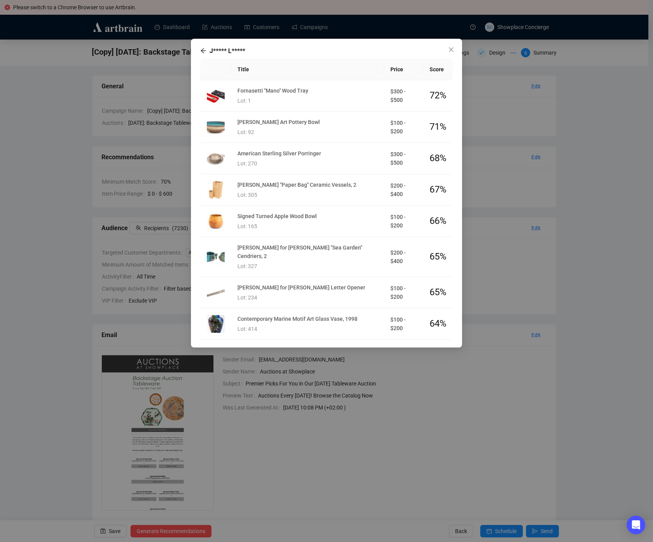
click at [34, 119] on div "J***** L***** Title Price Score Fornasetti "Mano" Wood Tray Lot: 1 $300 - $500 …" at bounding box center [326, 271] width 653 height 542
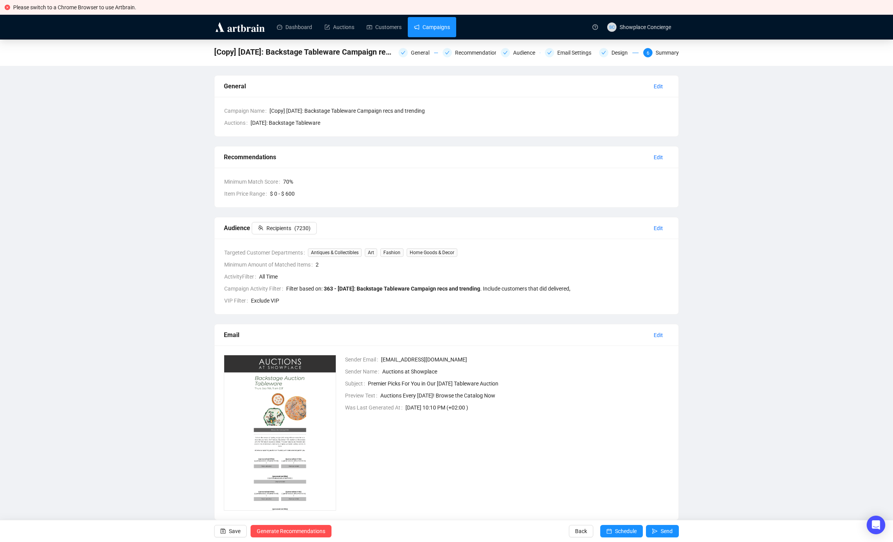
click at [430, 27] on link "Campaigns" at bounding box center [432, 27] width 36 height 20
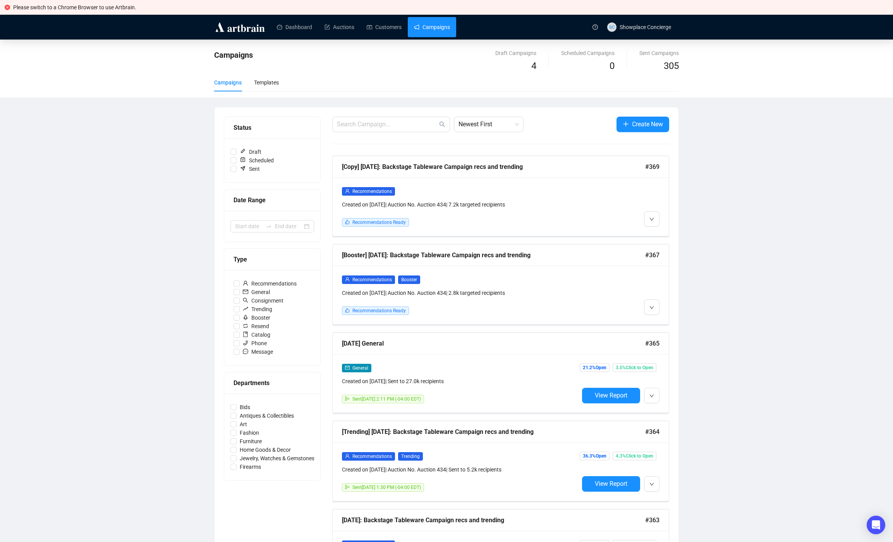
click at [146, 207] on div "Campaigns Draft Campaigns 4 Scheduled Campaigns 0 Sent Campaigns 305 Campaigns …" at bounding box center [446, 465] width 893 height 852
click at [118, 116] on div "Campaigns Draft Campaigns 4 Scheduled Campaigns 0 Sent Campaigns 305 Campaigns …" at bounding box center [446, 465] width 893 height 852
click at [117, 163] on div "Campaigns Draft Campaigns 4 Scheduled Campaigns 0 Sent Campaigns 305 Campaigns …" at bounding box center [446, 465] width 893 height 852
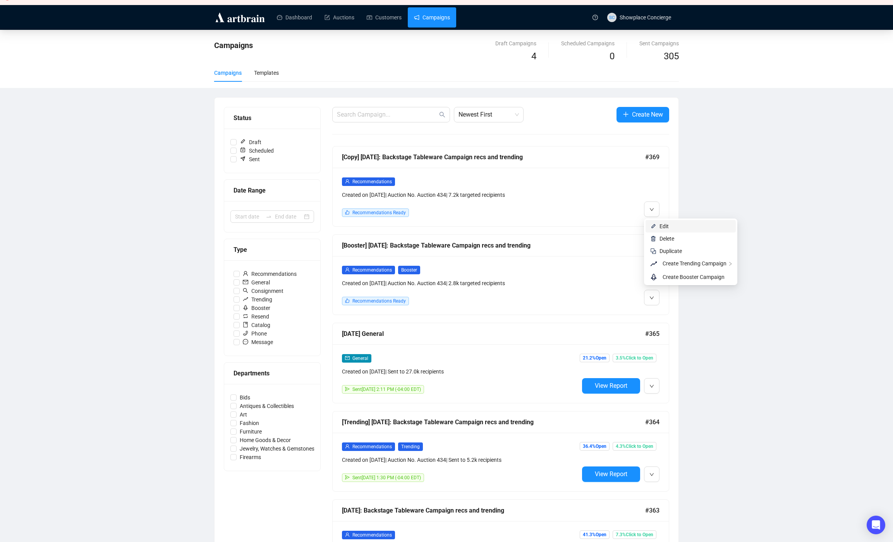
click at [671, 225] on span "Edit" at bounding box center [695, 226] width 72 height 9
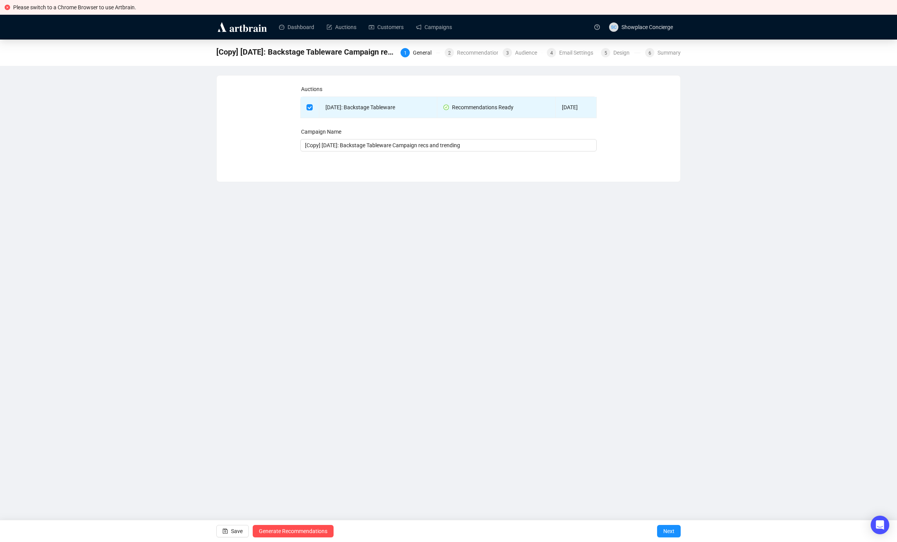
drag, startPoint x: 127, startPoint y: 170, endPoint x: 130, endPoint y: 165, distance: 5.7
click at [127, 170] on div "[Copy] September 11: Backstage Tableware Campaign recs and trending 1 General 2…" at bounding box center [448, 110] width 897 height 142
click at [433, 23] on link "Campaigns" at bounding box center [434, 27] width 36 height 20
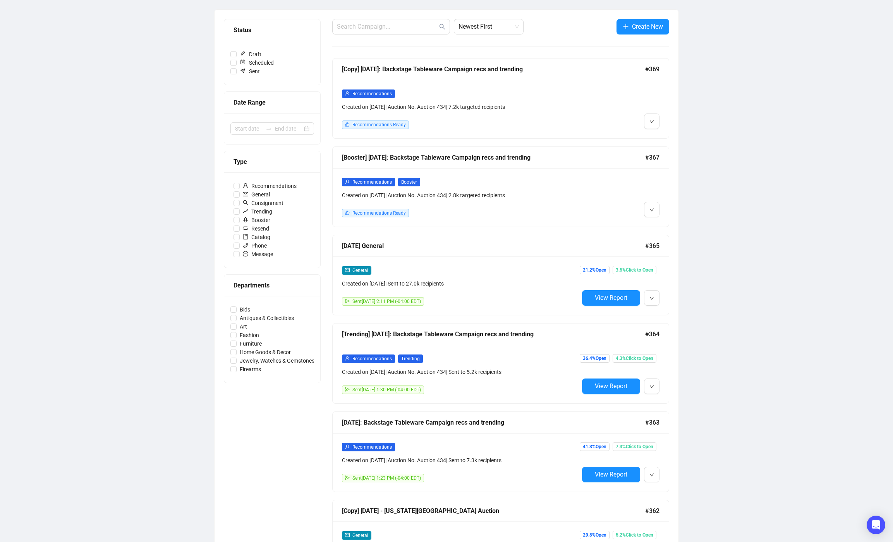
scroll to position [133, 0]
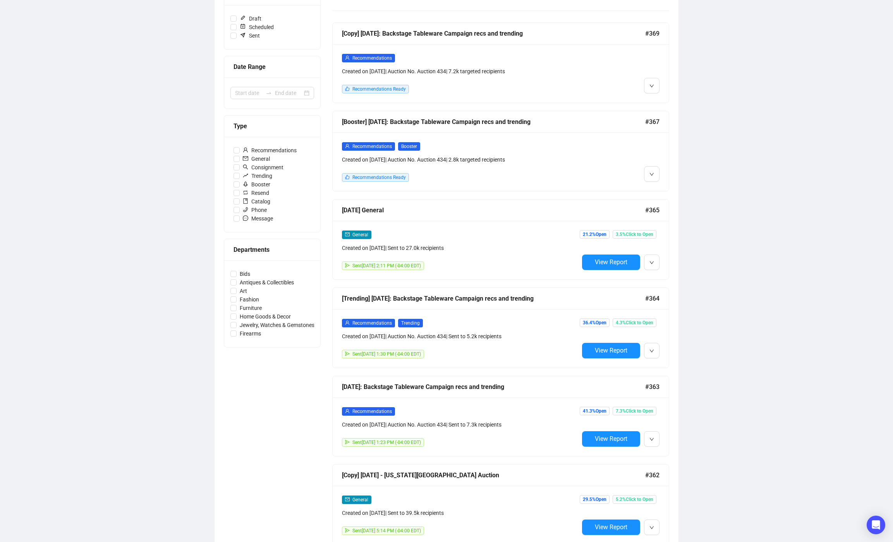
click at [677, 453] on div "Status Draft Scheduled Sent Date Range Type Recommendations General Consignment…" at bounding box center [446, 366] width 464 height 784
click at [661, 455] on span "Edit" at bounding box center [663, 456] width 9 height 6
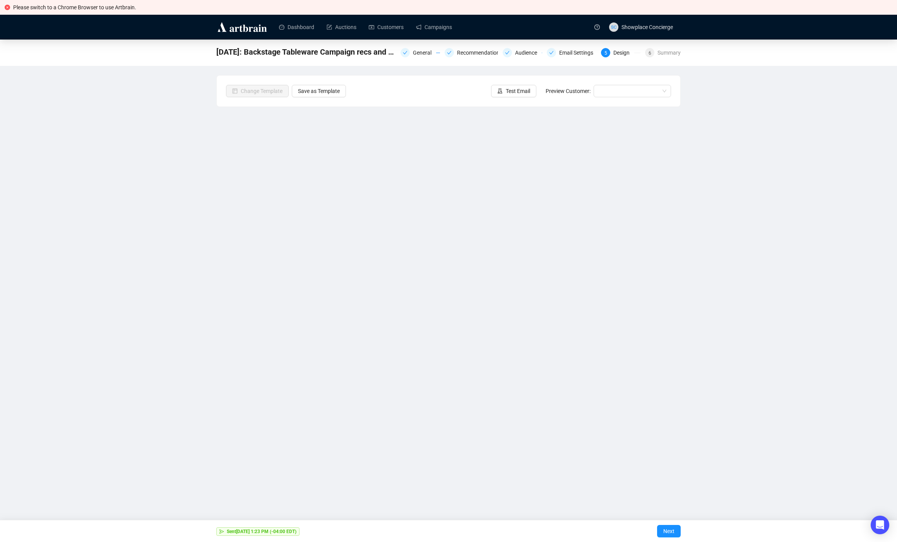
click at [95, 314] on div "September 11: Backstage Tableware Campaign recs and trending General Recommenda…" at bounding box center [448, 240] width 897 height 403
click at [444, 22] on link "Campaigns" at bounding box center [434, 27] width 36 height 20
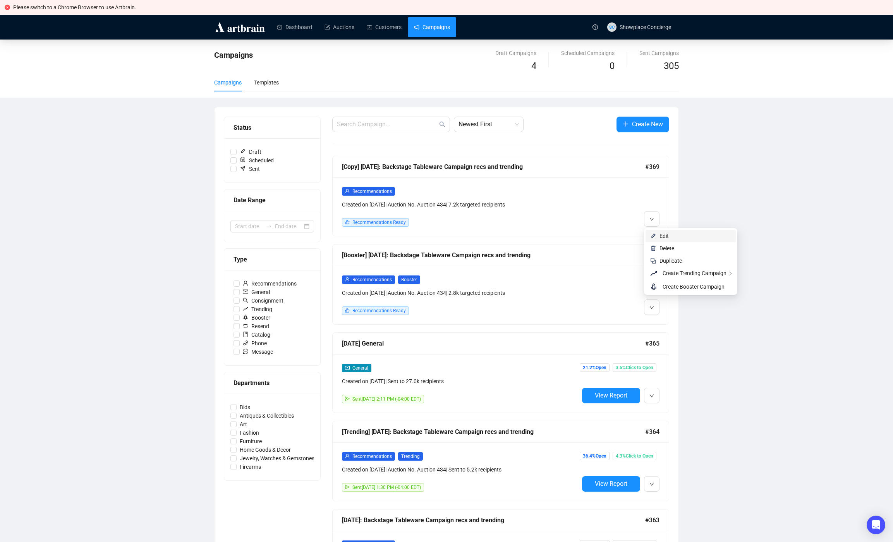
click at [664, 234] on span "Edit" at bounding box center [663, 236] width 9 height 6
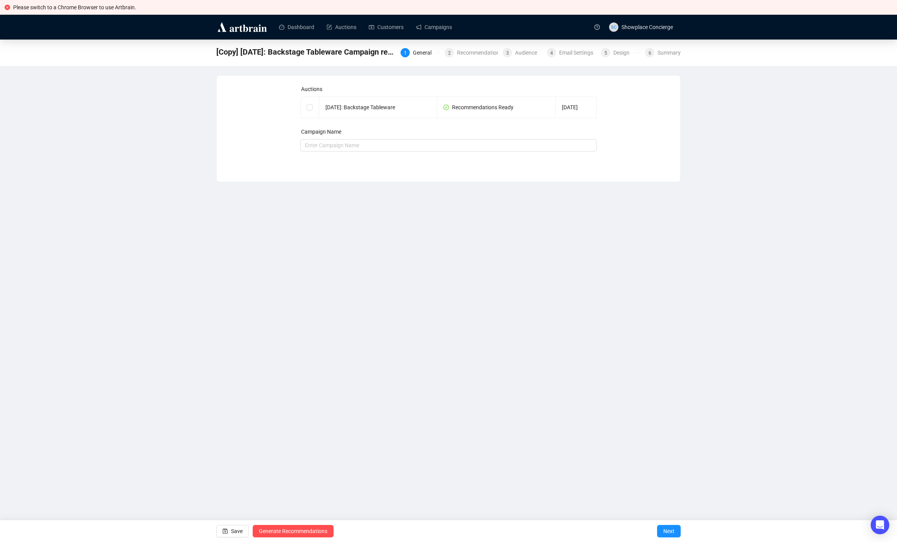
checkbox input "true"
type input "[Copy] [DATE]: Backstage Tableware Campaign recs and trending"
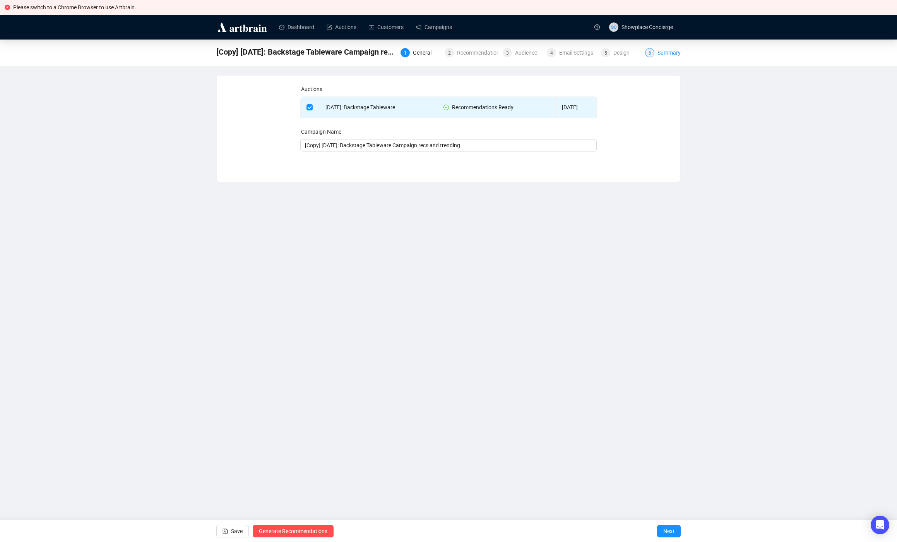
click at [667, 50] on div "Summary" at bounding box center [669, 52] width 23 height 9
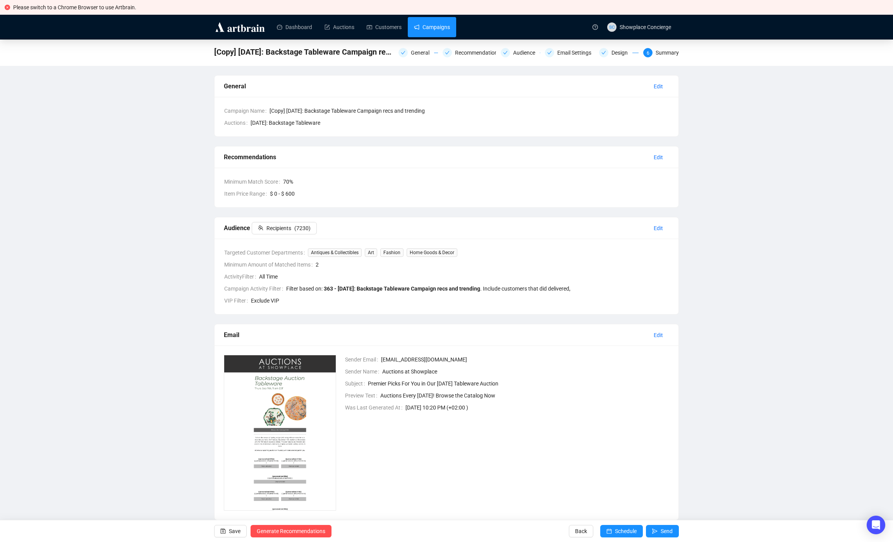
click at [441, 33] on link "Campaigns" at bounding box center [432, 27] width 36 height 20
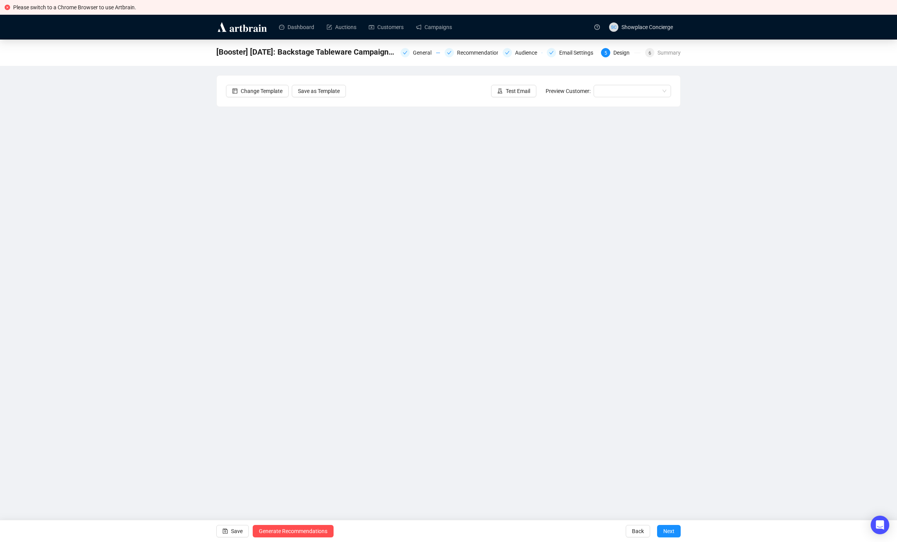
click at [94, 260] on div "[Booster] [DATE]: Backstage Tableware Campaign recs and trending General Recomm…" at bounding box center [448, 240] width 897 height 403
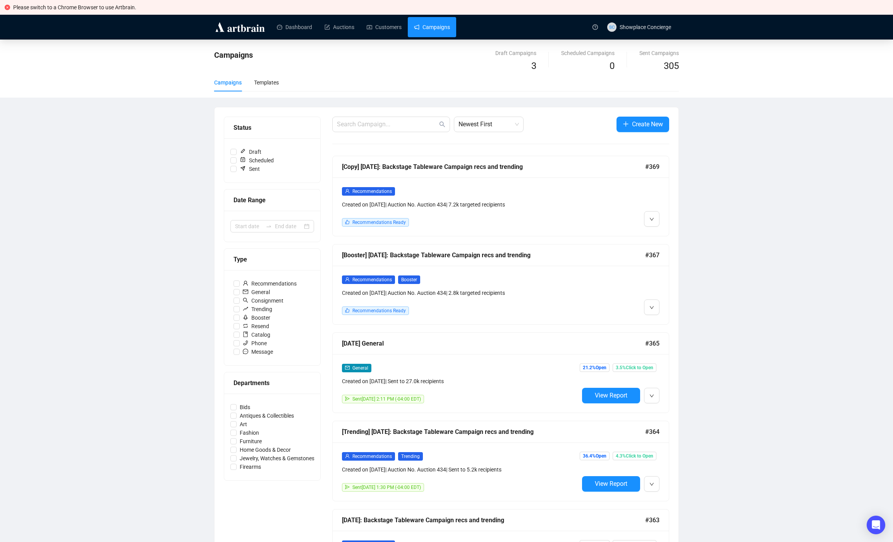
scroll to position [80, 0]
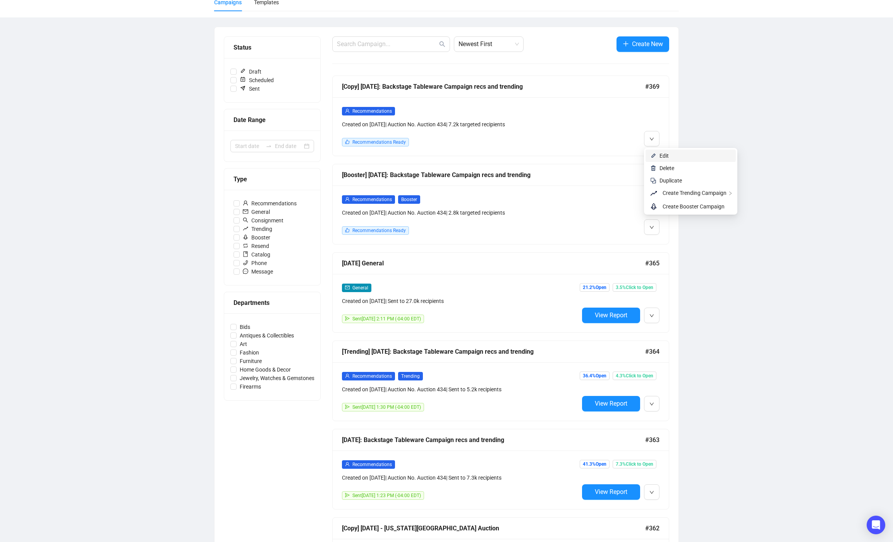
click at [668, 154] on span "Edit" at bounding box center [663, 156] width 9 height 6
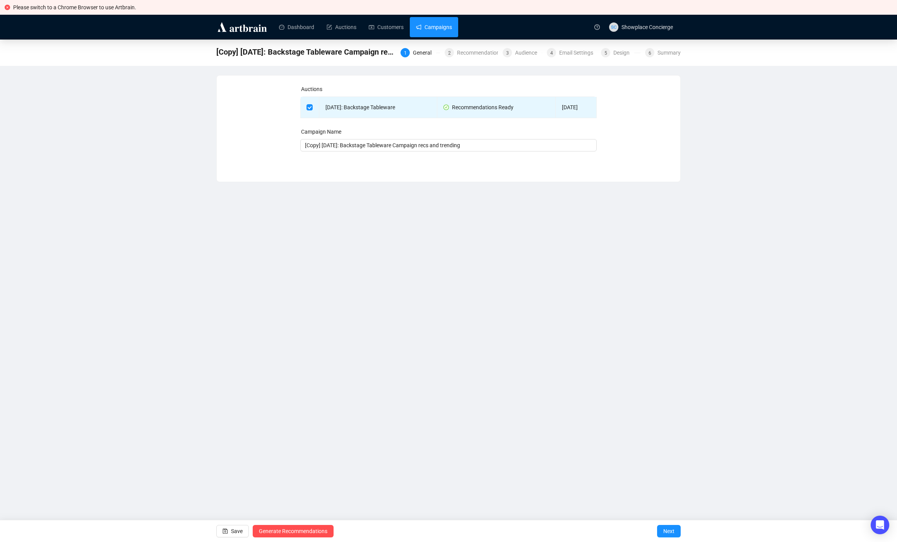
click at [439, 29] on link "Campaigns" at bounding box center [434, 27] width 36 height 20
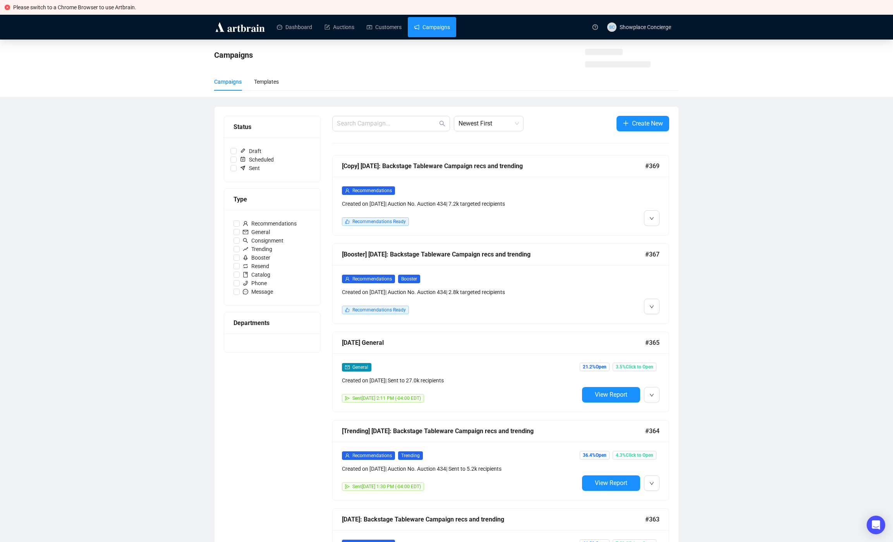
click at [153, 151] on div "Campaigns Campaigns Templates Status Draft Scheduled Sent Type Recommendations …" at bounding box center [446, 464] width 893 height 851
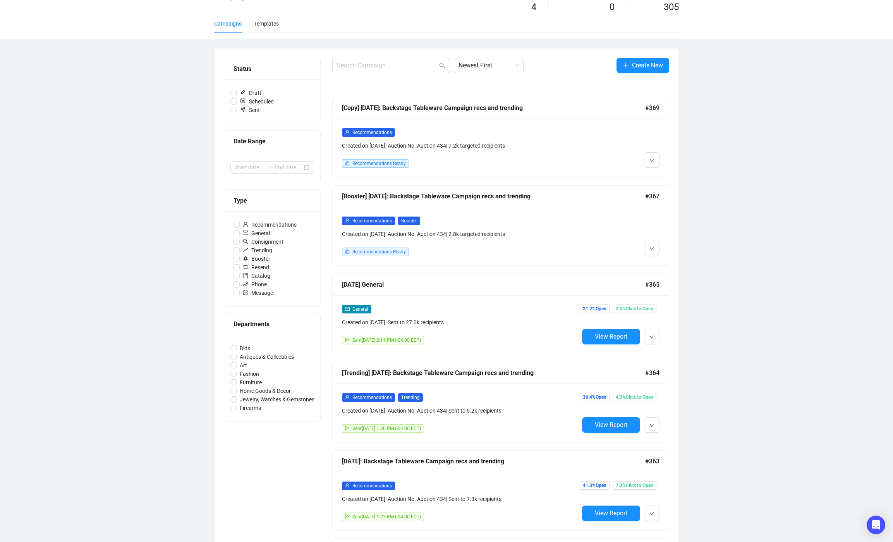
scroll to position [71, 0]
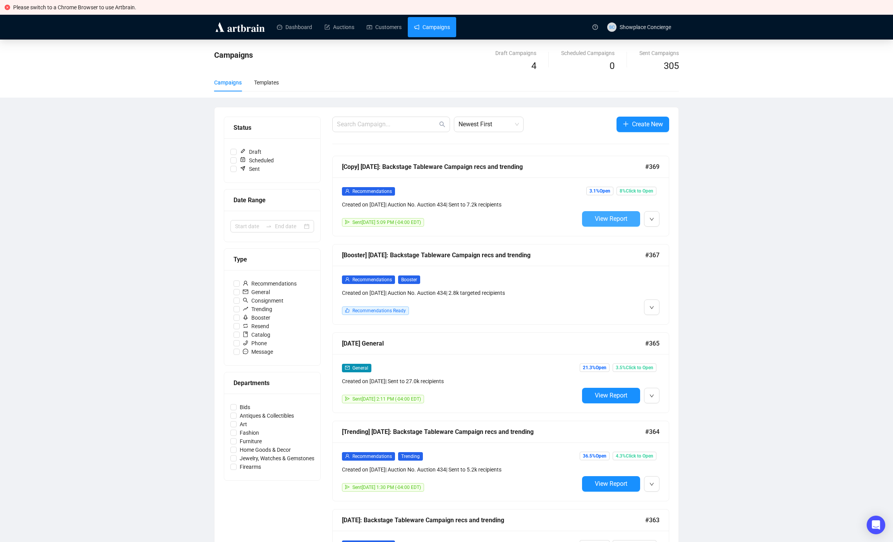
click at [624, 216] on span "View Report" at bounding box center [611, 218] width 33 height 7
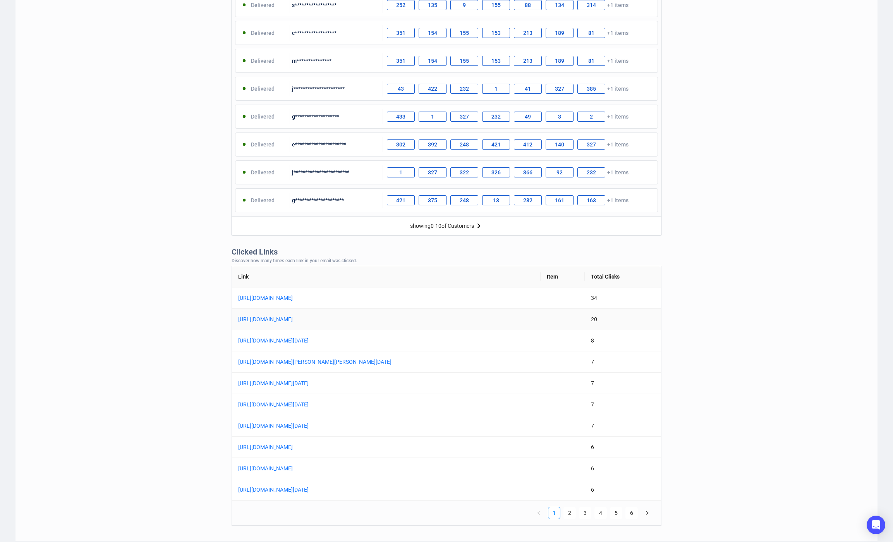
scroll to position [385, 0]
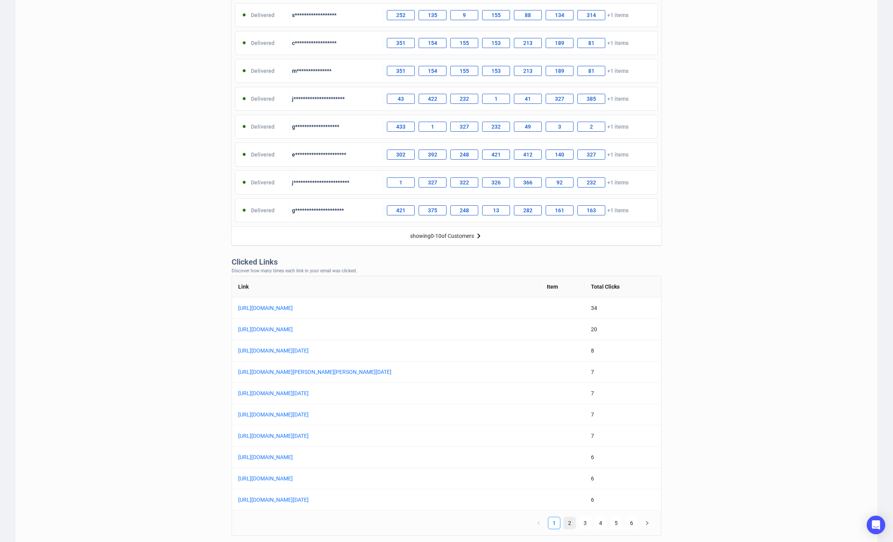
drag, startPoint x: 568, startPoint y: 521, endPoint x: 564, endPoint y: 517, distance: 5.8
click at [569, 521] on link "2" at bounding box center [570, 523] width 12 height 12
click at [587, 524] on link "3" at bounding box center [585, 523] width 12 height 12
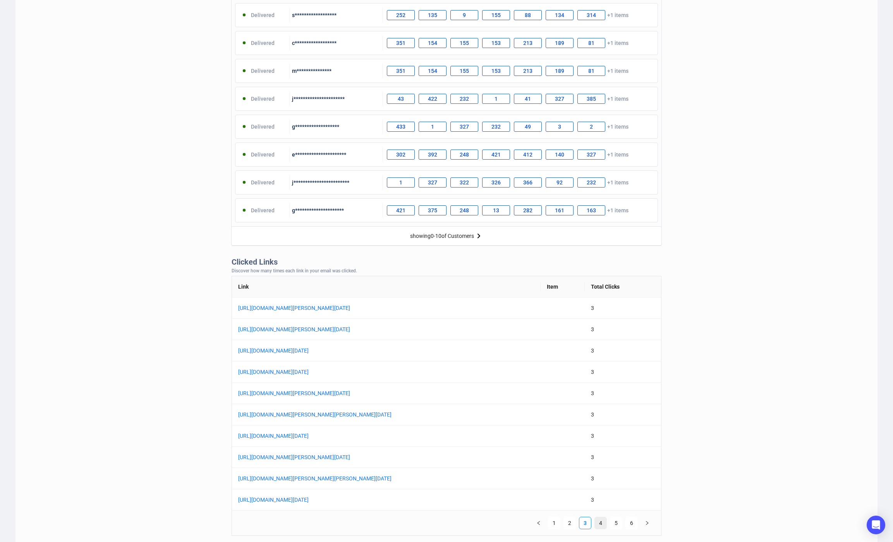
click at [598, 523] on link "4" at bounding box center [601, 523] width 12 height 12
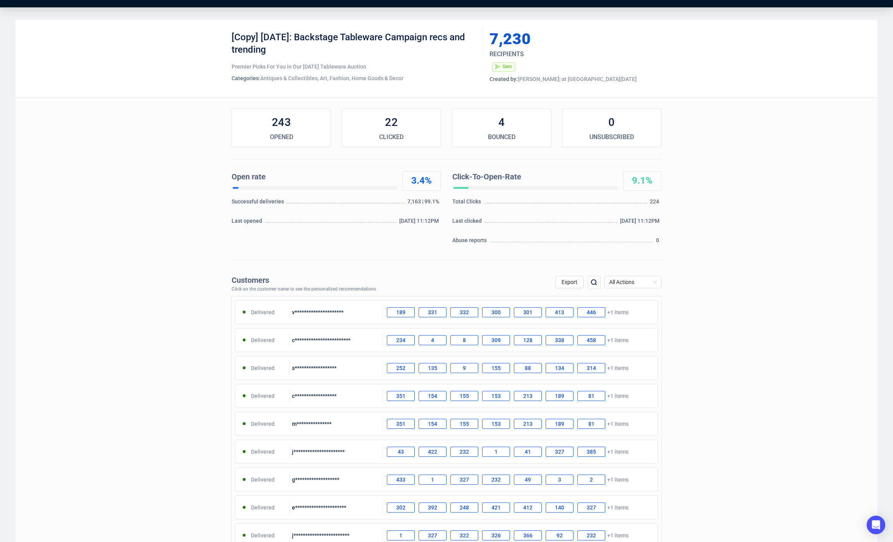
scroll to position [0, 0]
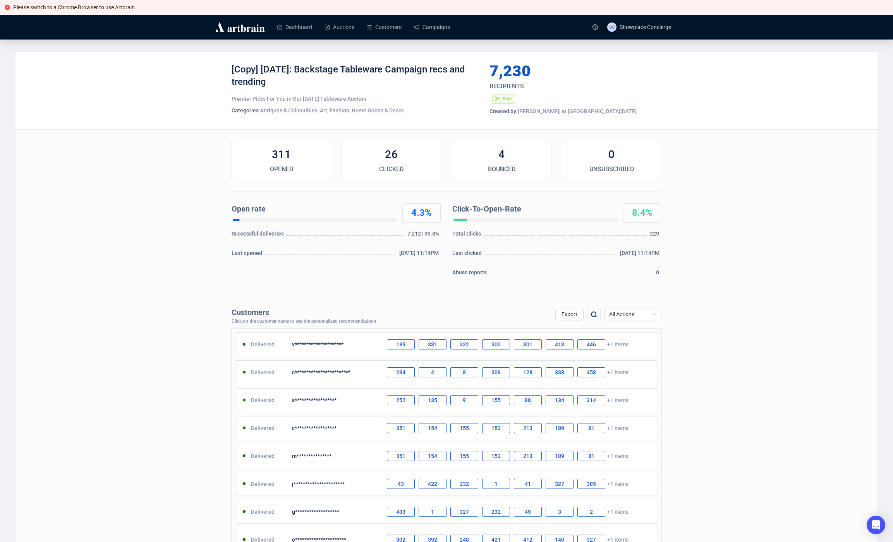
scroll to position [5, 0]
